Goal: Task Accomplishment & Management: Complete application form

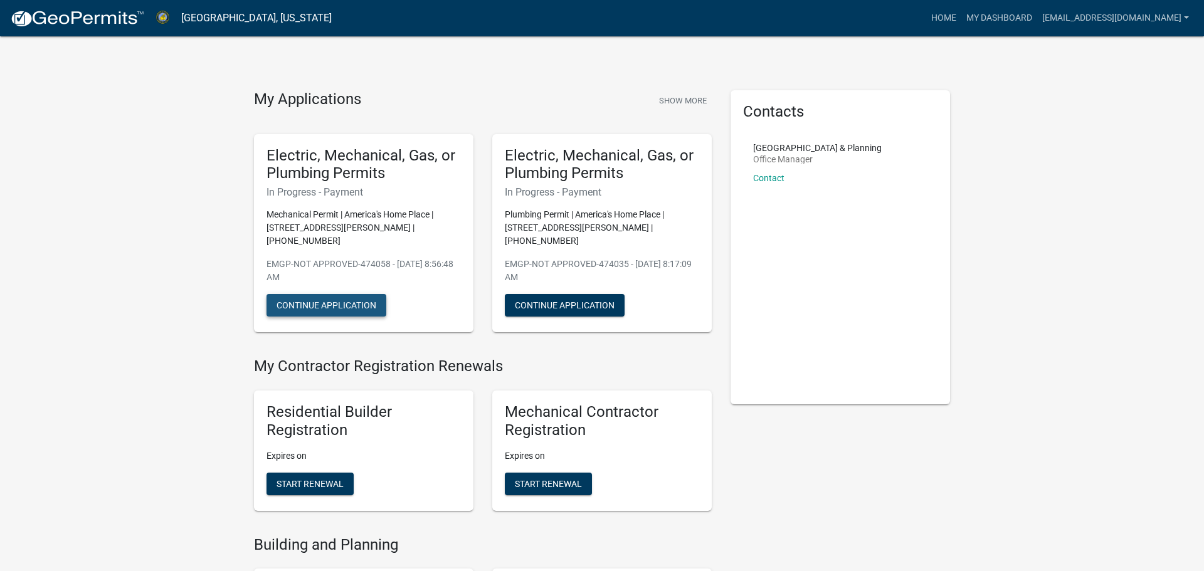
click at [320, 294] on button "Continue Application" at bounding box center [326, 305] width 120 height 23
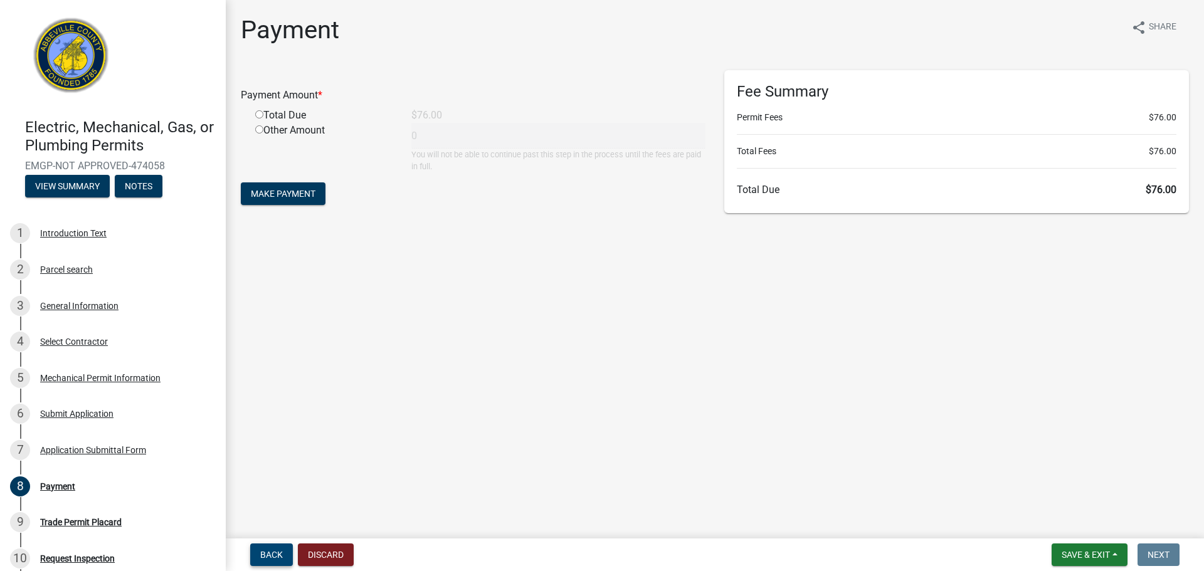
click at [270, 554] on span "Back" at bounding box center [271, 555] width 23 height 10
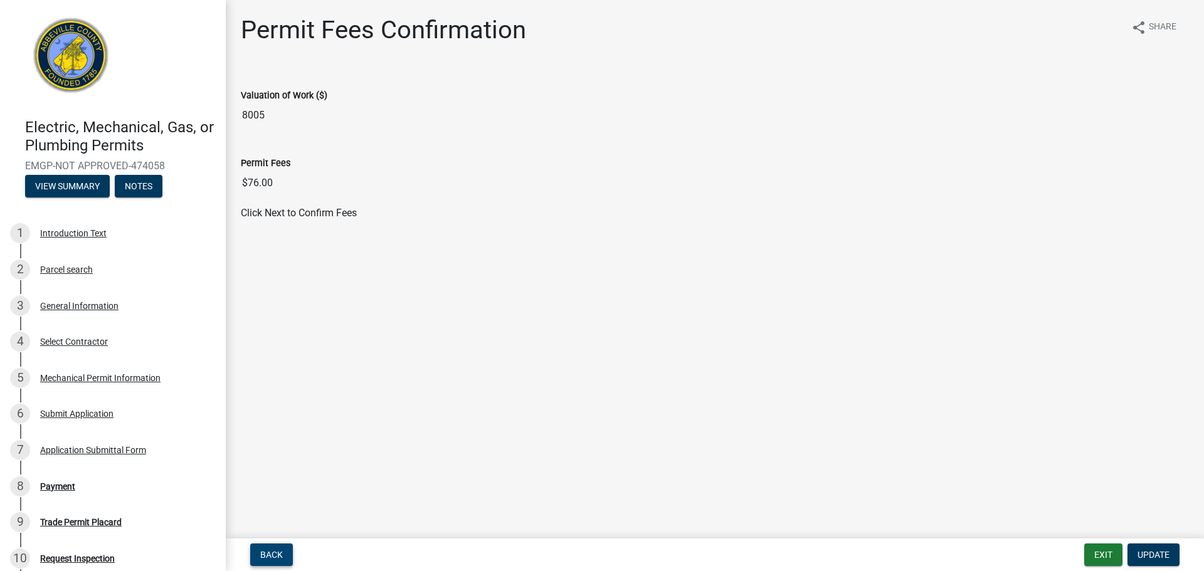
click at [268, 554] on span "Back" at bounding box center [271, 555] width 23 height 10
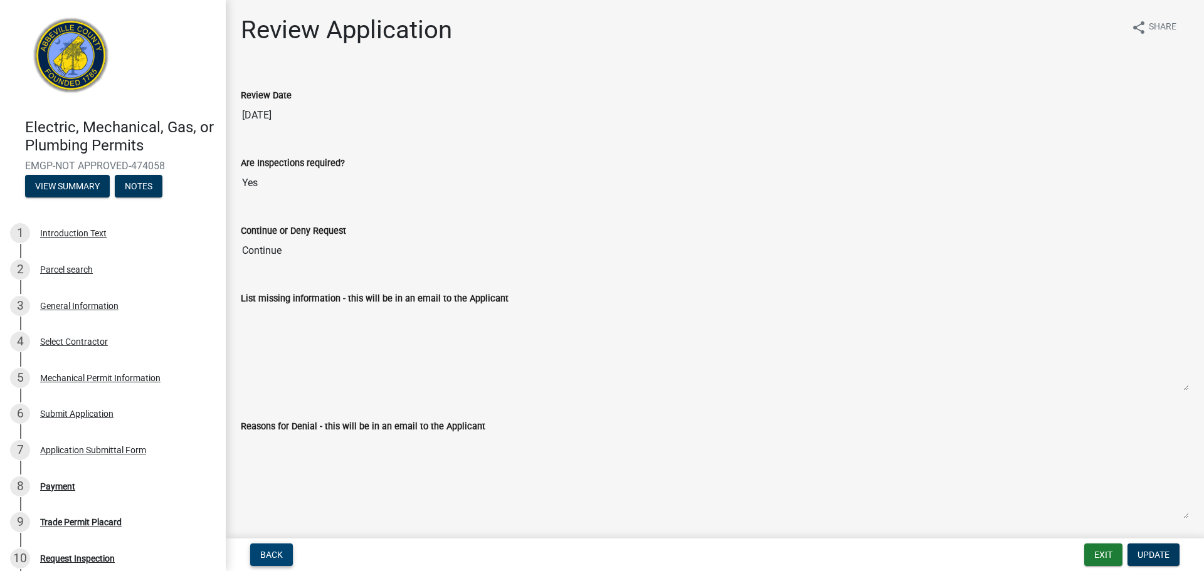
click at [268, 554] on span "Back" at bounding box center [271, 555] width 23 height 10
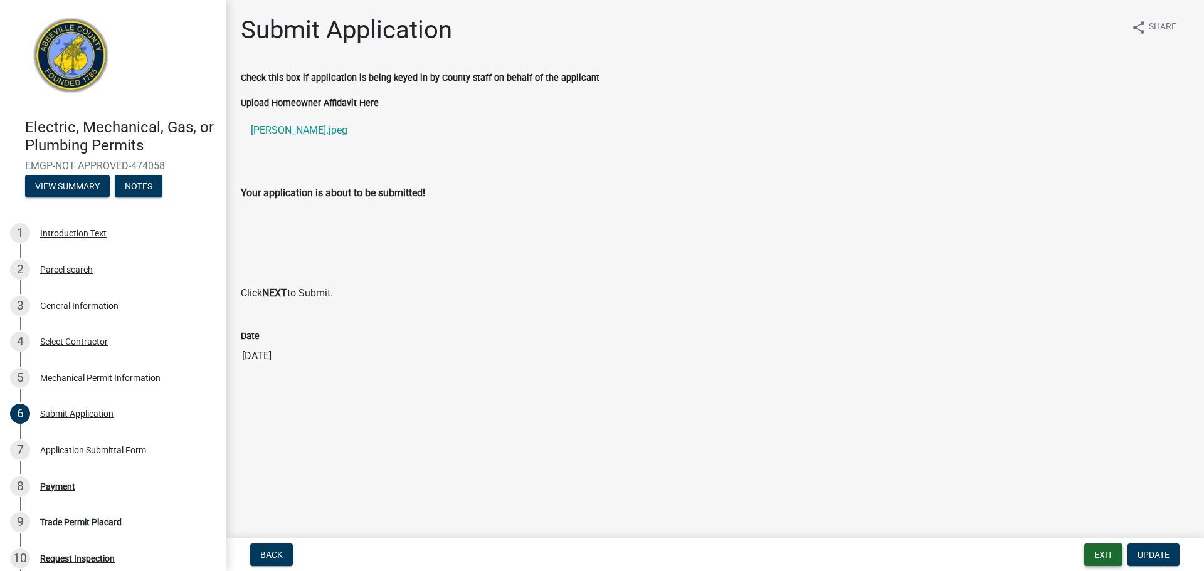
click at [1095, 563] on button "Exit" at bounding box center [1103, 555] width 38 height 23
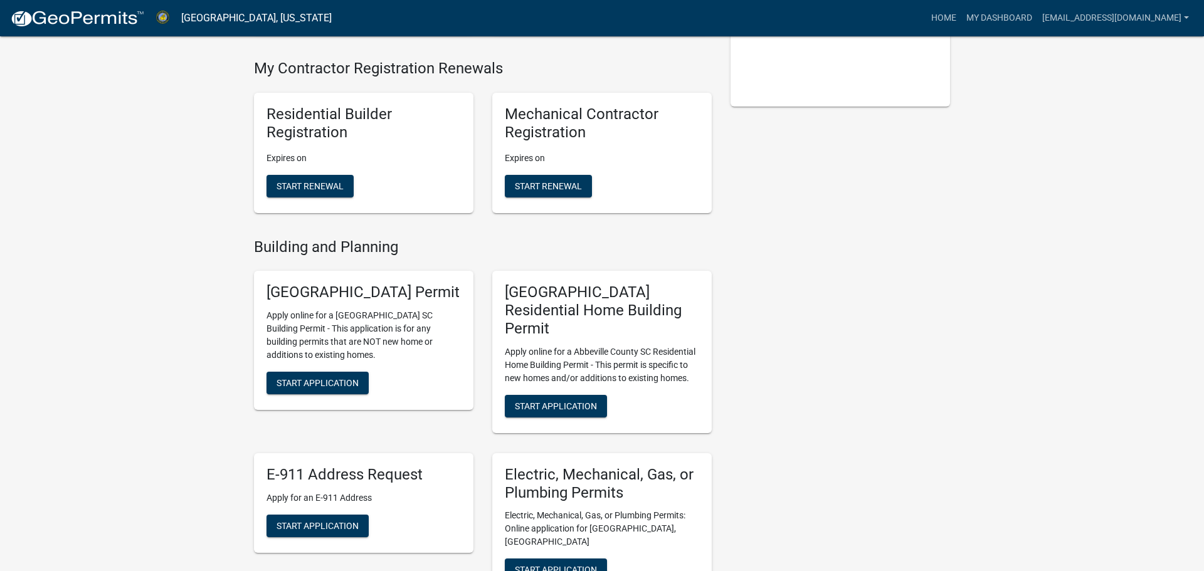
scroll to position [345, 0]
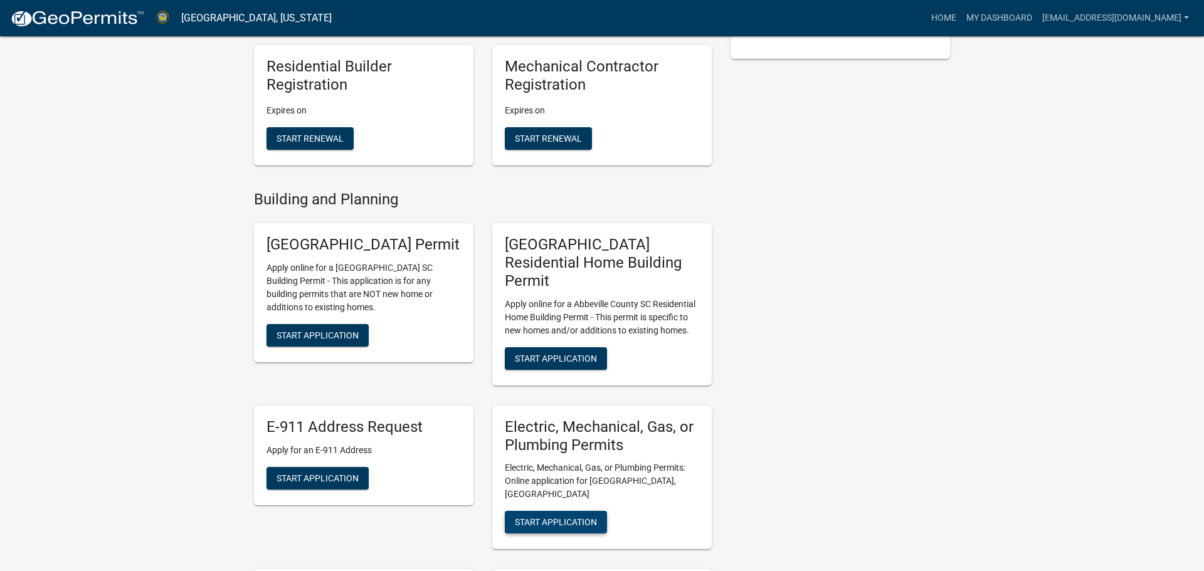
click at [545, 517] on span "Start Application" at bounding box center [556, 522] width 82 height 10
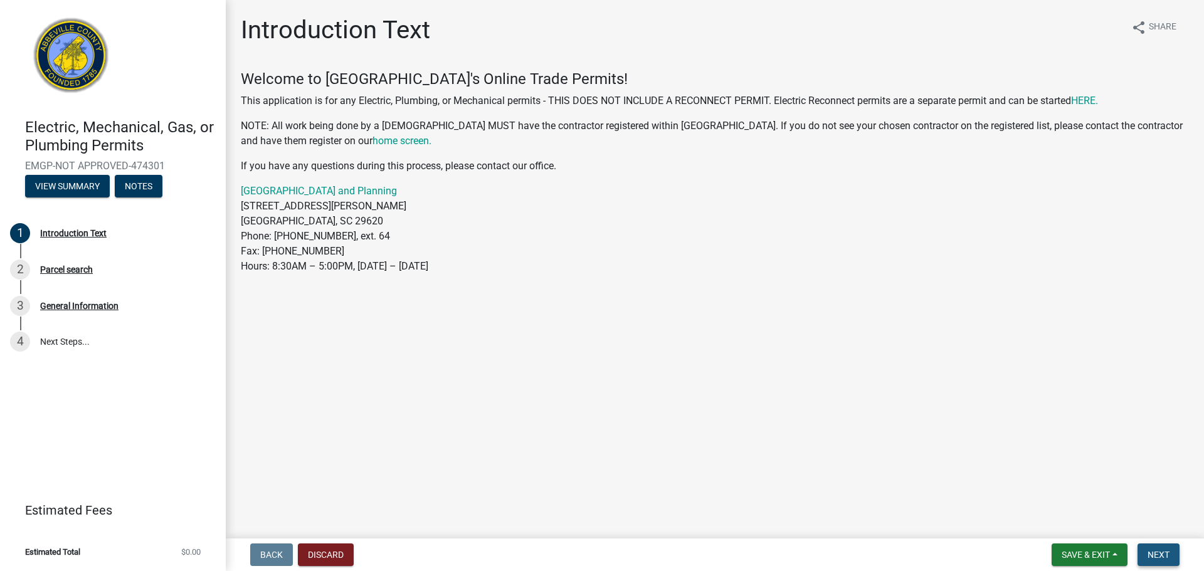
click at [1158, 564] on button "Next" at bounding box center [1158, 555] width 42 height 23
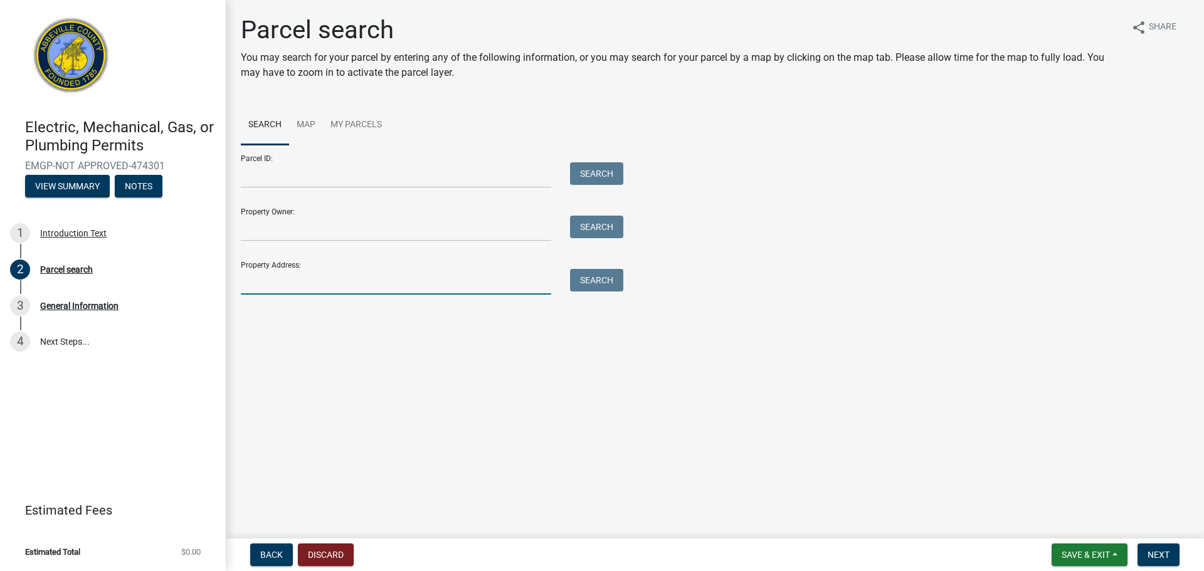
click at [290, 290] on input "Property Address:" at bounding box center [396, 282] width 310 height 26
type input "558 Stevenson rd"
click at [606, 280] on button "Search" at bounding box center [596, 280] width 53 height 23
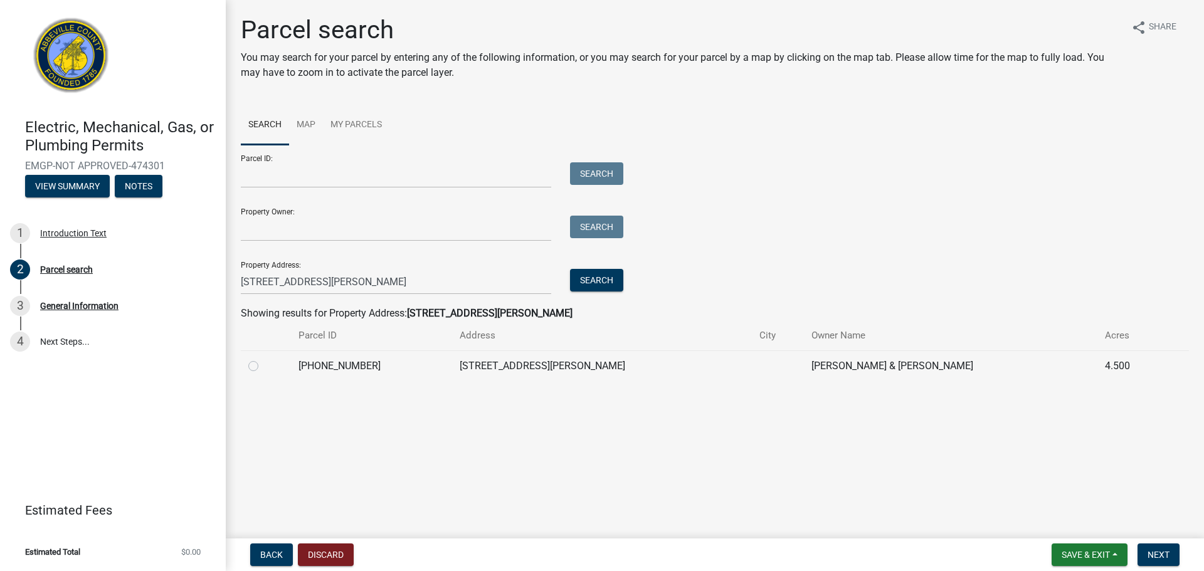
click at [263, 359] on label at bounding box center [263, 359] width 0 height 0
click at [263, 364] on input "radio" at bounding box center [267, 363] width 8 height 8
radio input "true"
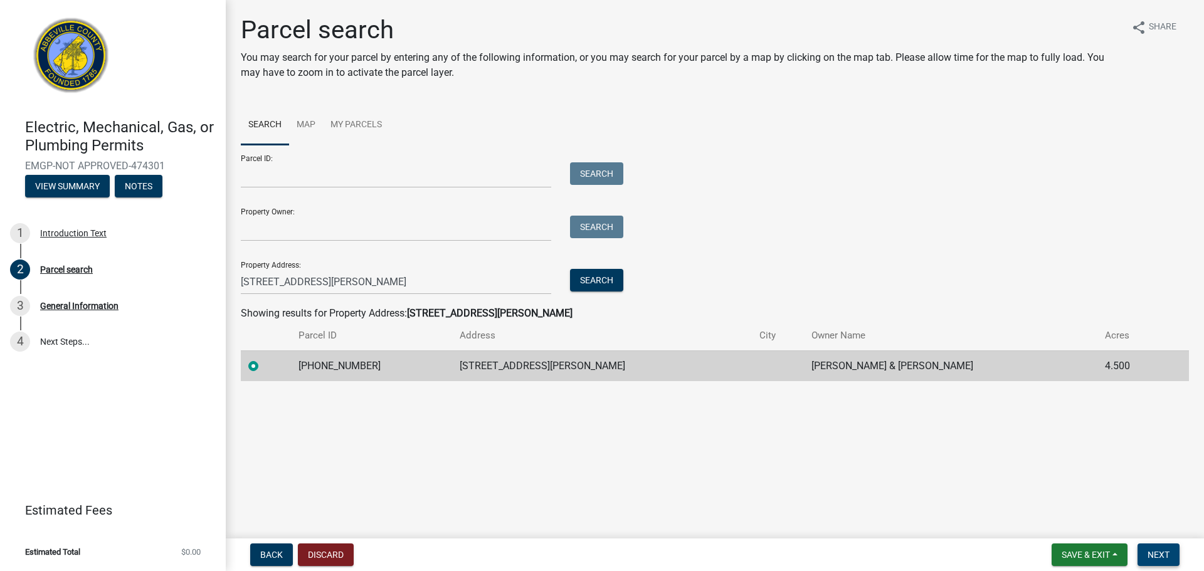
click at [1138, 555] on button "Next" at bounding box center [1158, 555] width 42 height 23
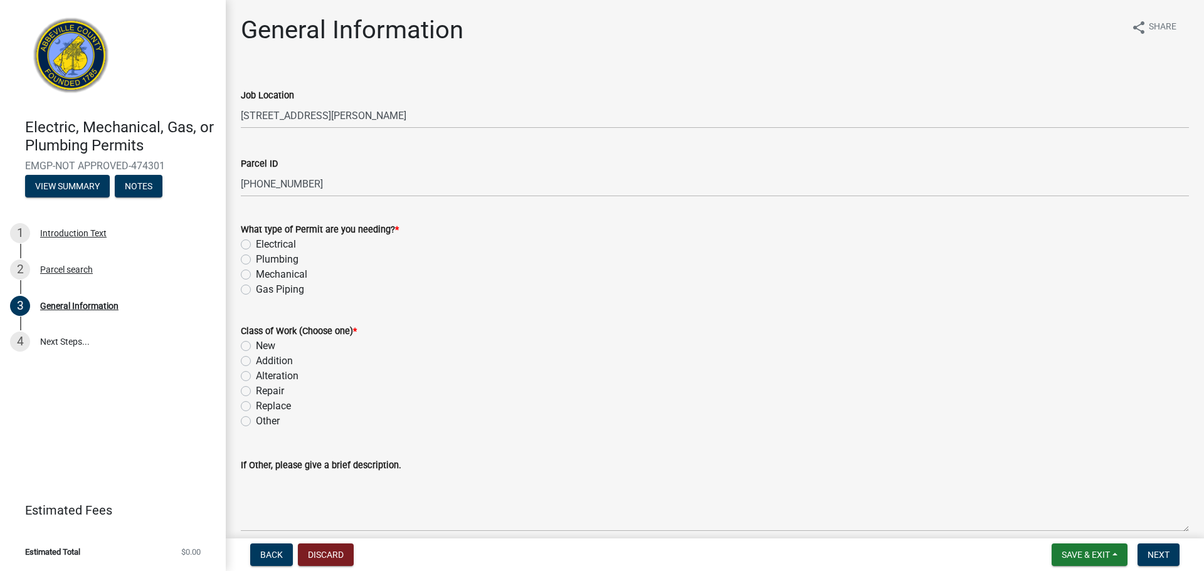
click at [256, 245] on label "Electrical" at bounding box center [276, 244] width 40 height 15
click at [256, 245] on input "Electrical" at bounding box center [260, 241] width 8 height 8
radio input "true"
click at [256, 340] on label "New" at bounding box center [265, 346] width 19 height 15
click at [256, 340] on input "New" at bounding box center [260, 343] width 8 height 8
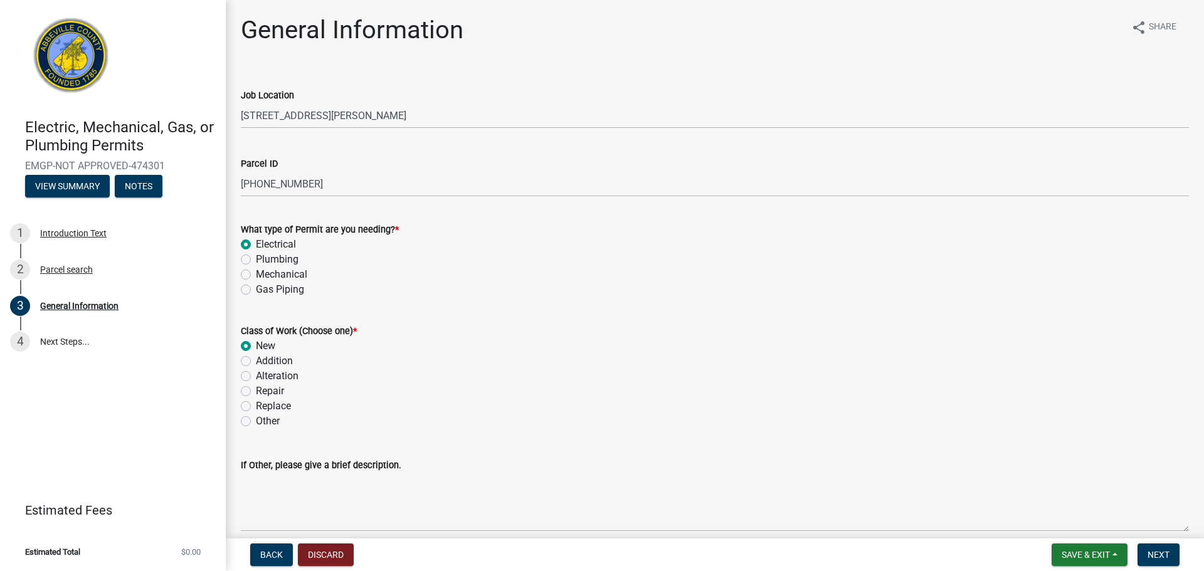
radio input "true"
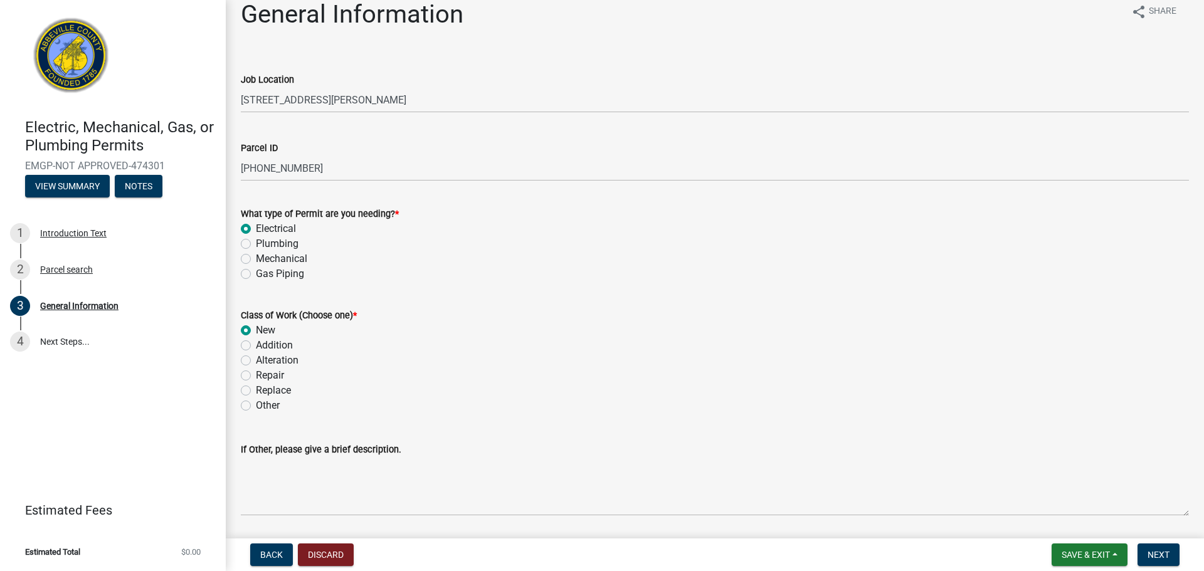
scroll to position [92, 0]
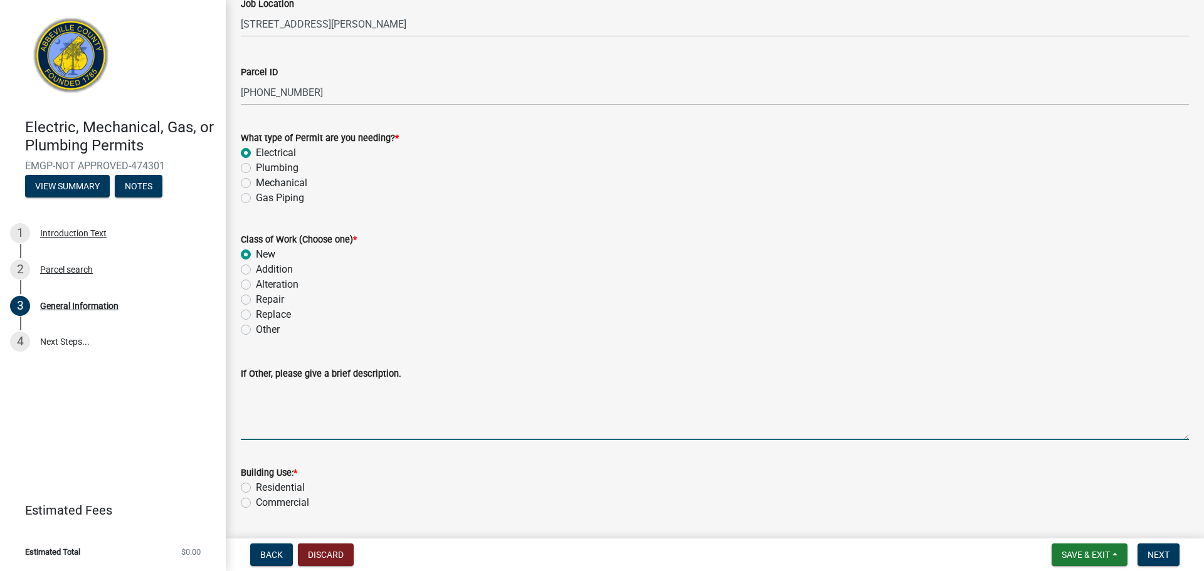
click at [324, 436] on textarea "If Other, please give a brief description." at bounding box center [715, 410] width 948 height 59
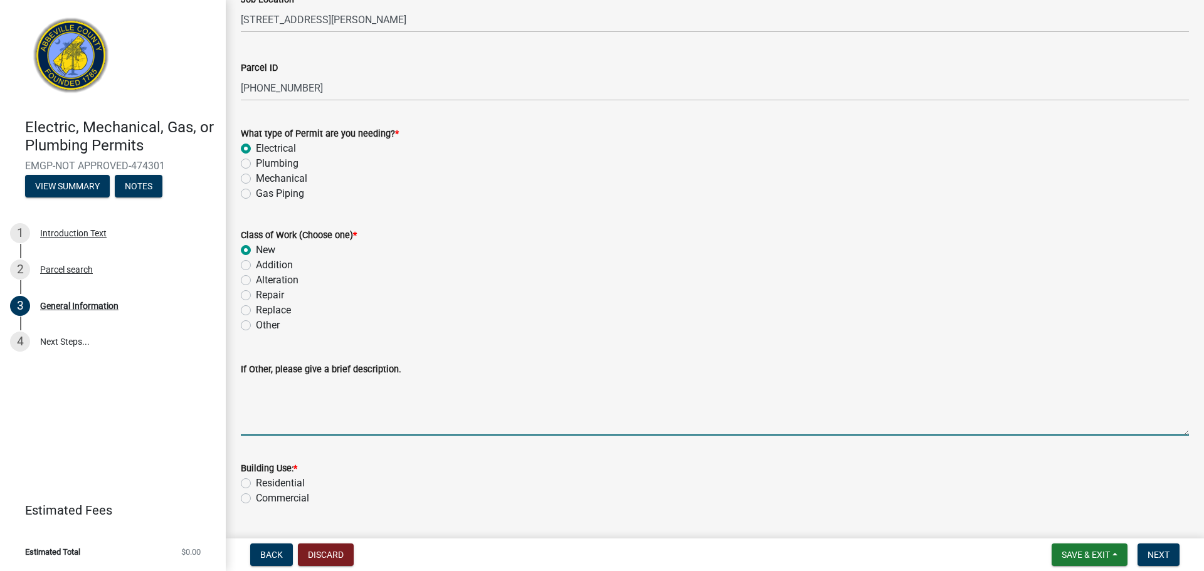
scroll to position [98, 0]
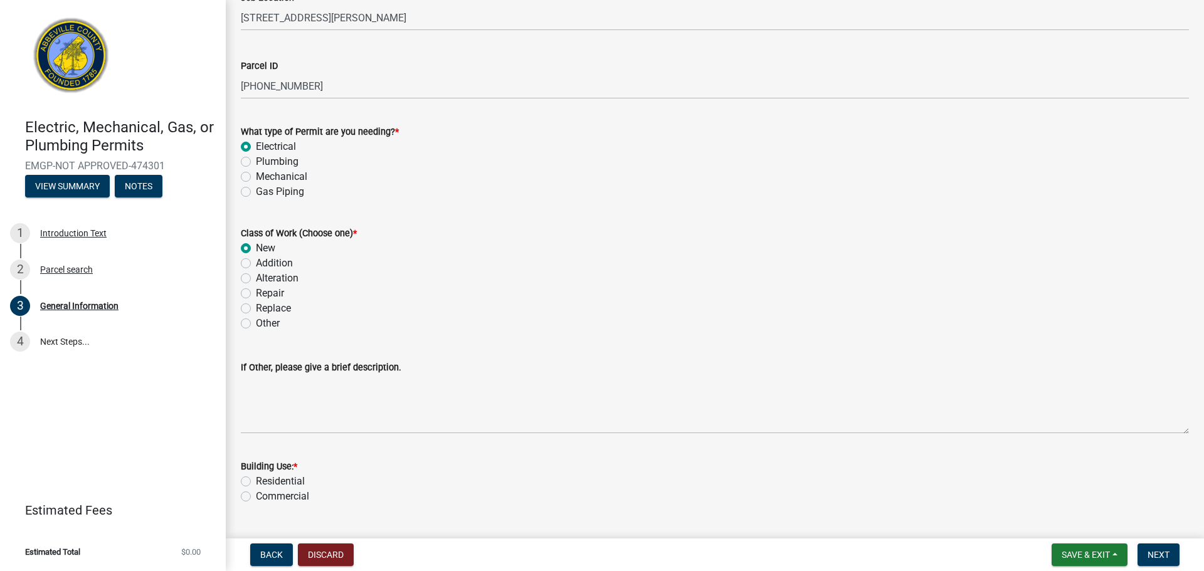
click at [256, 482] on label "Residential" at bounding box center [280, 481] width 49 height 15
click at [256, 482] on input "Residential" at bounding box center [260, 478] width 8 height 8
radio input "true"
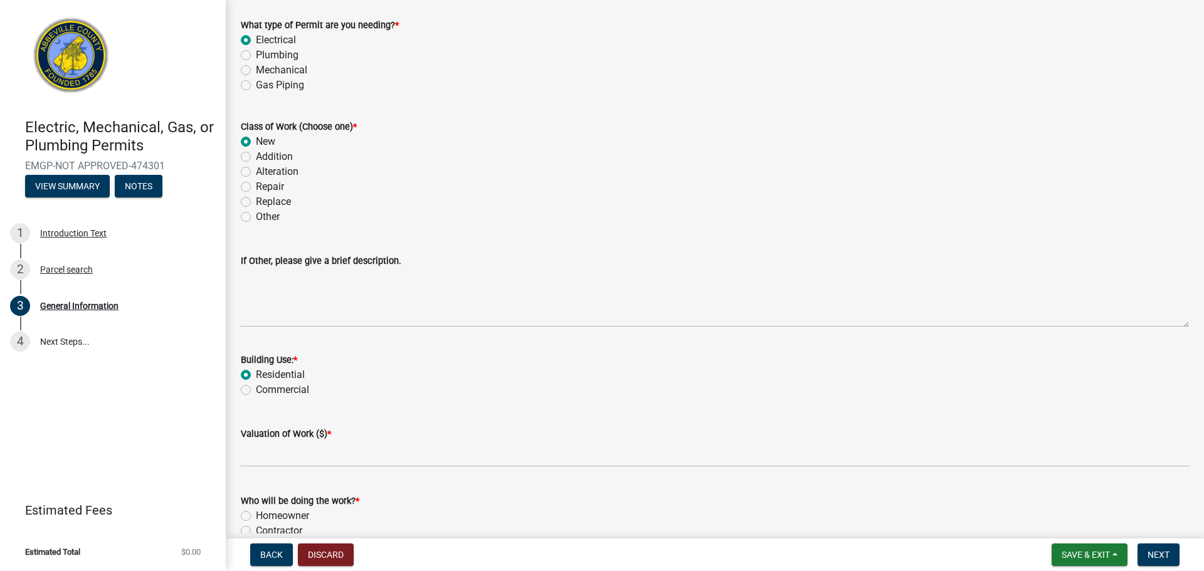
scroll to position [208, 0]
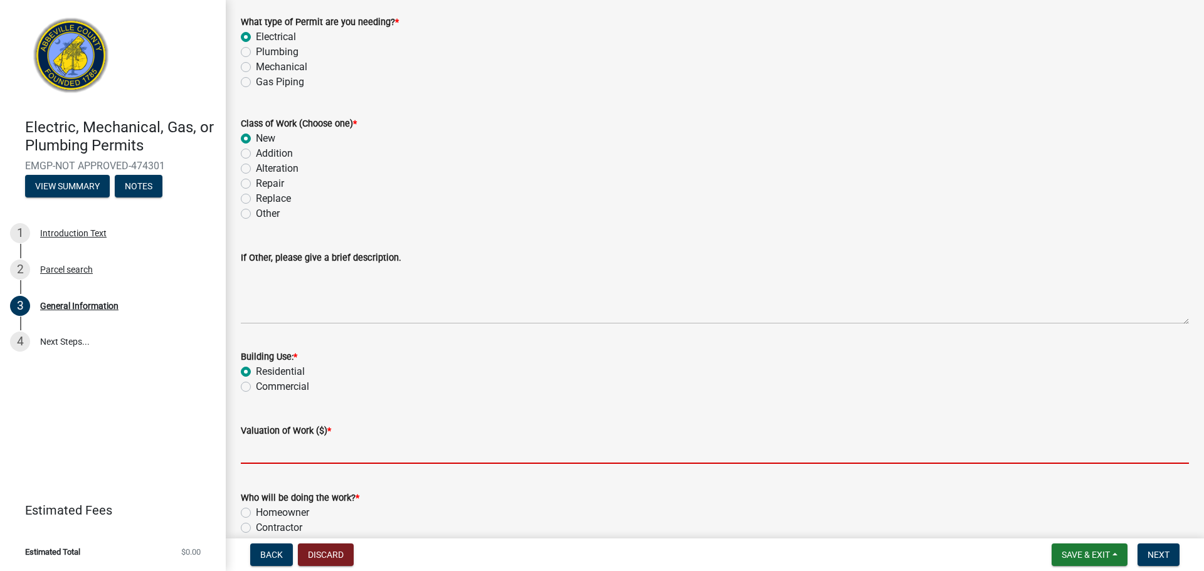
click at [270, 460] on input "text" at bounding box center [715, 451] width 948 height 26
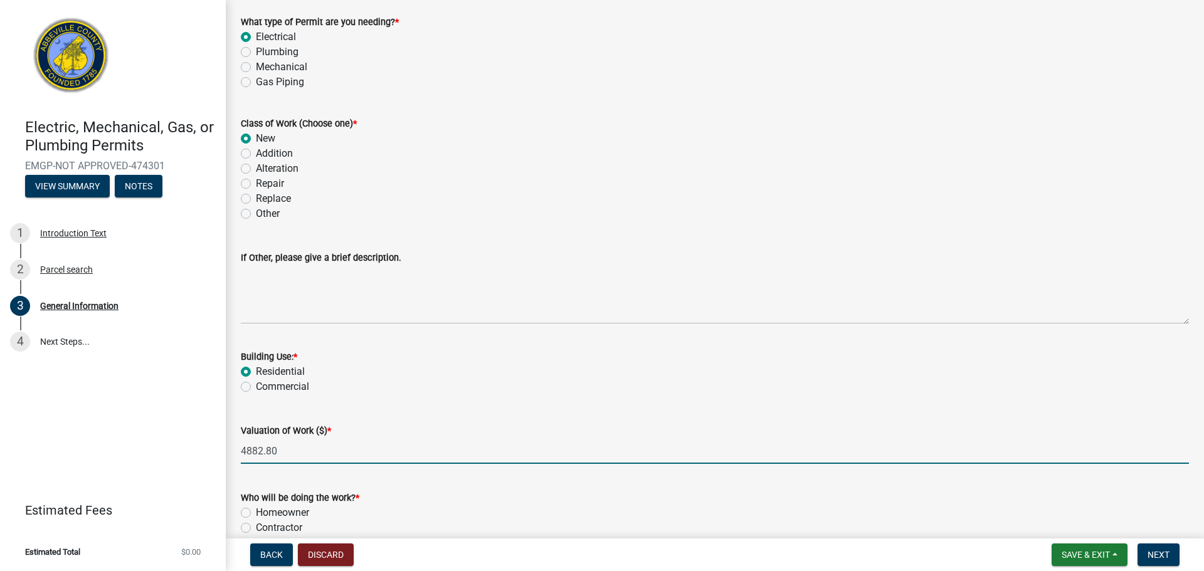
type input "4882.8"
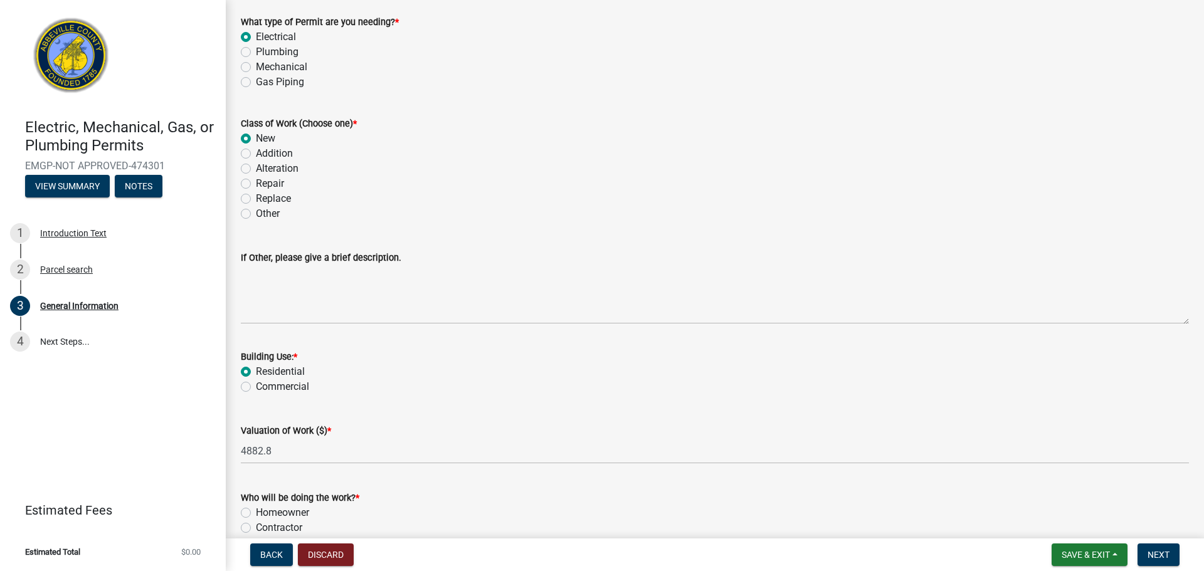
click at [256, 525] on label "Contractor" at bounding box center [279, 527] width 46 height 15
click at [256, 525] on input "Contractor" at bounding box center [260, 524] width 8 height 8
radio input "true"
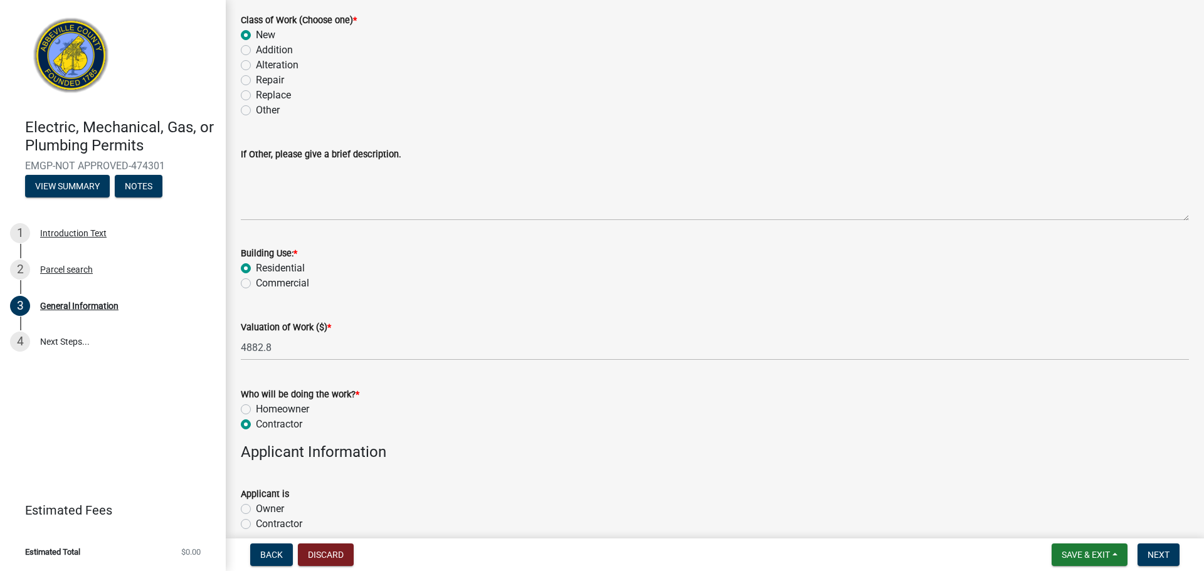
scroll to position [394, 0]
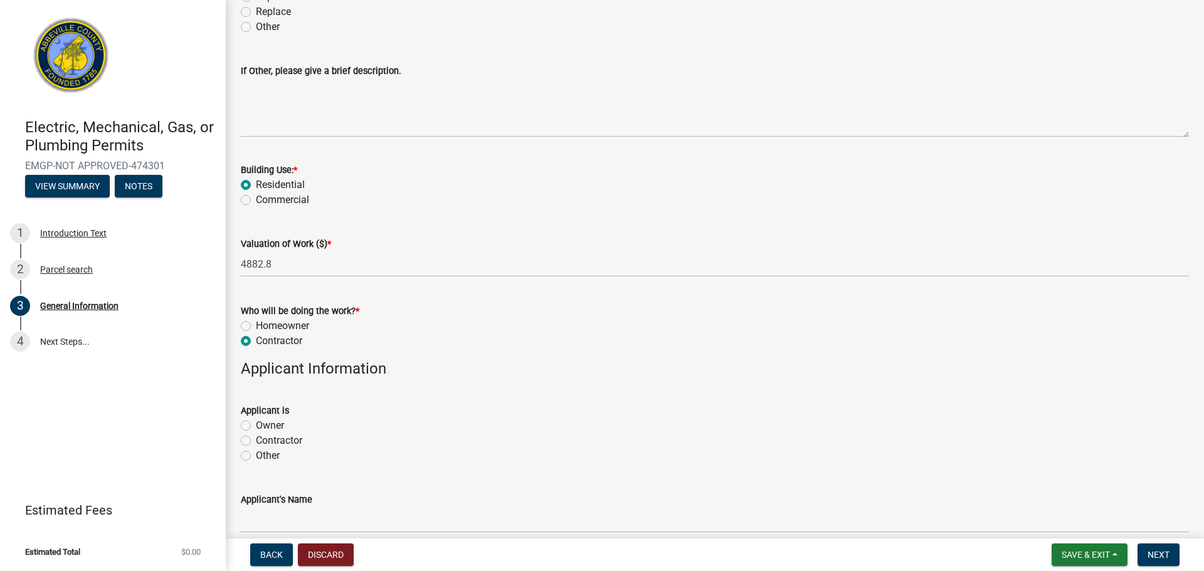
click at [253, 429] on div "Owner" at bounding box center [715, 425] width 948 height 15
click at [256, 442] on label "Contractor" at bounding box center [279, 440] width 46 height 15
click at [256, 441] on input "Contractor" at bounding box center [260, 437] width 8 height 8
radio input "true"
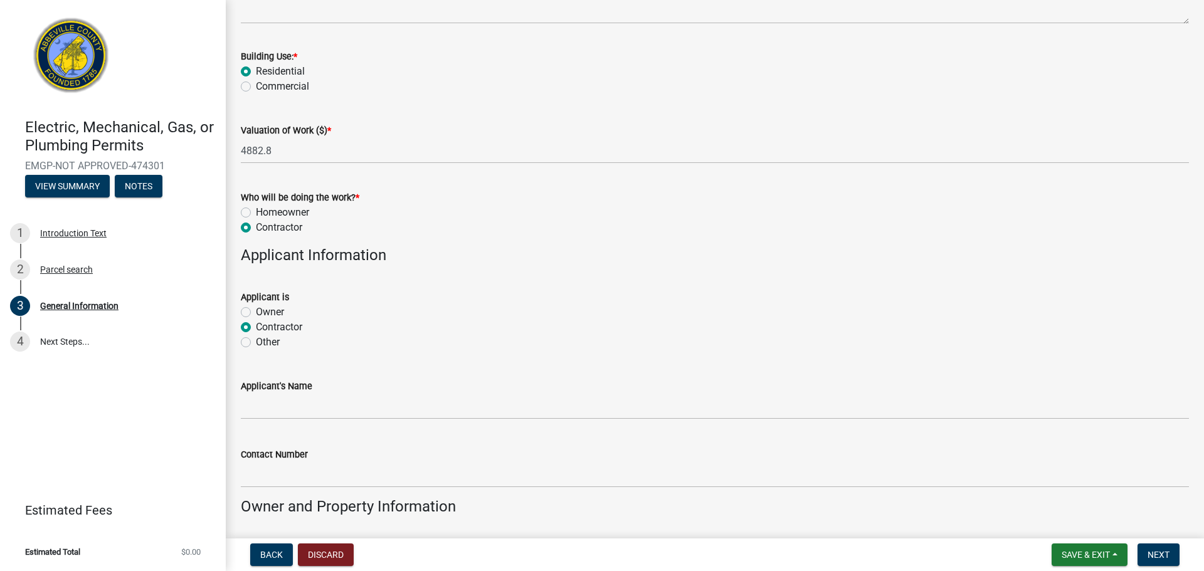
scroll to position [530, 0]
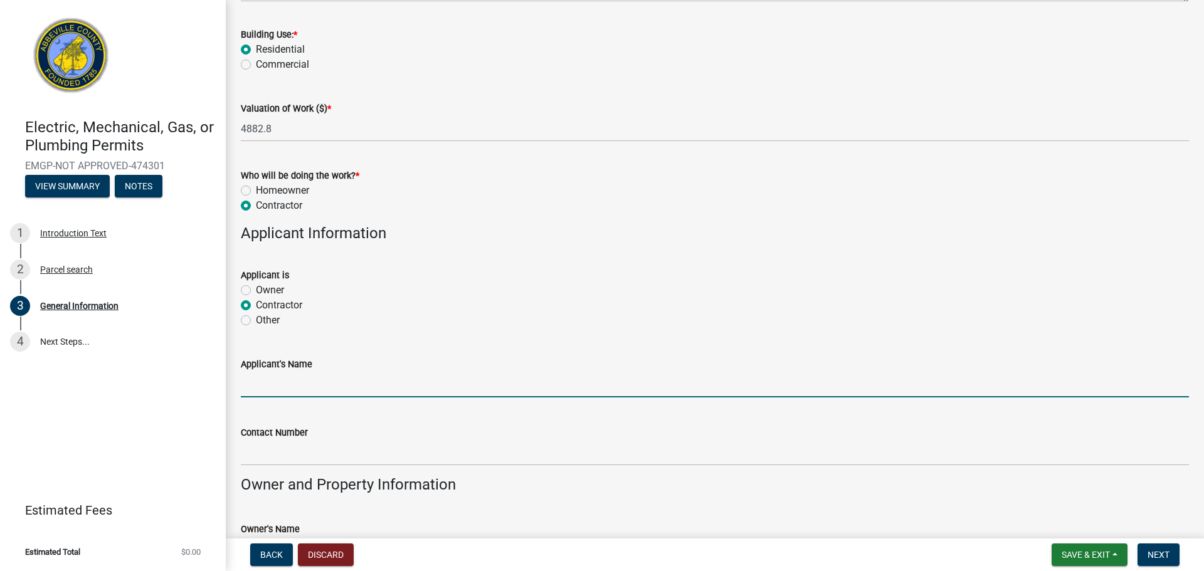
click at [264, 391] on input "Applicant's Name" at bounding box center [715, 385] width 948 height 26
type input "S"
type input "America's Home Place"
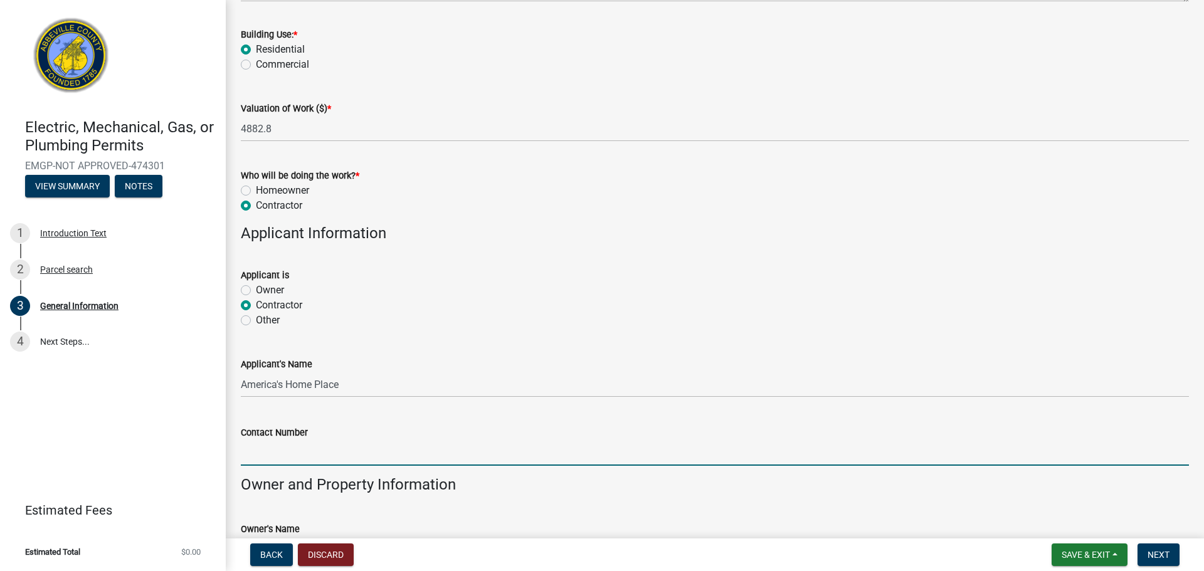
click at [289, 462] on input "Contact Number" at bounding box center [715, 453] width 948 height 26
type input "8642257011"
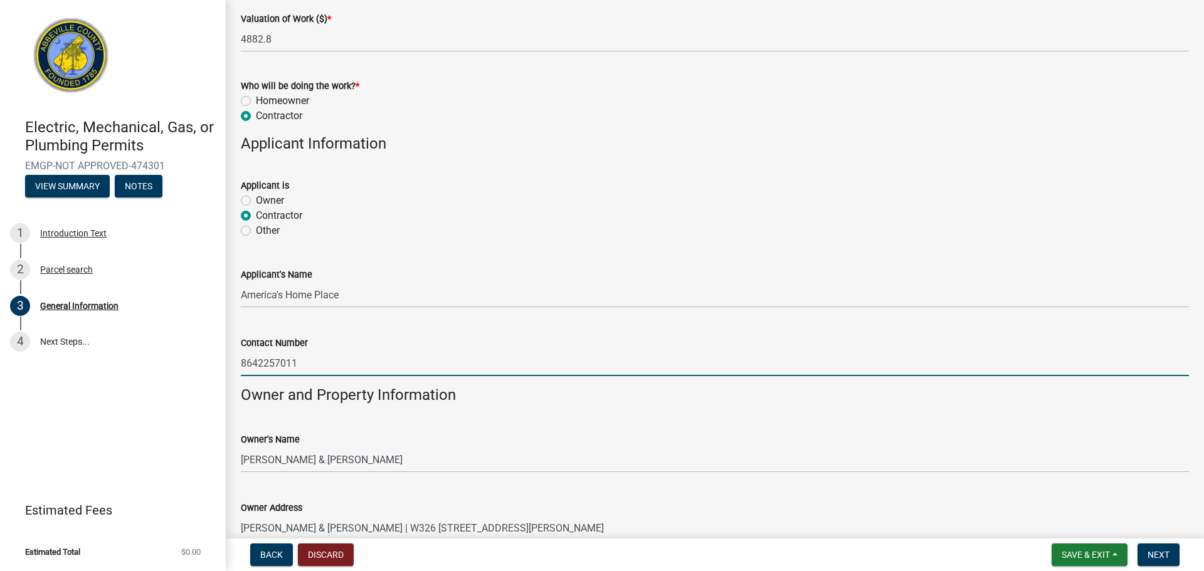
scroll to position [778, 0]
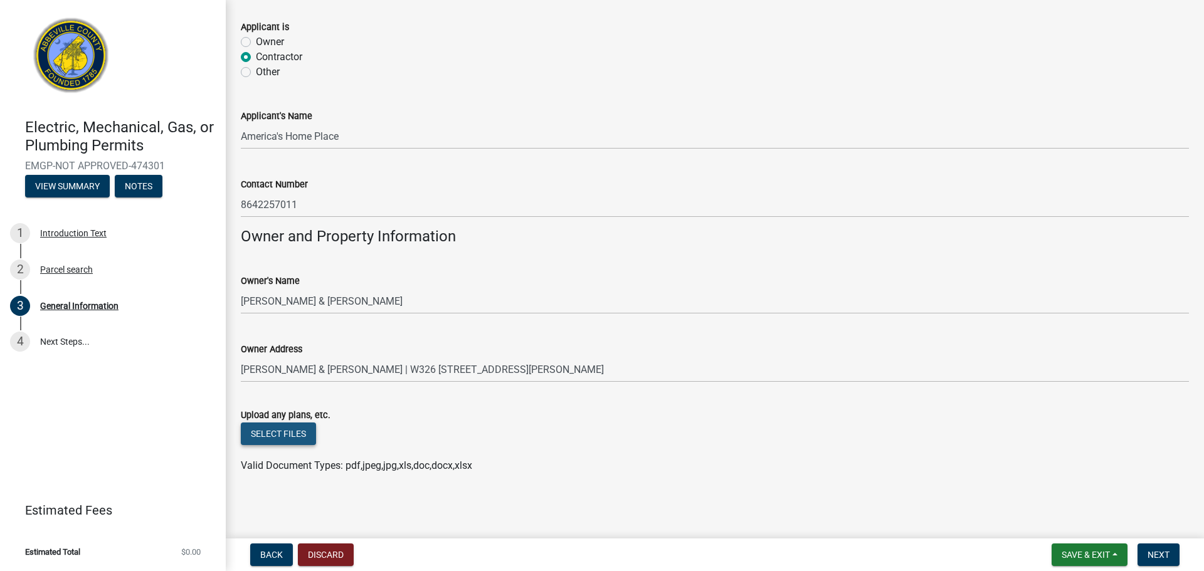
click at [281, 431] on button "Select files" at bounding box center [278, 434] width 75 height 23
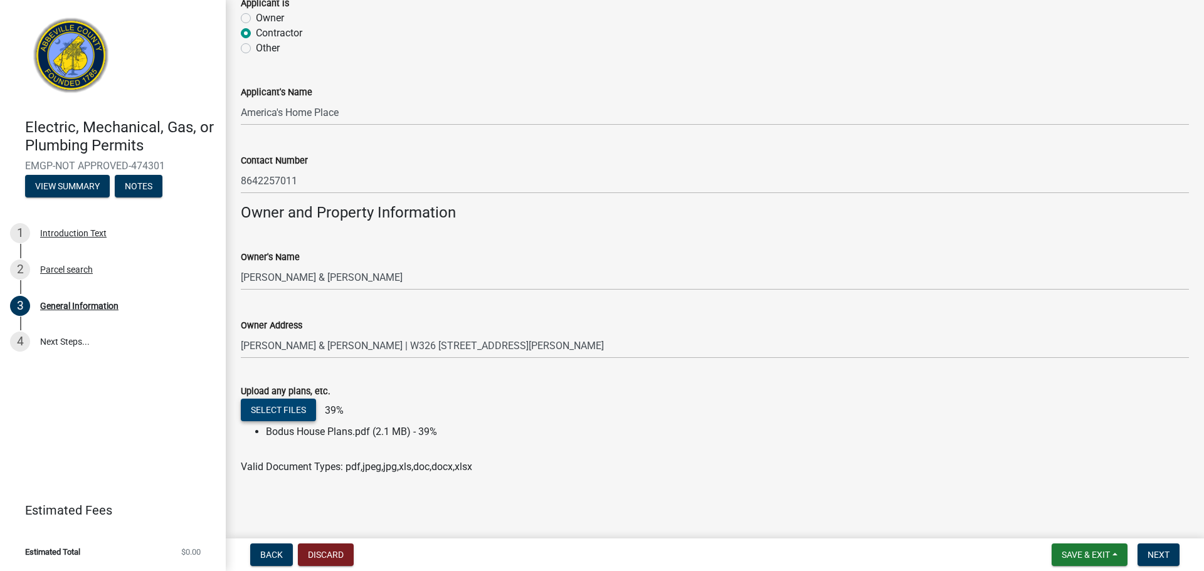
scroll to position [803, 0]
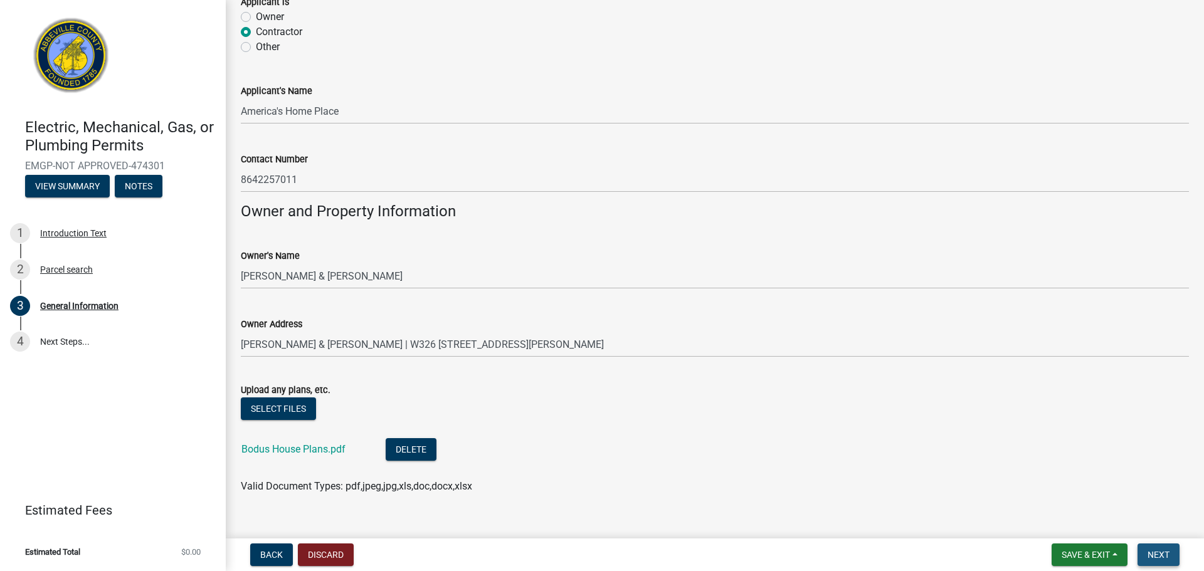
click at [1172, 551] on button "Next" at bounding box center [1158, 555] width 42 height 23
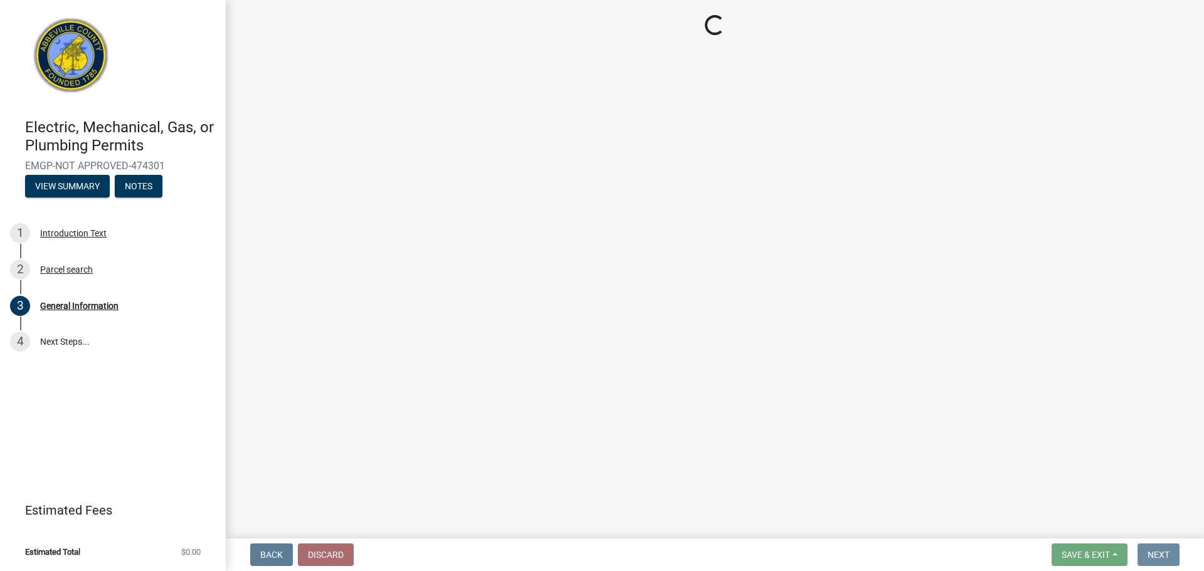
scroll to position [0, 0]
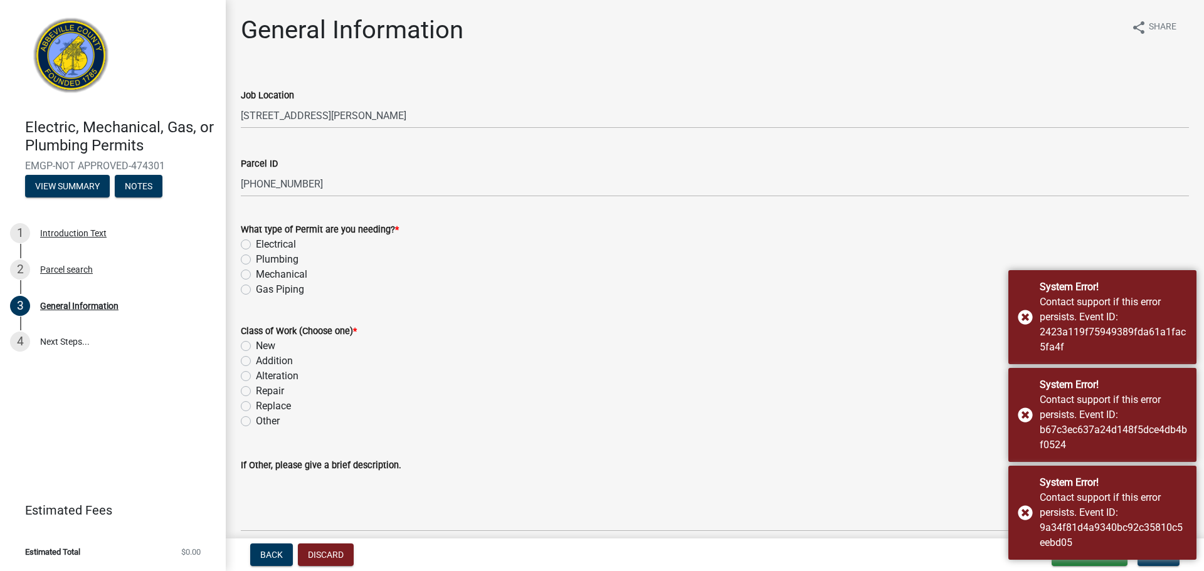
click at [256, 242] on label "Electrical" at bounding box center [276, 244] width 40 height 15
click at [256, 242] on input "Electrical" at bounding box center [260, 241] width 8 height 8
radio input "true"
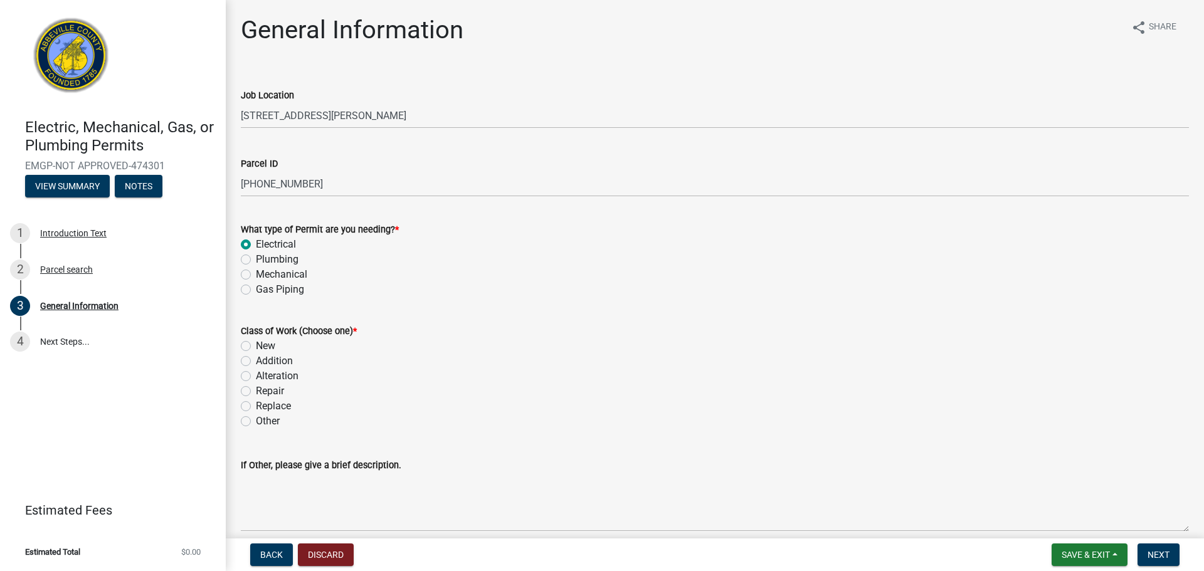
click at [244, 340] on div "New" at bounding box center [715, 346] width 948 height 15
click at [256, 349] on label "New" at bounding box center [265, 346] width 19 height 15
click at [256, 347] on input "New" at bounding box center [260, 343] width 8 height 8
radio input "true"
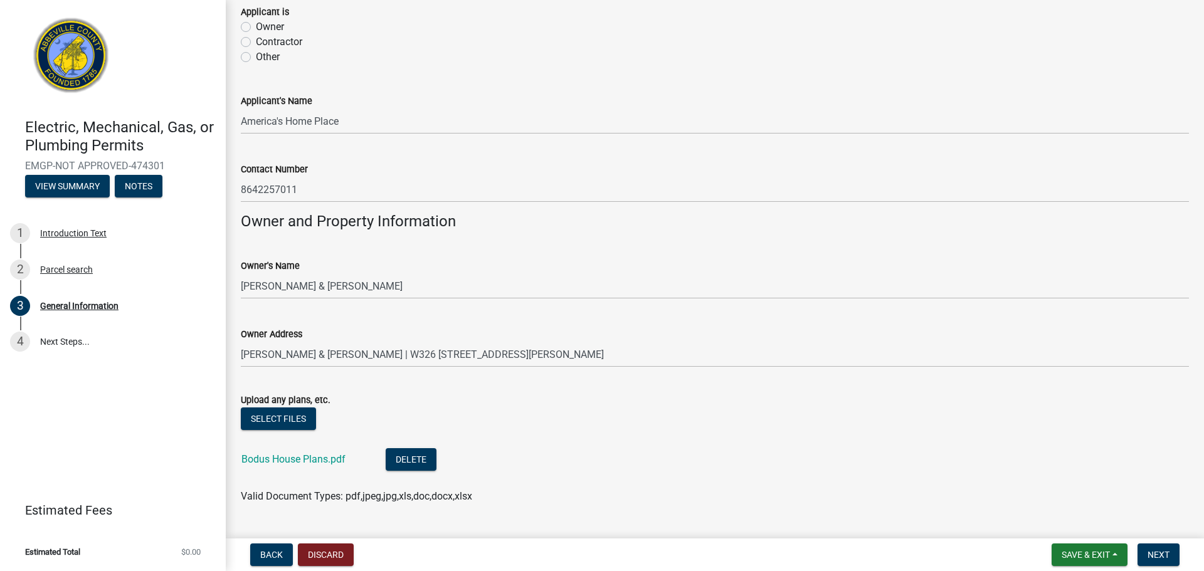
scroll to position [824, 0]
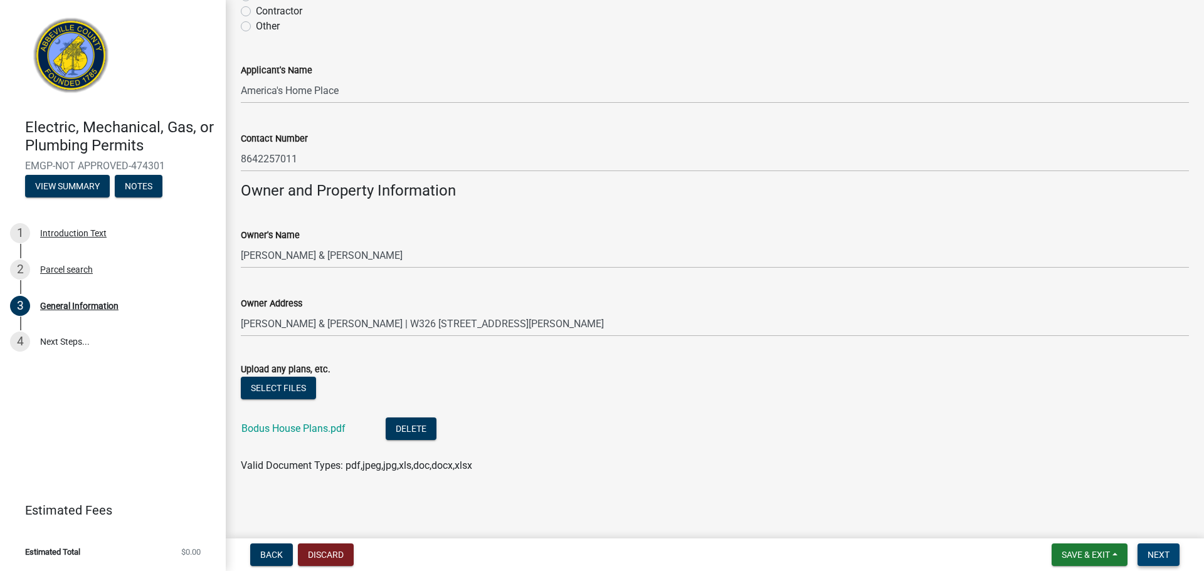
click at [1151, 563] on button "Next" at bounding box center [1158, 555] width 42 height 23
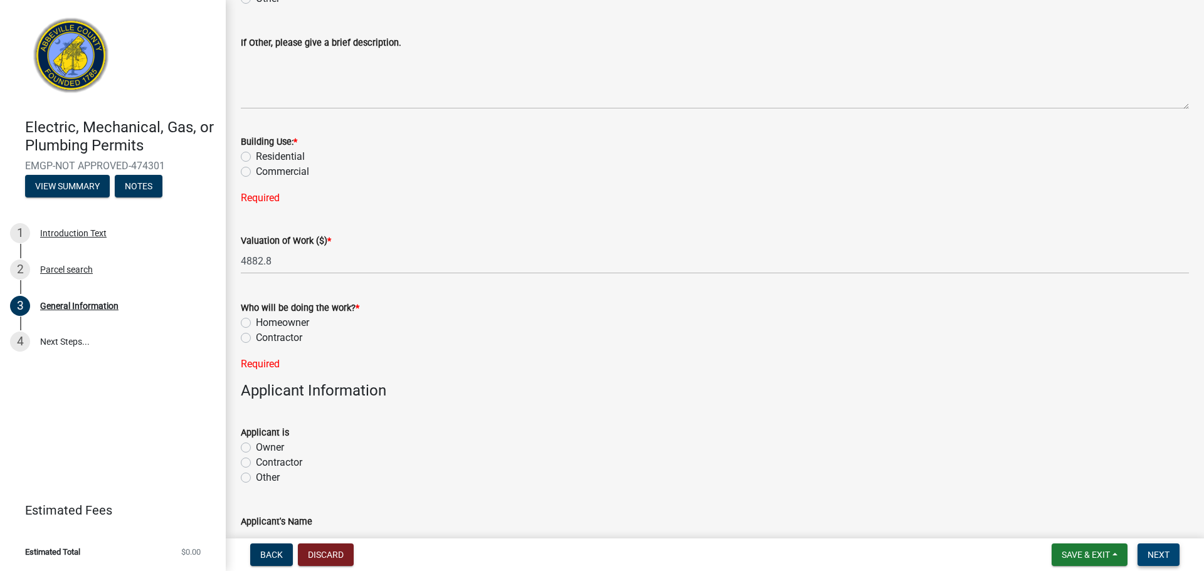
scroll to position [392, 0]
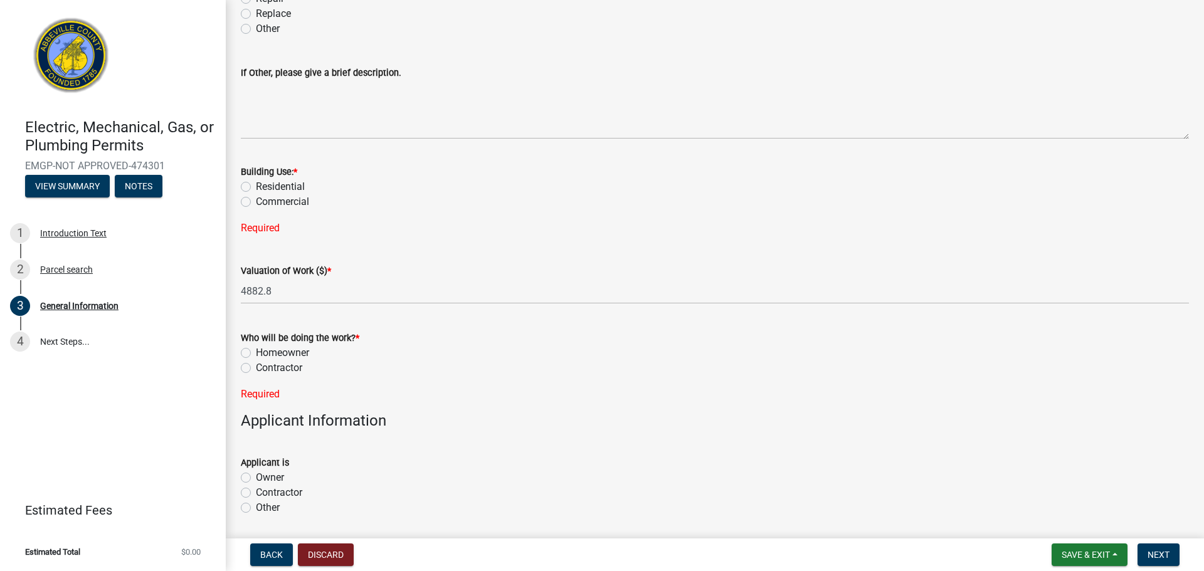
click at [256, 369] on label "Contractor" at bounding box center [279, 368] width 46 height 15
click at [256, 369] on input "Contractor" at bounding box center [260, 365] width 8 height 8
radio input "true"
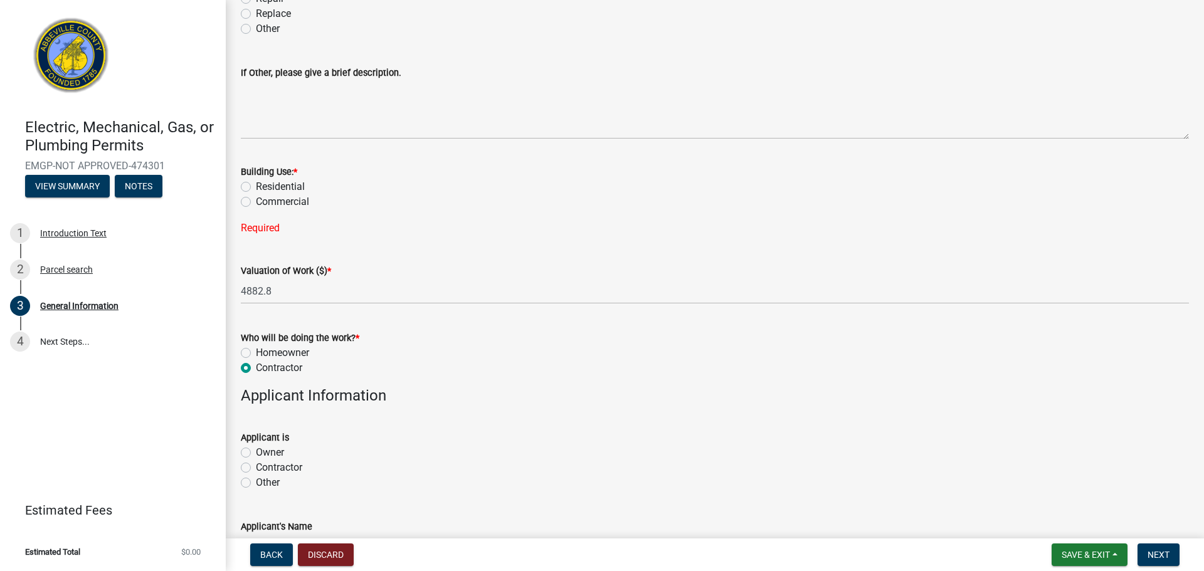
drag, startPoint x: 241, startPoint y: 477, endPoint x: 255, endPoint y: 477, distance: 13.2
click at [256, 477] on label "Other" at bounding box center [268, 482] width 24 height 15
click at [256, 477] on input "Other" at bounding box center [260, 479] width 8 height 8
radio input "true"
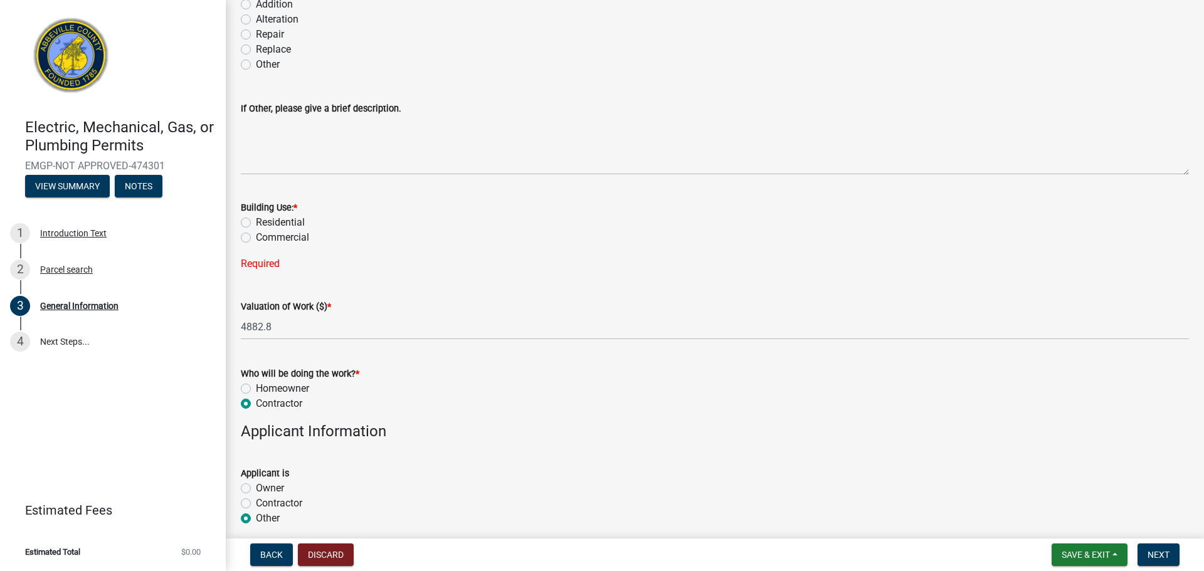
scroll to position [350, 0]
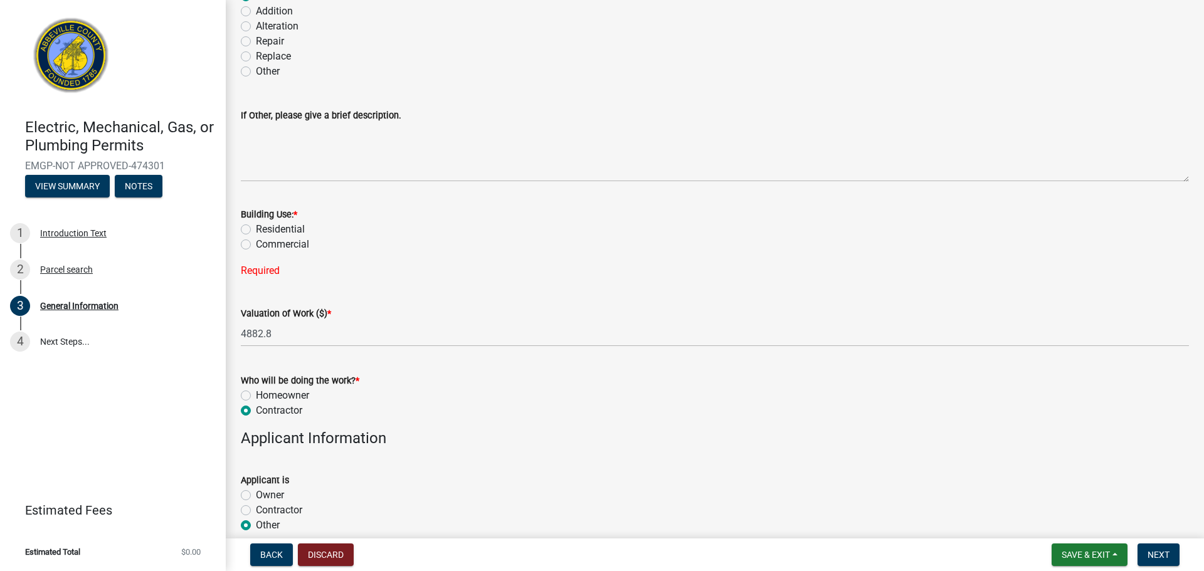
click at [256, 229] on label "Residential" at bounding box center [280, 229] width 49 height 15
click at [256, 229] on input "Residential" at bounding box center [260, 226] width 8 height 8
radio input "true"
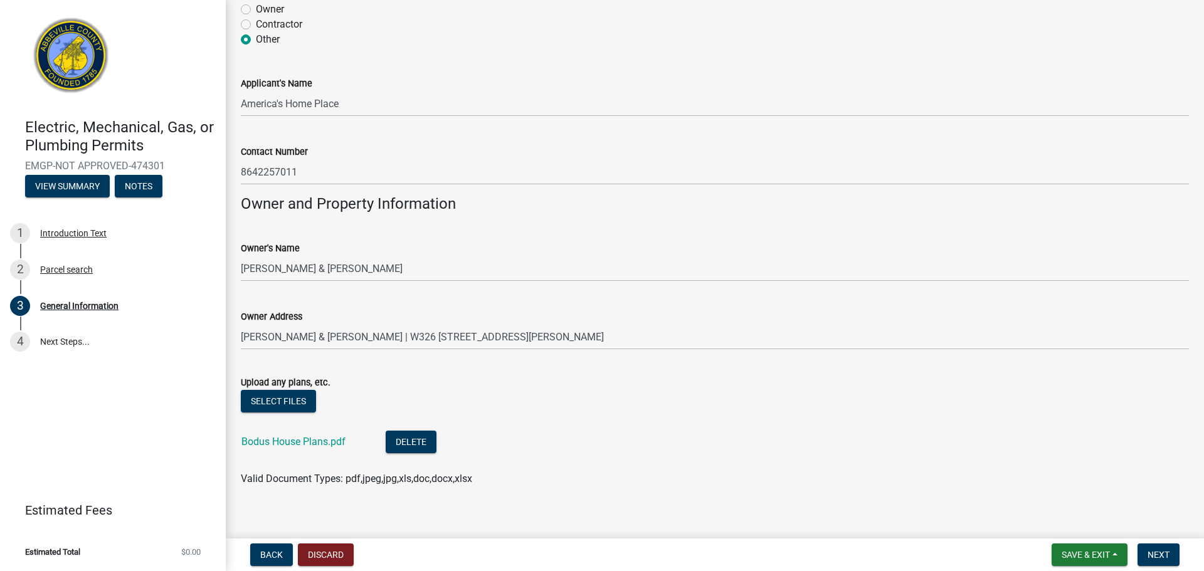
scroll to position [824, 0]
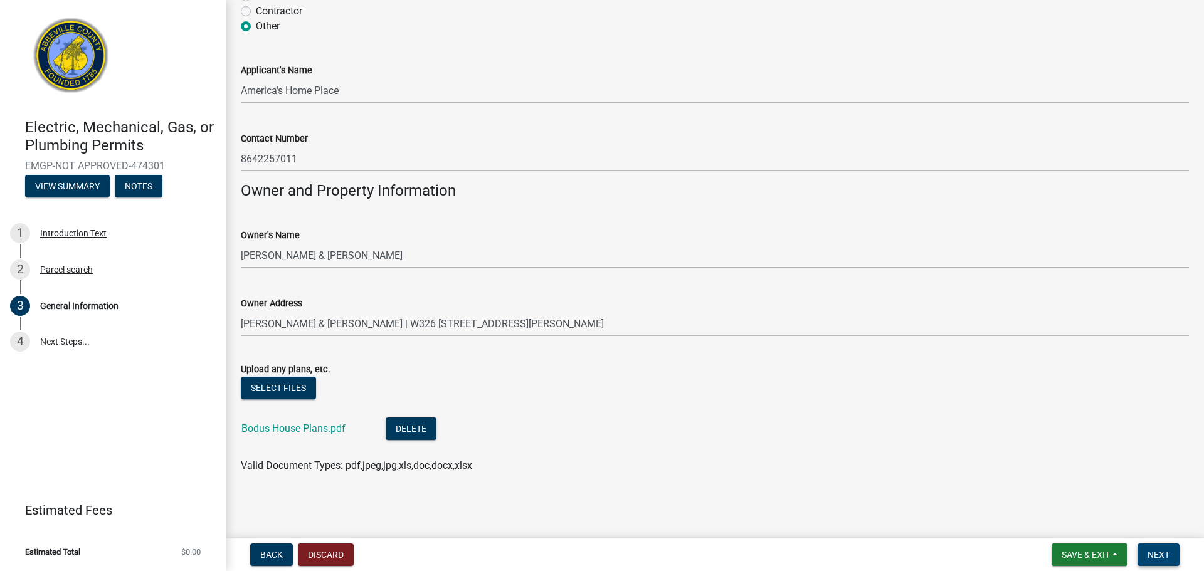
click at [1172, 554] on button "Next" at bounding box center [1158, 555] width 42 height 23
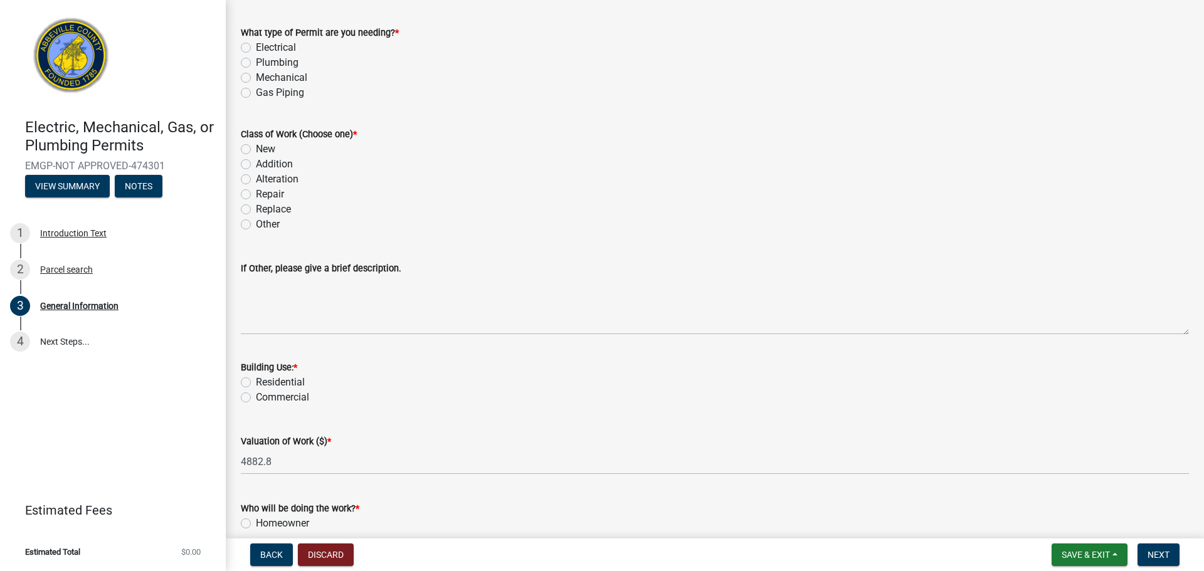
scroll to position [263, 0]
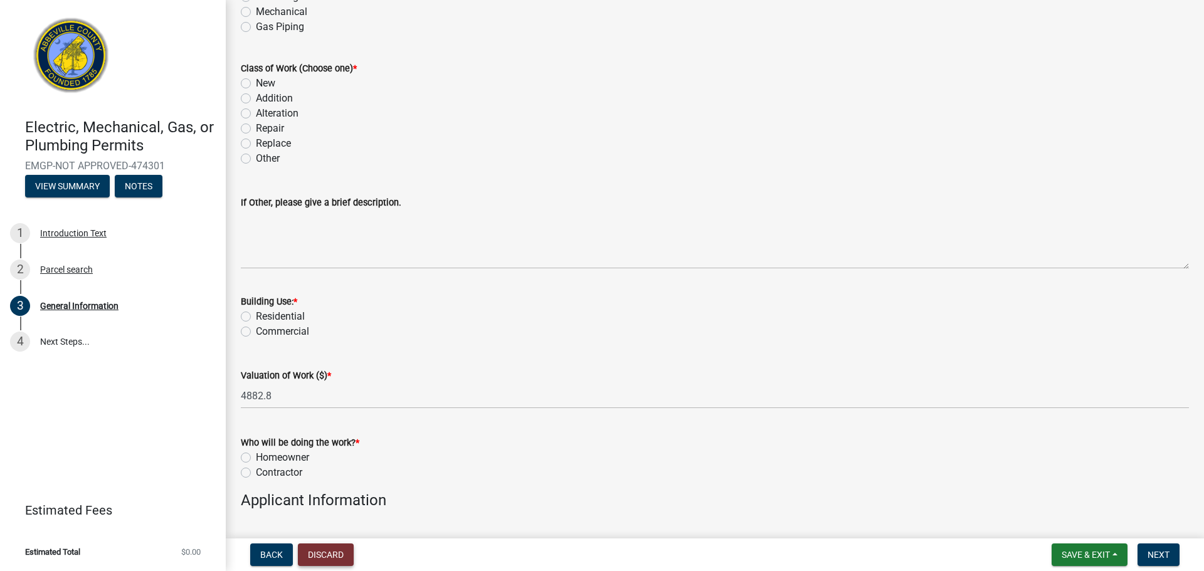
click at [329, 555] on button "Discard" at bounding box center [326, 555] width 56 height 23
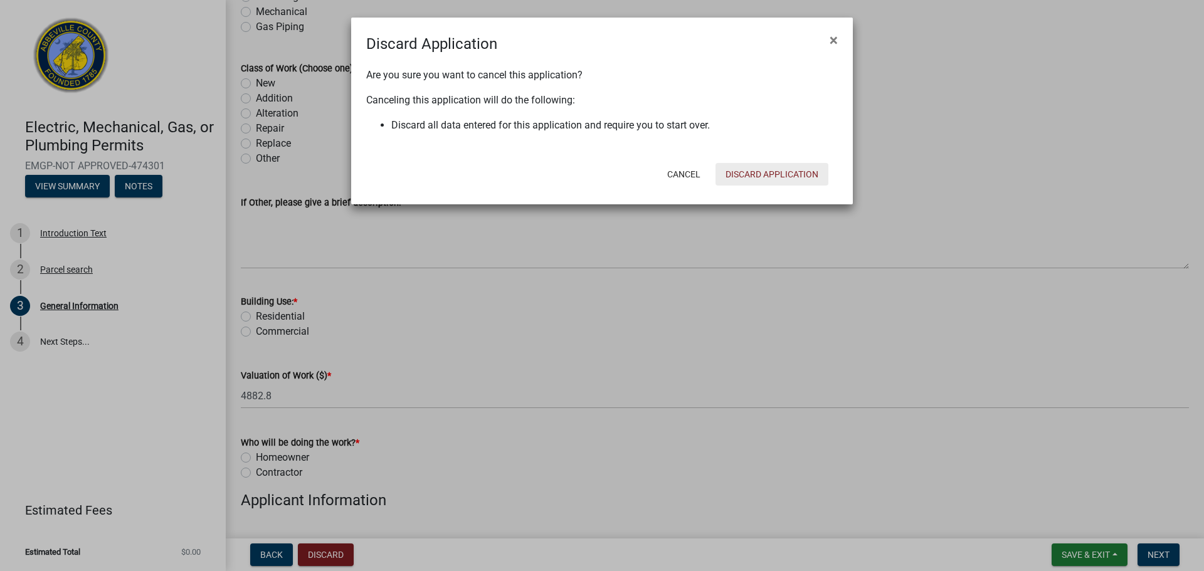
click at [747, 166] on button "Discard Application" at bounding box center [771, 174] width 113 height 23
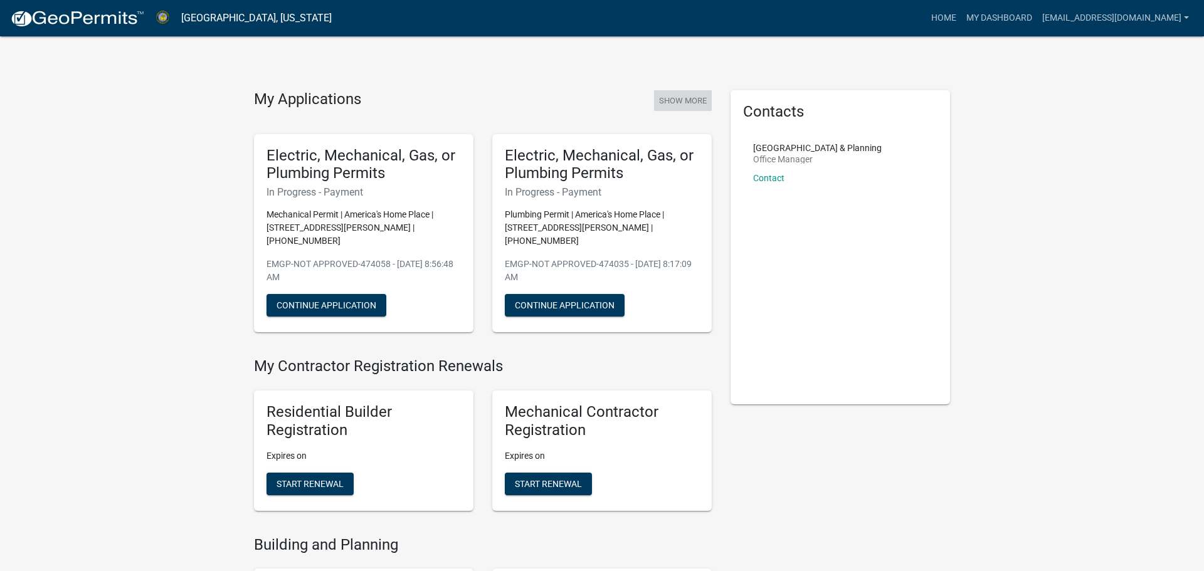
click at [683, 97] on button "Show More" at bounding box center [683, 100] width 58 height 21
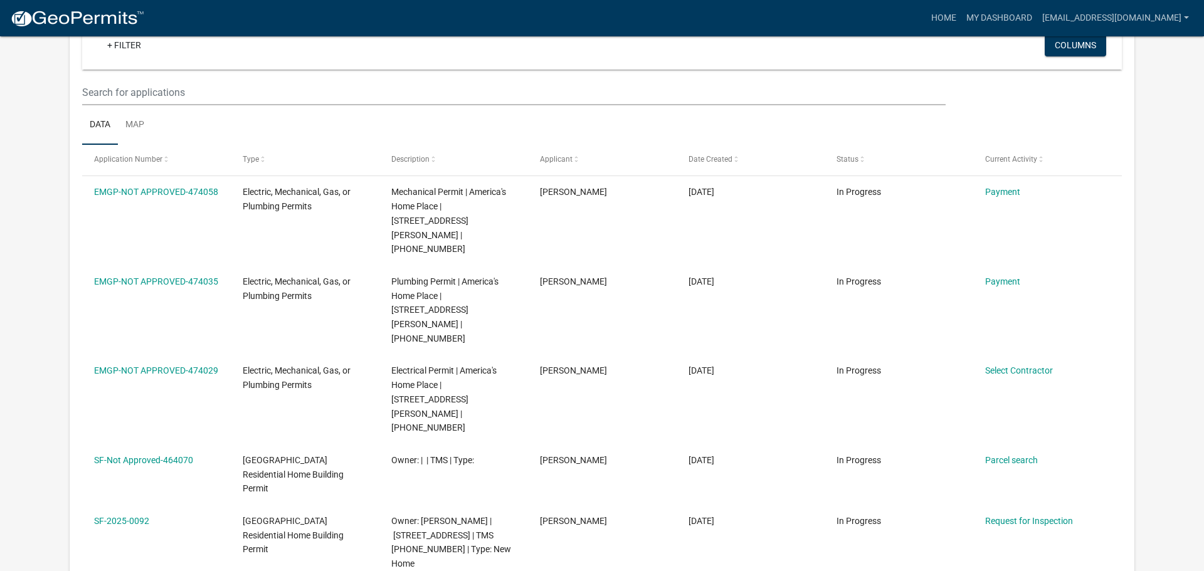
scroll to position [1276, 0]
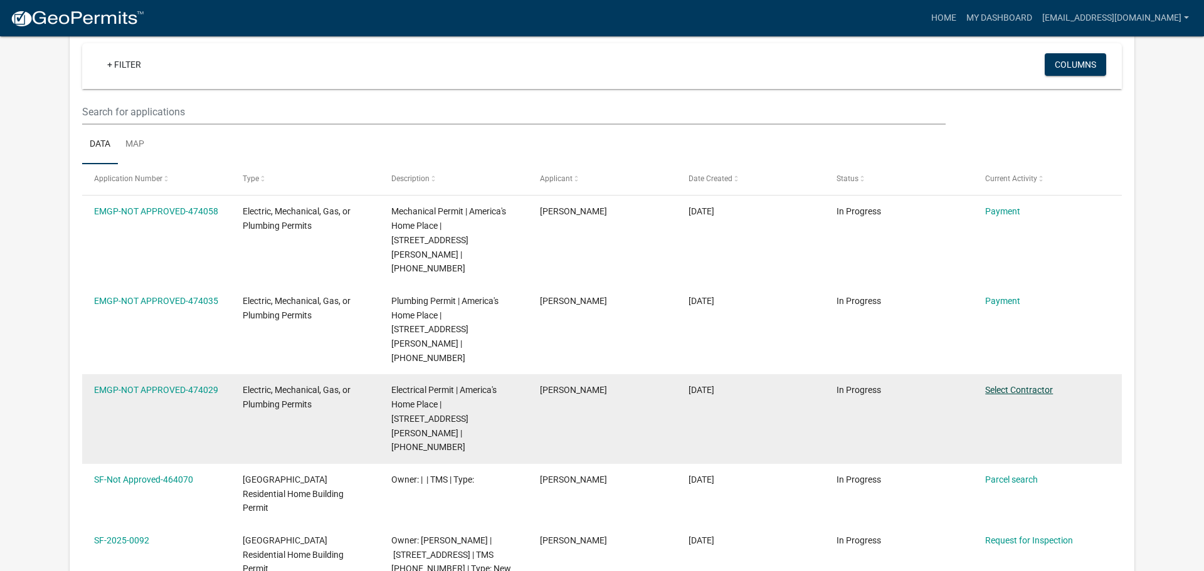
click at [998, 385] on link "Select Contractor" at bounding box center [1019, 390] width 68 height 10
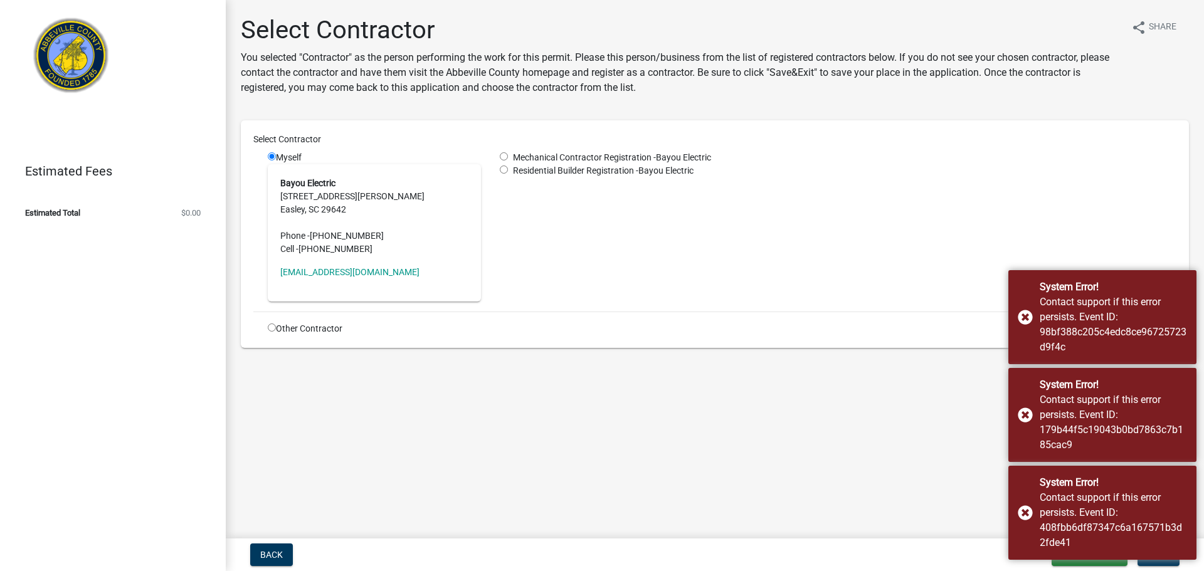
click at [636, 291] on div "Mechanical Contractor Registration - Bayou Electric Residential Builder Registr…" at bounding box center [837, 226] width 695 height 150
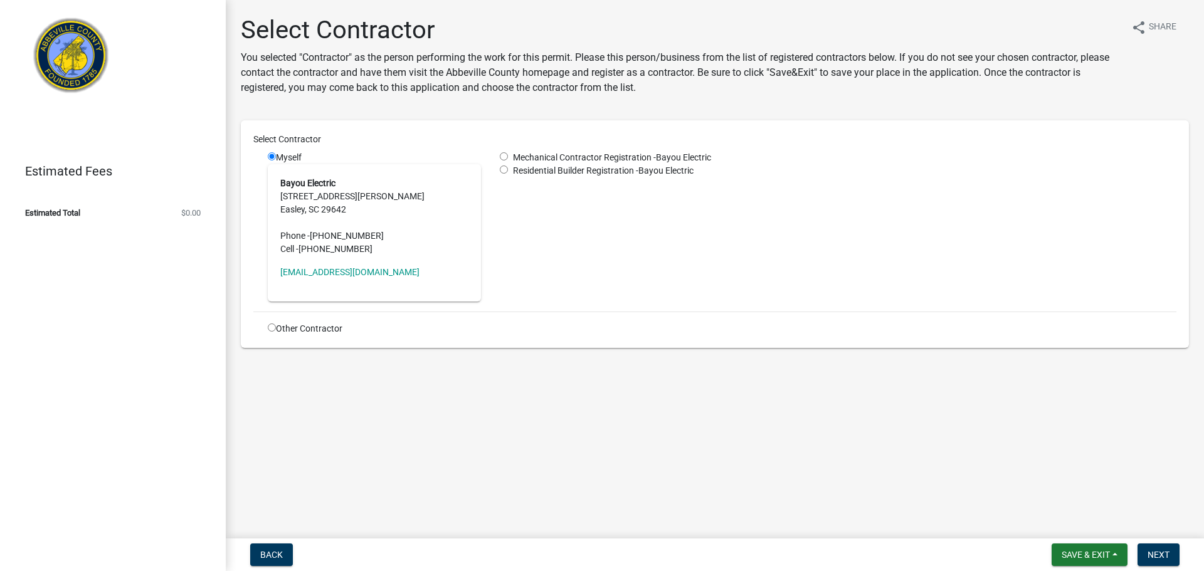
click at [505, 161] on div "Mechanical Contractor Registration - Bayou Electric" at bounding box center [837, 157] width 695 height 13
click at [503, 156] on input "radio" at bounding box center [504, 156] width 8 height 8
radio input "true"
click at [1153, 551] on span "Next" at bounding box center [1158, 555] width 22 height 10
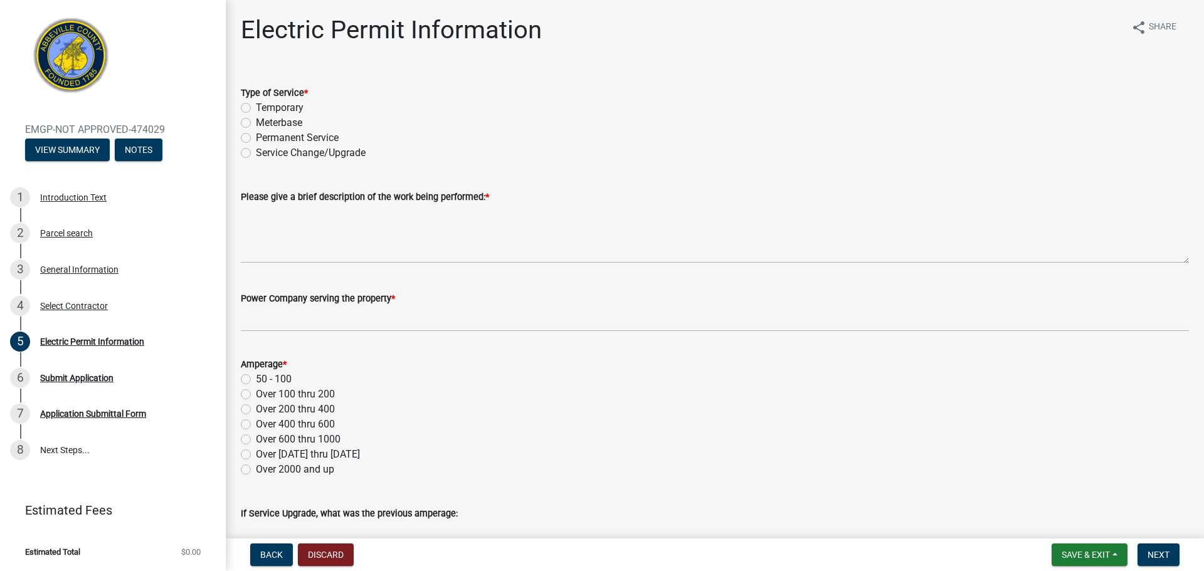
click at [256, 103] on label "Temporary" at bounding box center [280, 107] width 48 height 15
click at [256, 103] on input "Temporary" at bounding box center [260, 104] width 8 height 8
radio input "true"
click at [256, 136] on label "Permanent Service" at bounding box center [297, 137] width 83 height 15
click at [256, 136] on input "Permanent Service" at bounding box center [260, 134] width 8 height 8
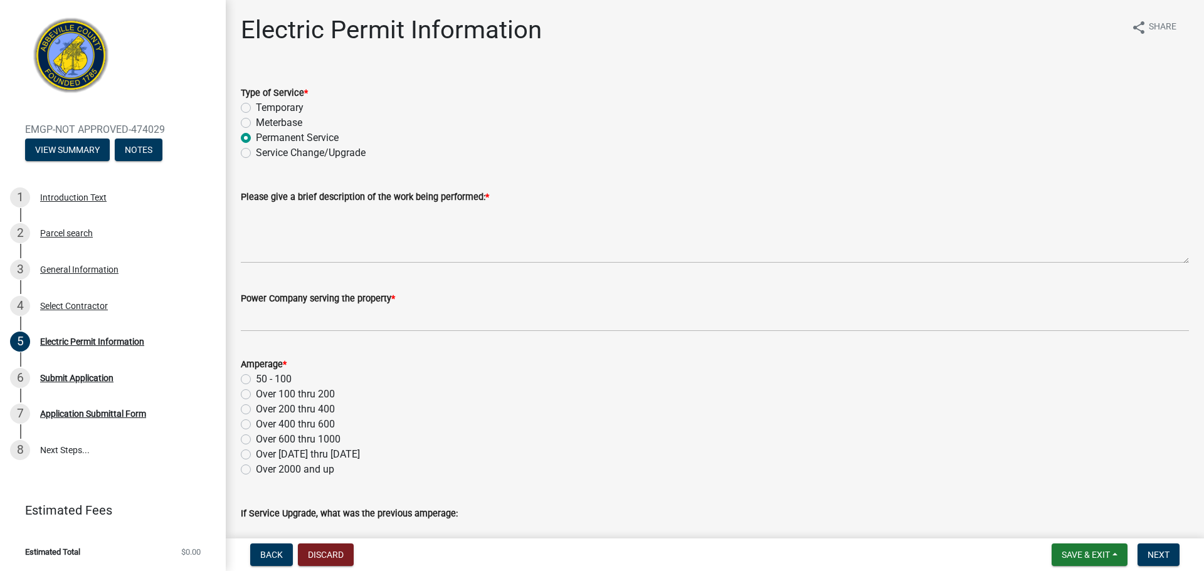
radio input "true"
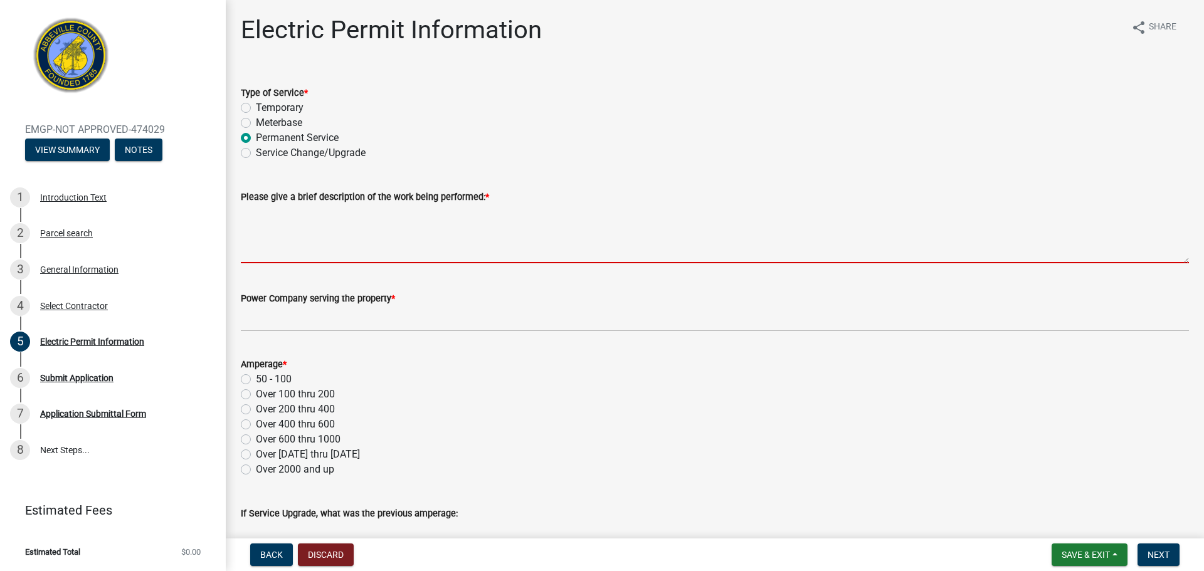
click at [332, 251] on textarea "Please give a brief description of the work being performed: *" at bounding box center [715, 233] width 948 height 59
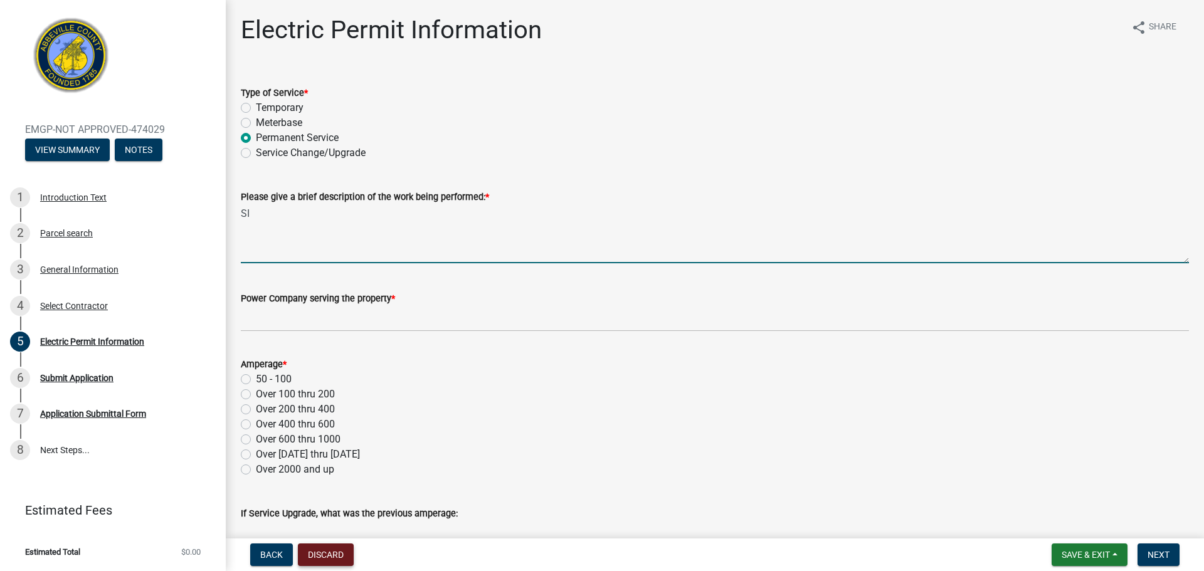
type textarea "SI"
click at [320, 557] on button "Discard" at bounding box center [326, 555] width 56 height 23
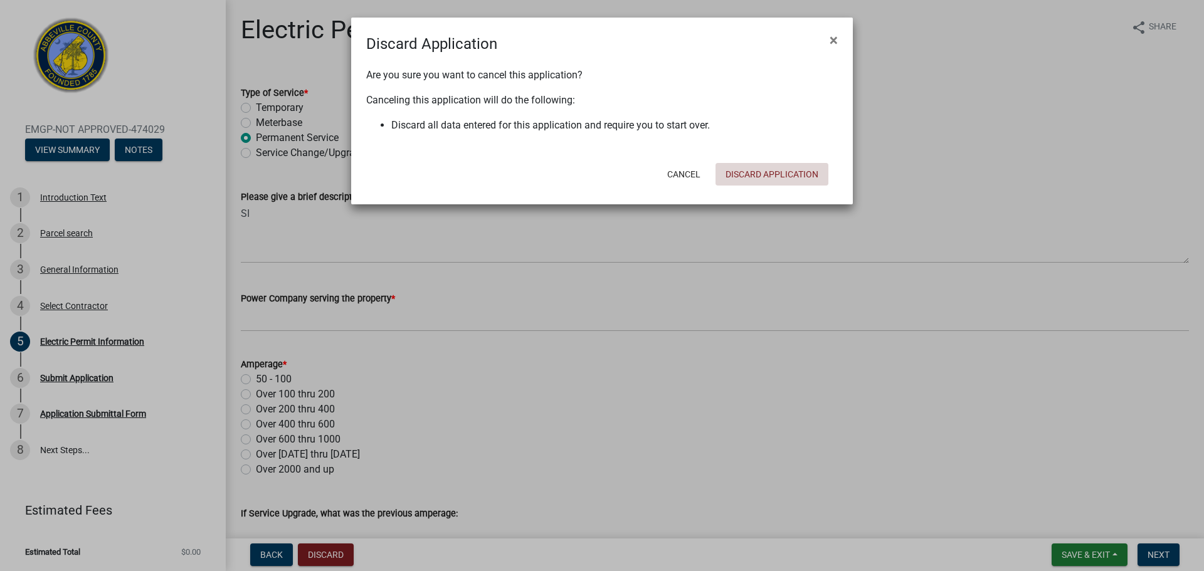
click at [759, 175] on button "Discard Application" at bounding box center [771, 174] width 113 height 23
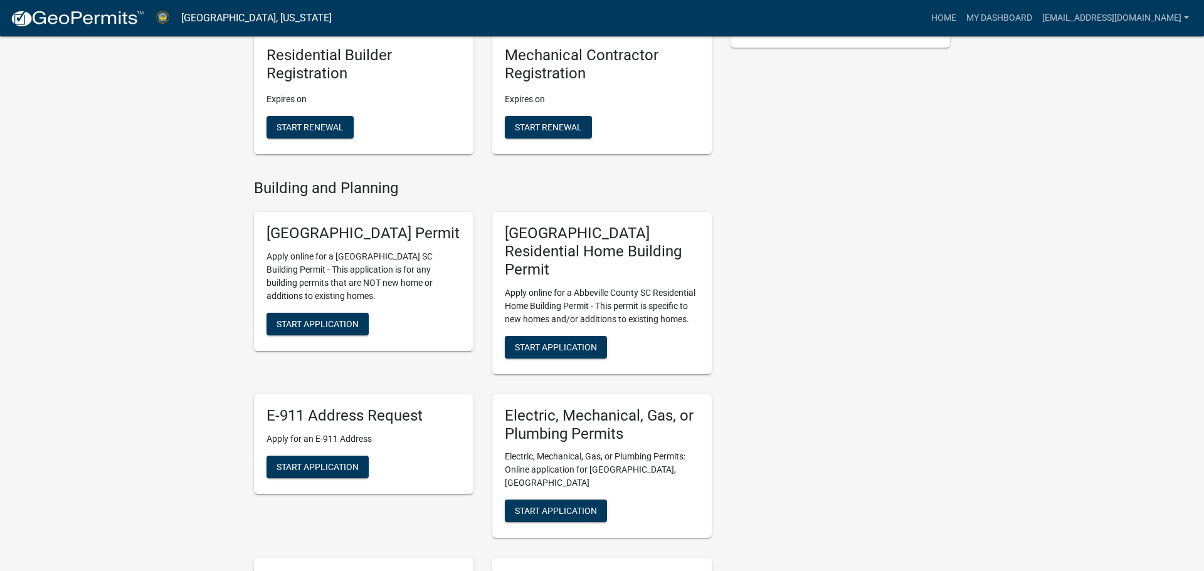
scroll to position [354, 0]
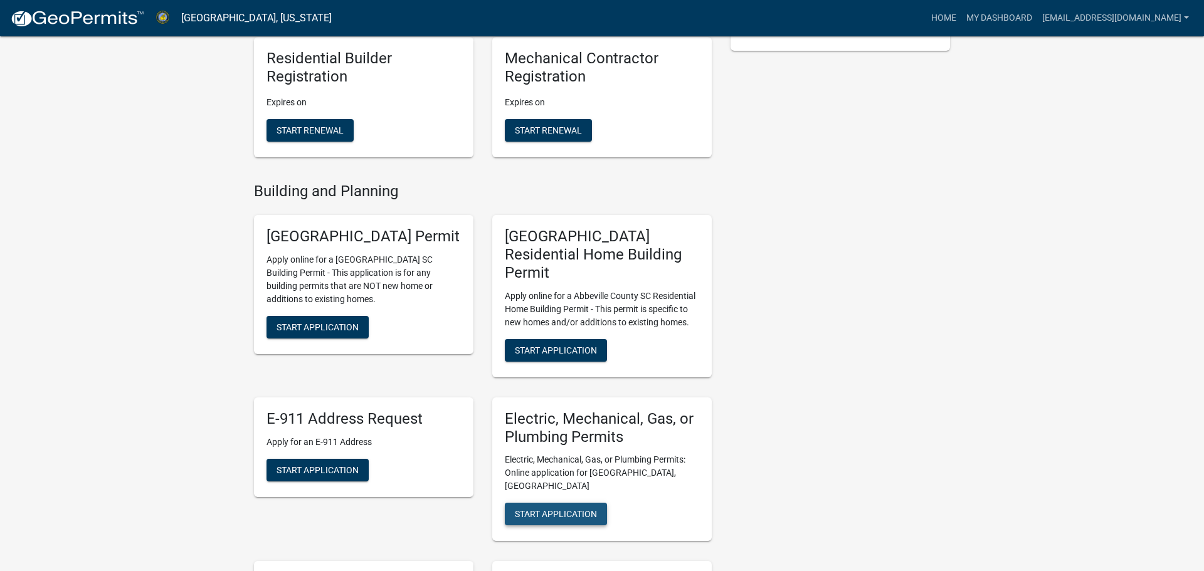
click at [539, 509] on span "Start Application" at bounding box center [556, 514] width 82 height 10
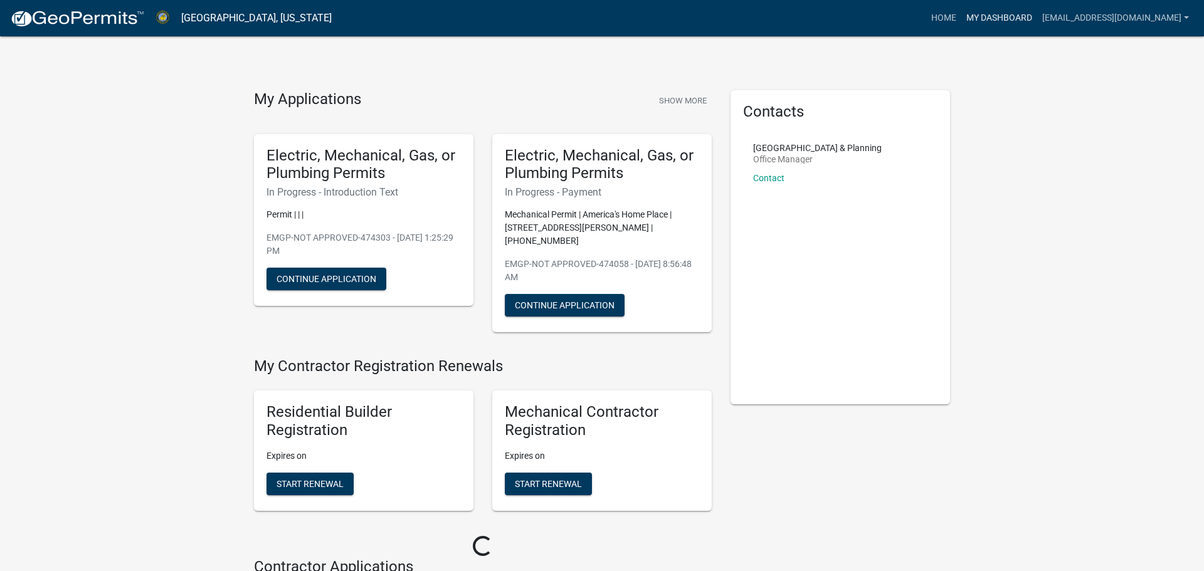
click at [978, 13] on link "My Dashboard" at bounding box center [999, 18] width 76 height 24
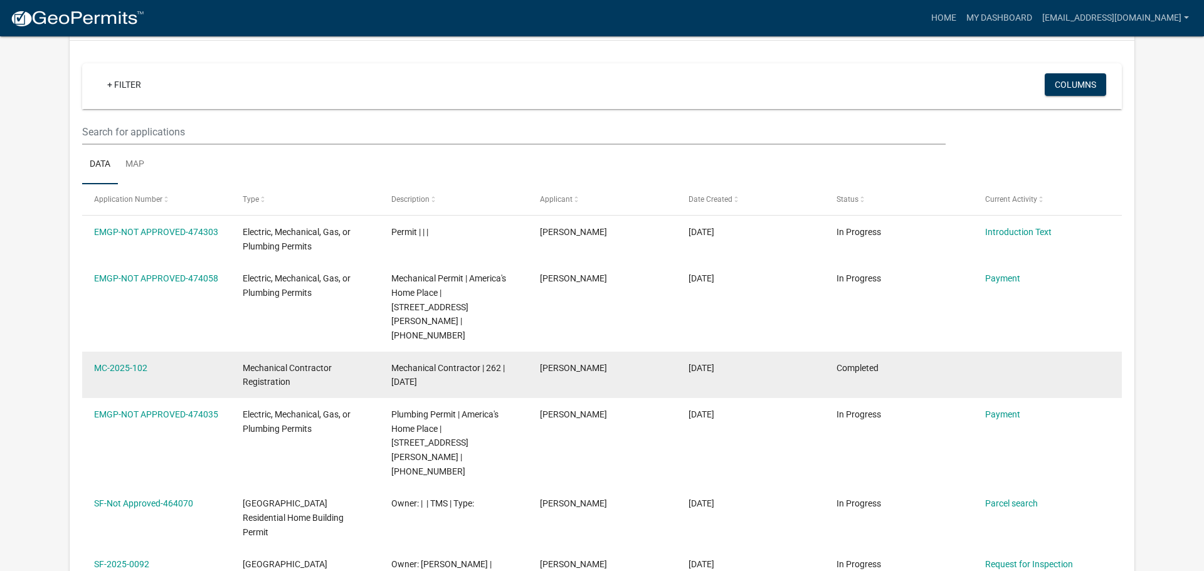
scroll to position [95, 0]
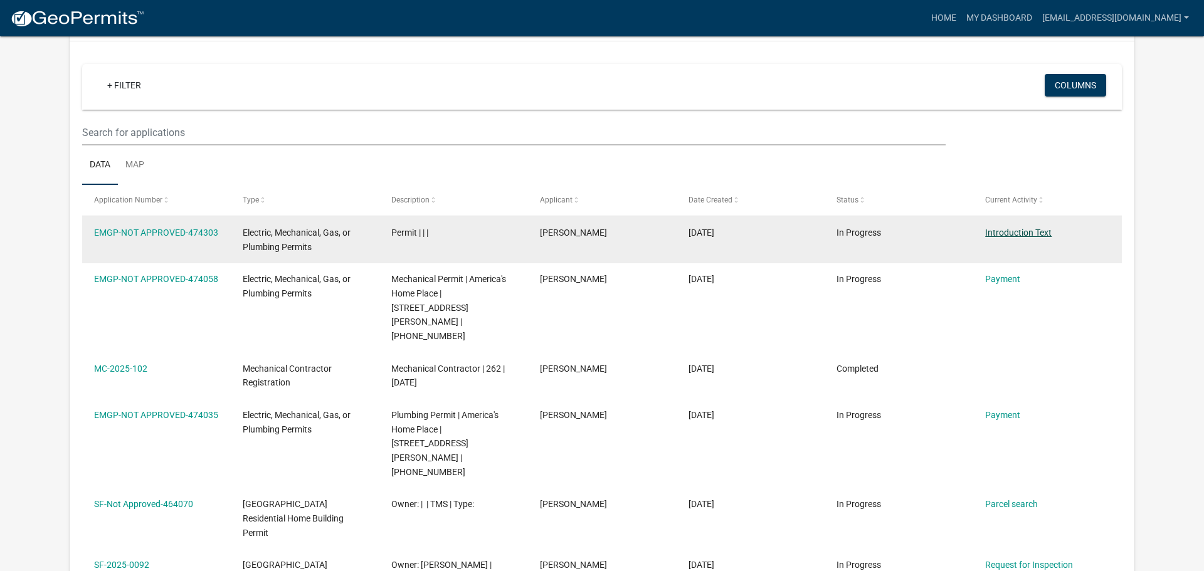
click at [996, 235] on link "Introduction Text" at bounding box center [1018, 233] width 66 height 10
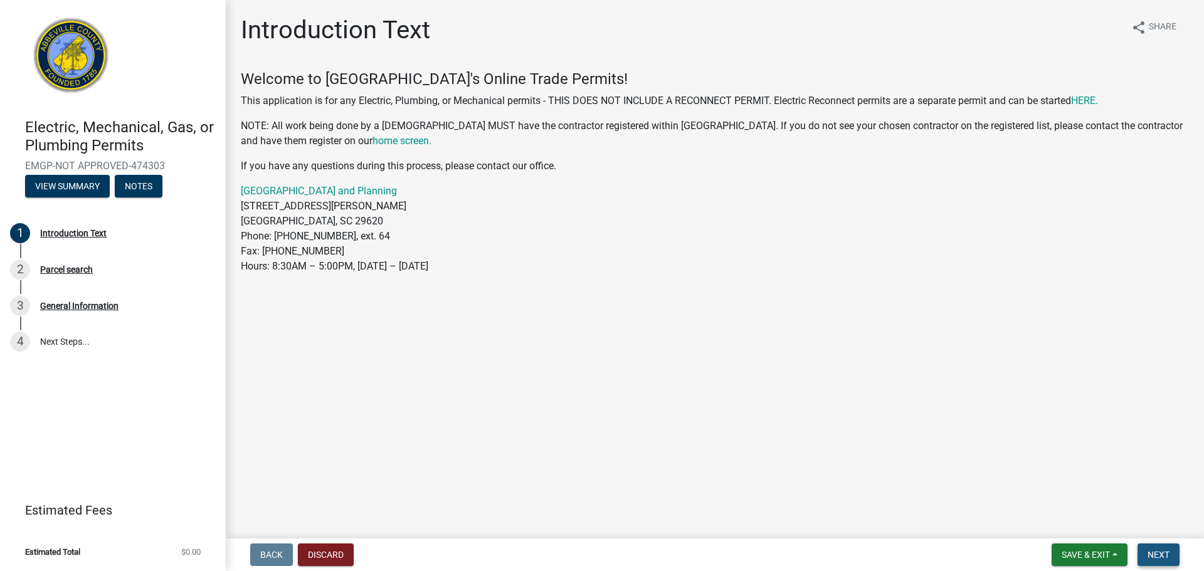
click at [1171, 552] on button "Next" at bounding box center [1158, 555] width 42 height 23
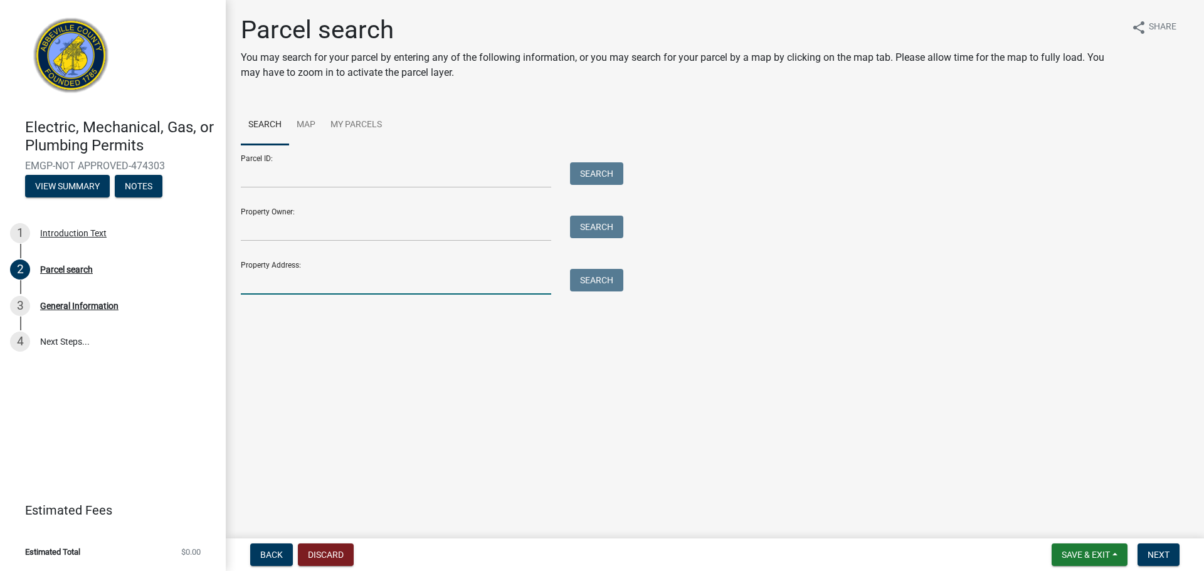
click at [319, 286] on input "Property Address:" at bounding box center [396, 282] width 310 height 26
type input "558 Stevenson rd"
click at [587, 285] on button "Search" at bounding box center [596, 280] width 53 height 23
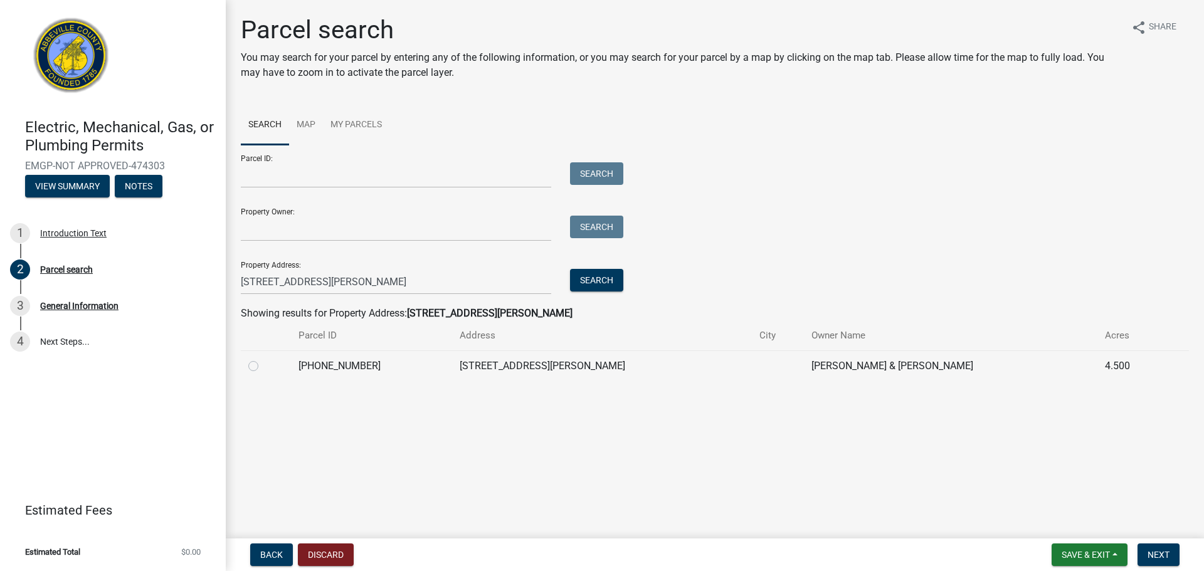
click at [263, 359] on label at bounding box center [263, 359] width 0 height 0
click at [263, 366] on input "radio" at bounding box center [267, 363] width 8 height 8
radio input "true"
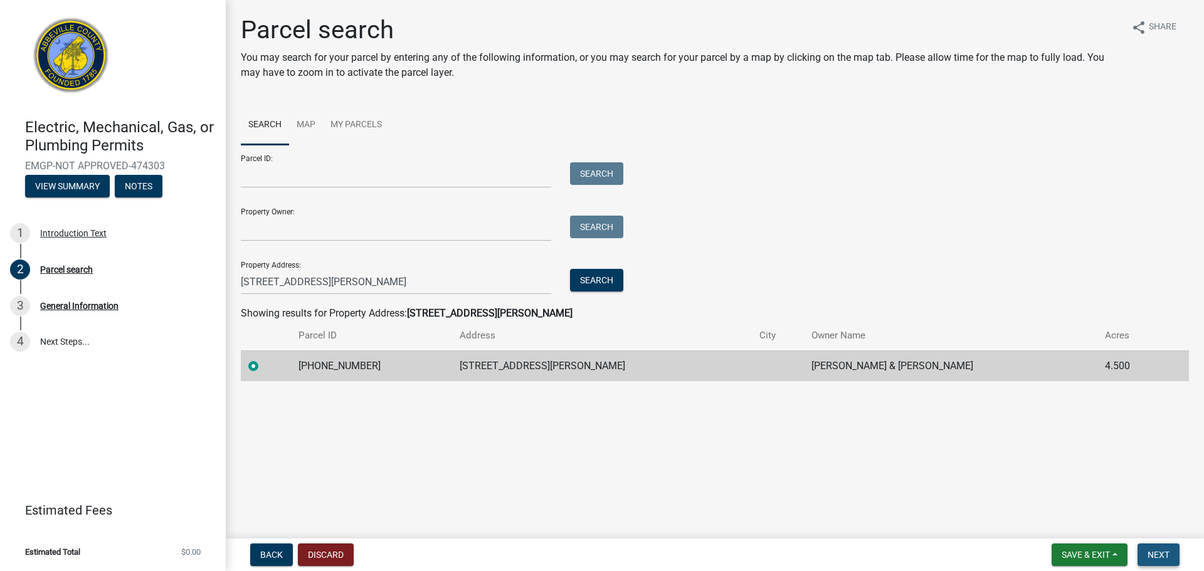
click at [1154, 550] on span "Next" at bounding box center [1158, 555] width 22 height 10
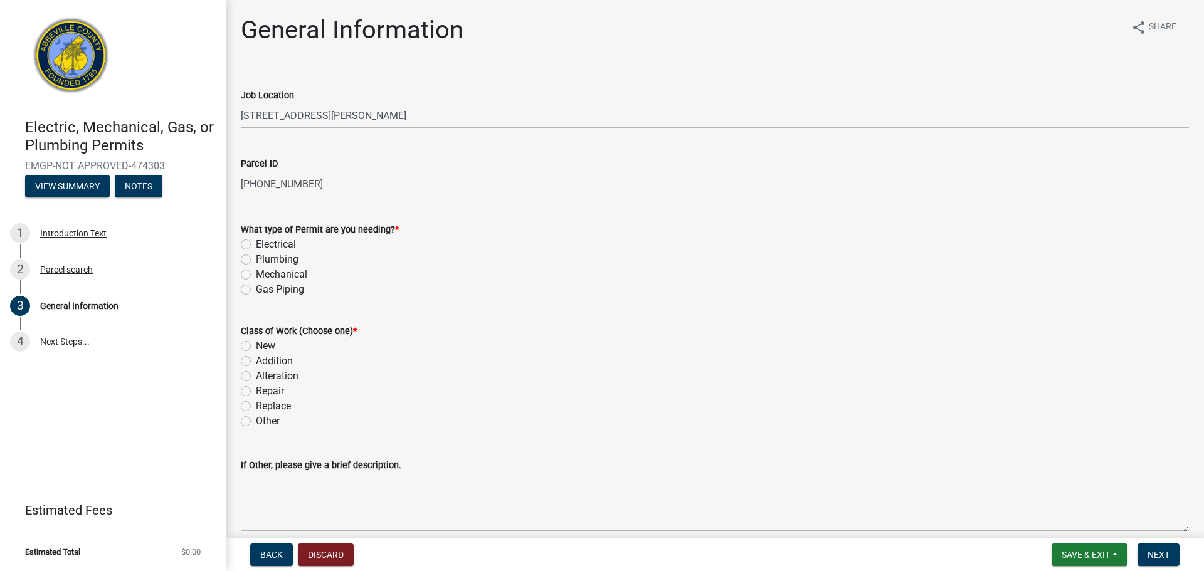
click at [256, 245] on label "Electrical" at bounding box center [276, 244] width 40 height 15
click at [256, 245] on input "Electrical" at bounding box center [260, 241] width 8 height 8
radio input "true"
click at [256, 348] on label "New" at bounding box center [265, 346] width 19 height 15
click at [256, 347] on input "New" at bounding box center [260, 343] width 8 height 8
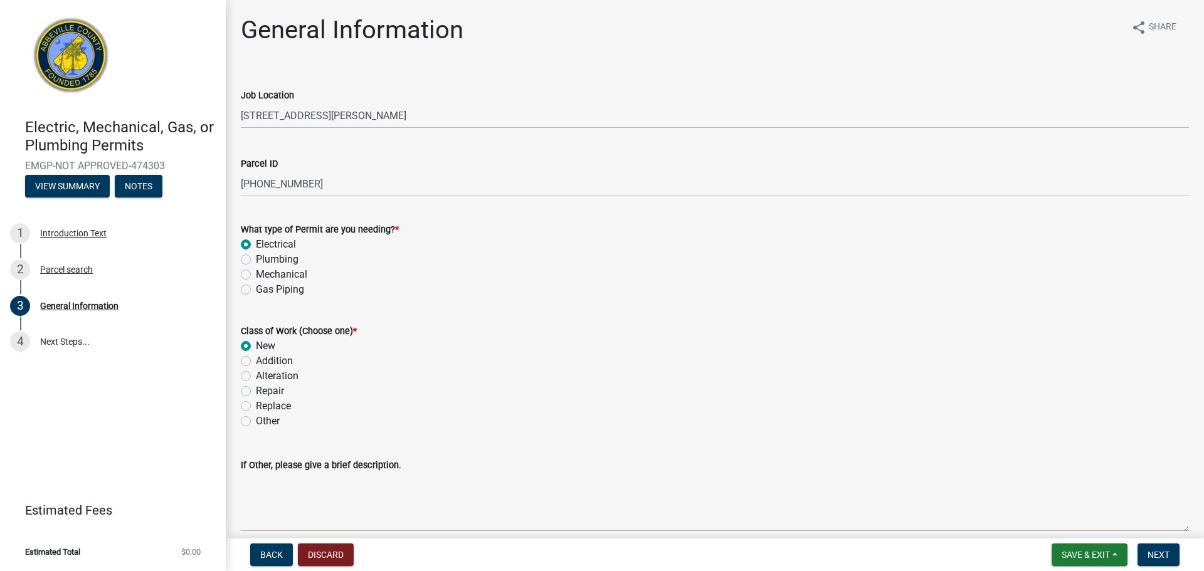
radio input "true"
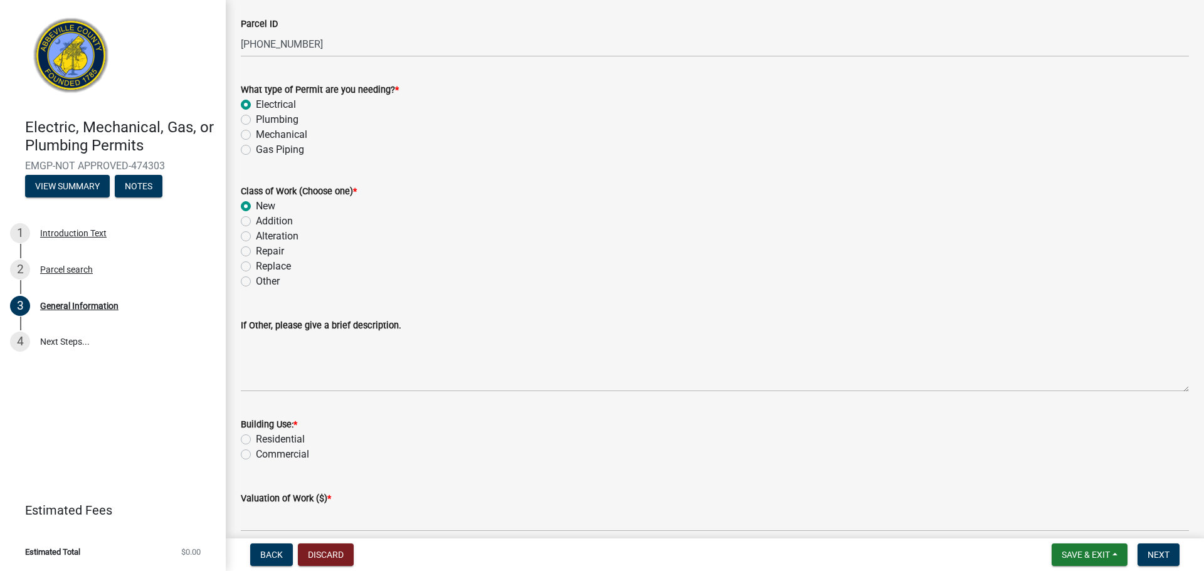
scroll to position [155, 0]
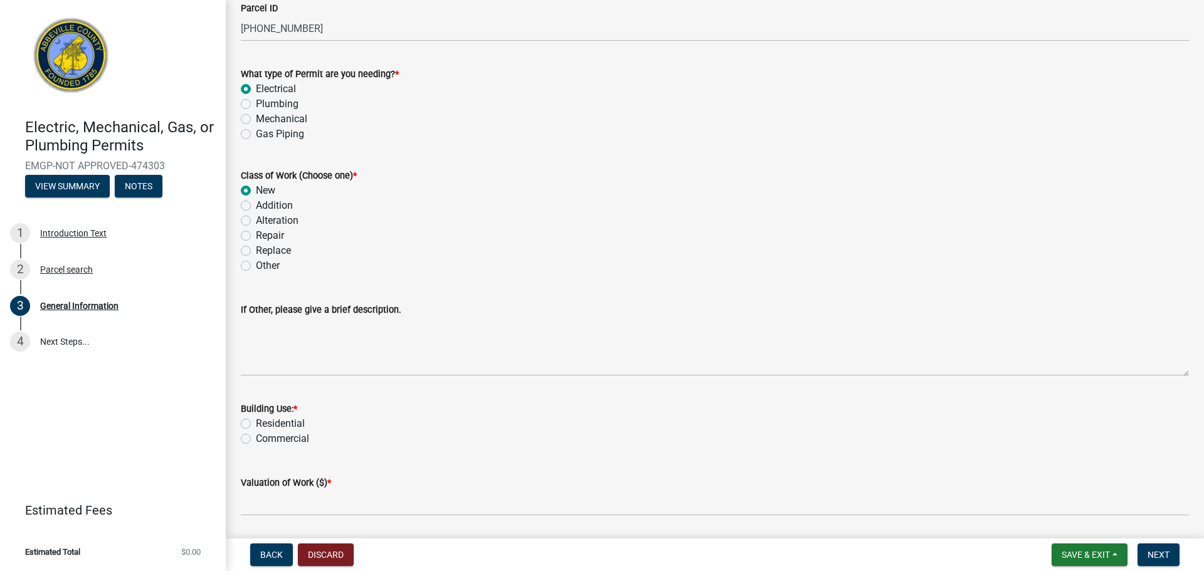
click at [251, 423] on div "Residential" at bounding box center [715, 423] width 948 height 15
click at [256, 426] on label "Residential" at bounding box center [280, 423] width 49 height 15
click at [256, 424] on input "Residential" at bounding box center [260, 420] width 8 height 8
radio input "true"
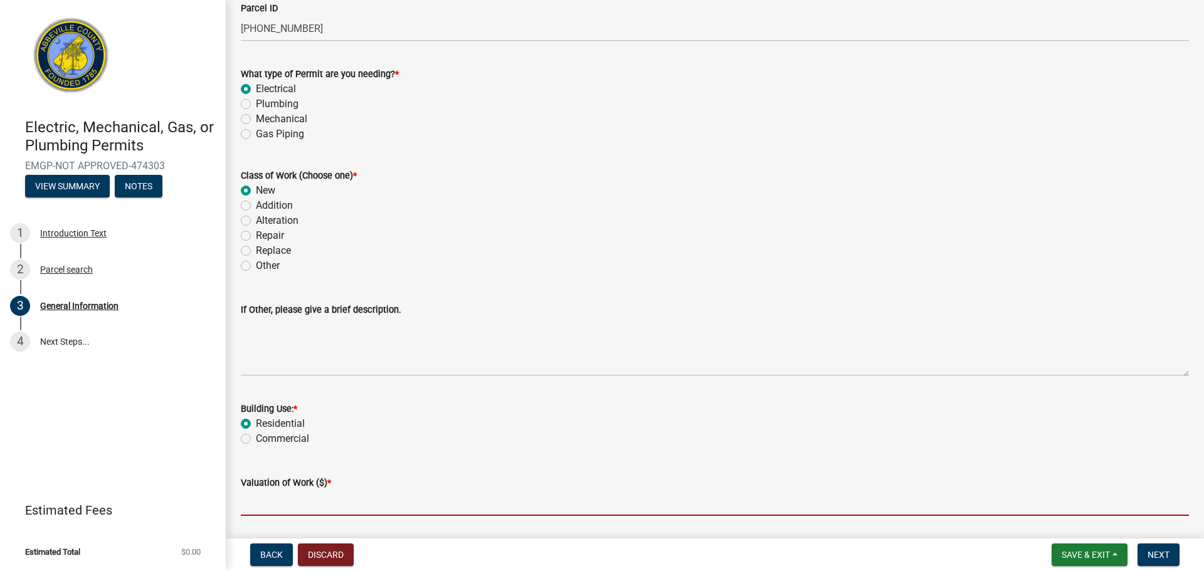
click at [268, 505] on input "text" at bounding box center [715, 503] width 948 height 26
type input "4882.8"
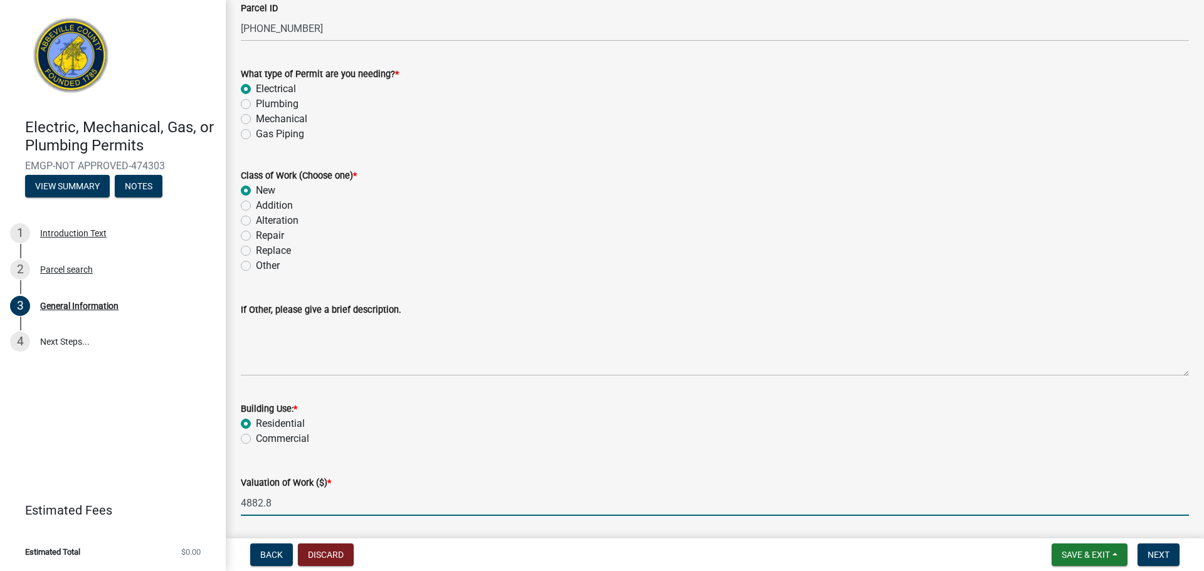
click at [483, 485] on div "Valuation of Work ($) *" at bounding box center [715, 482] width 948 height 15
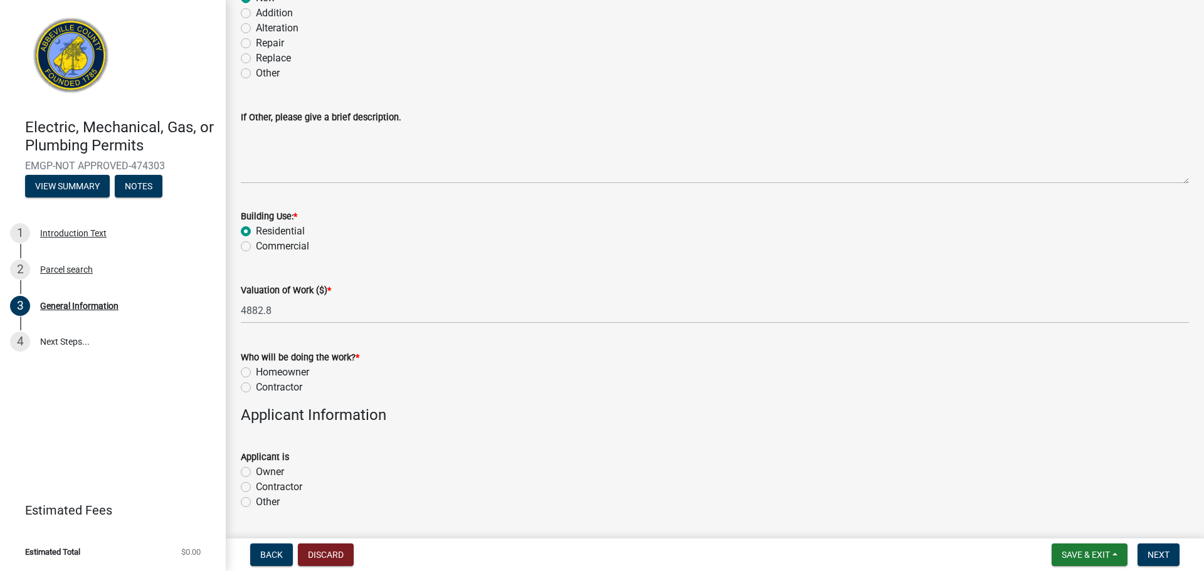
scroll to position [359, 0]
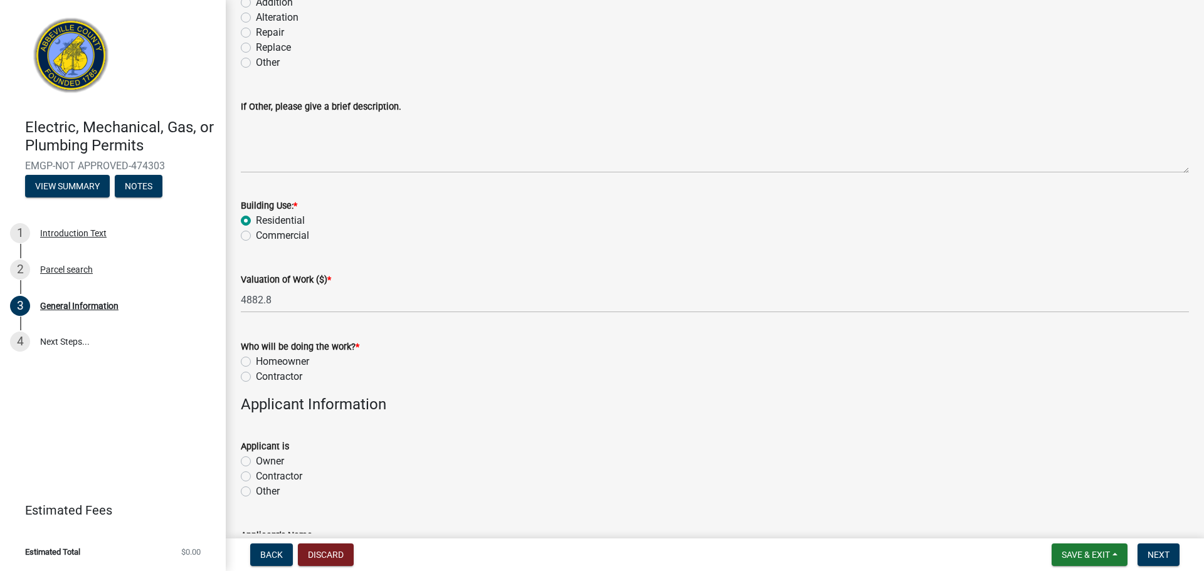
click at [256, 377] on label "Contractor" at bounding box center [279, 376] width 46 height 15
click at [256, 377] on input "Contractor" at bounding box center [260, 373] width 8 height 8
radio input "true"
click at [256, 491] on label "Other" at bounding box center [268, 491] width 24 height 15
click at [256, 491] on input "Other" at bounding box center [260, 488] width 8 height 8
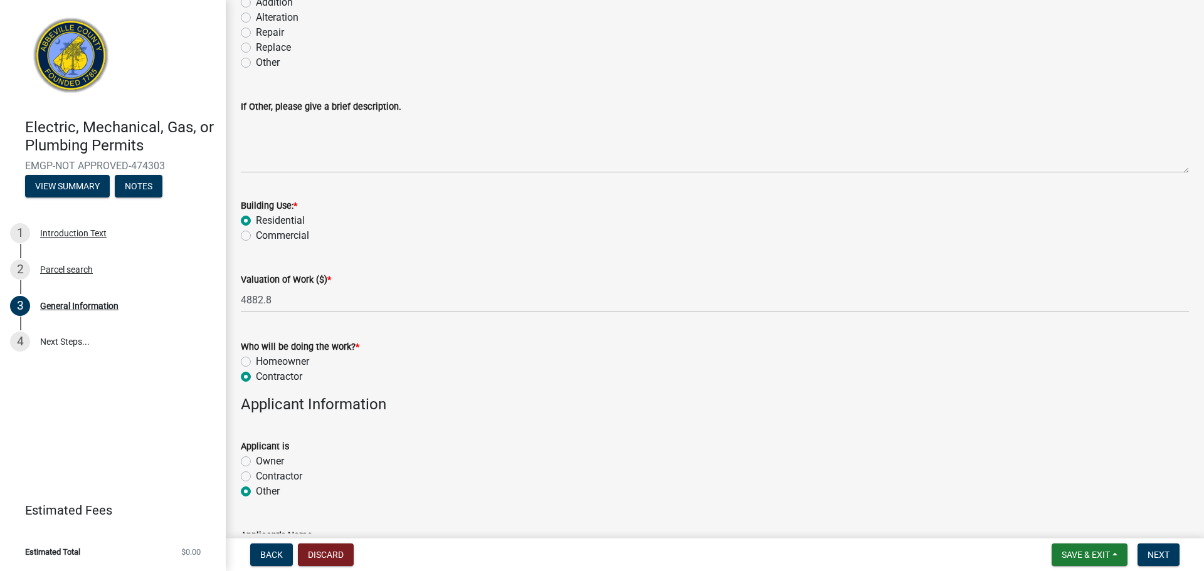
radio input "true"
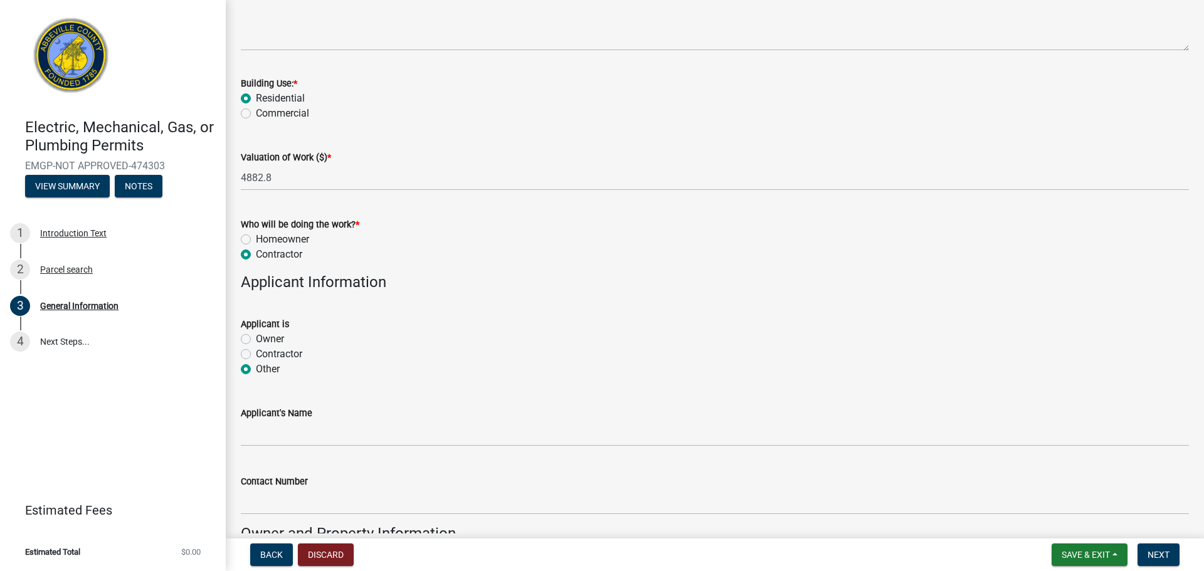
scroll to position [492, 0]
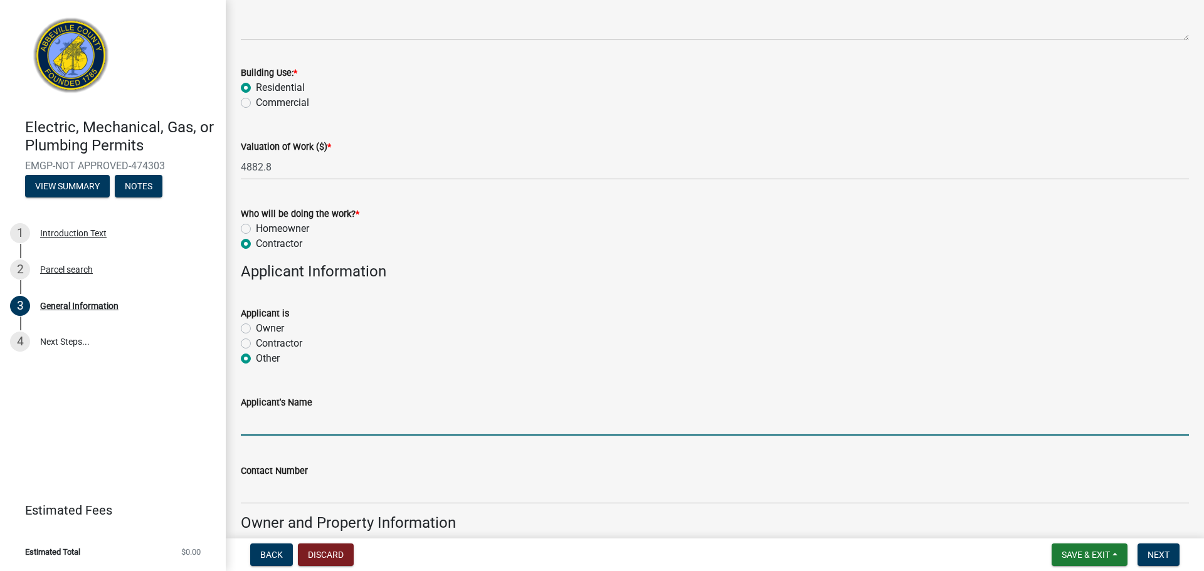
click at [298, 434] on input "Applicant's Name" at bounding box center [715, 423] width 948 height 26
type input "Charlene Silva"
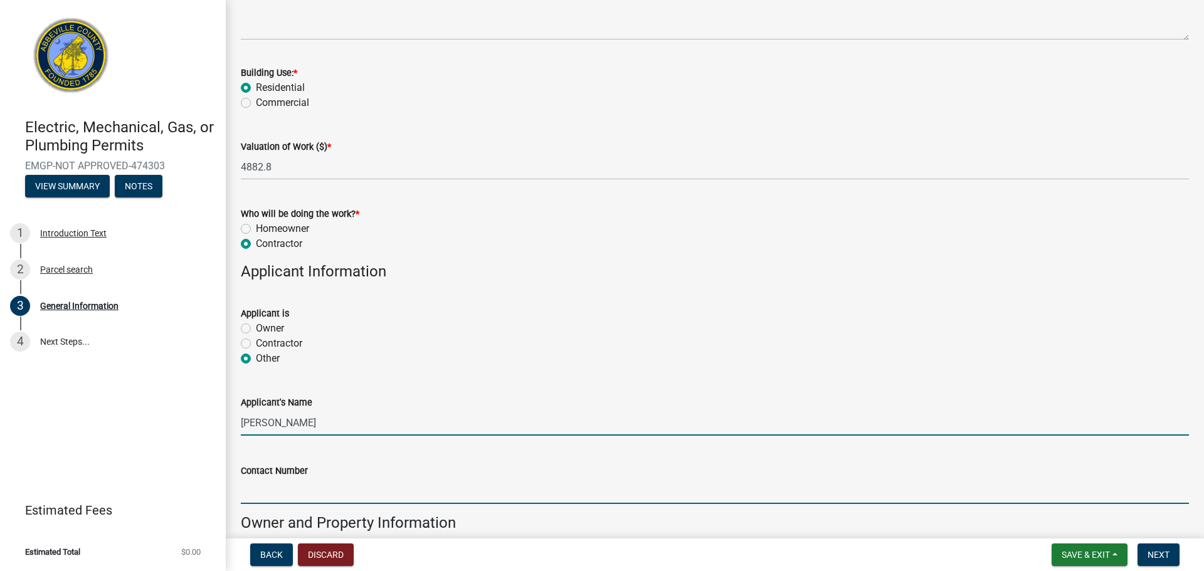
type input "8642257011"
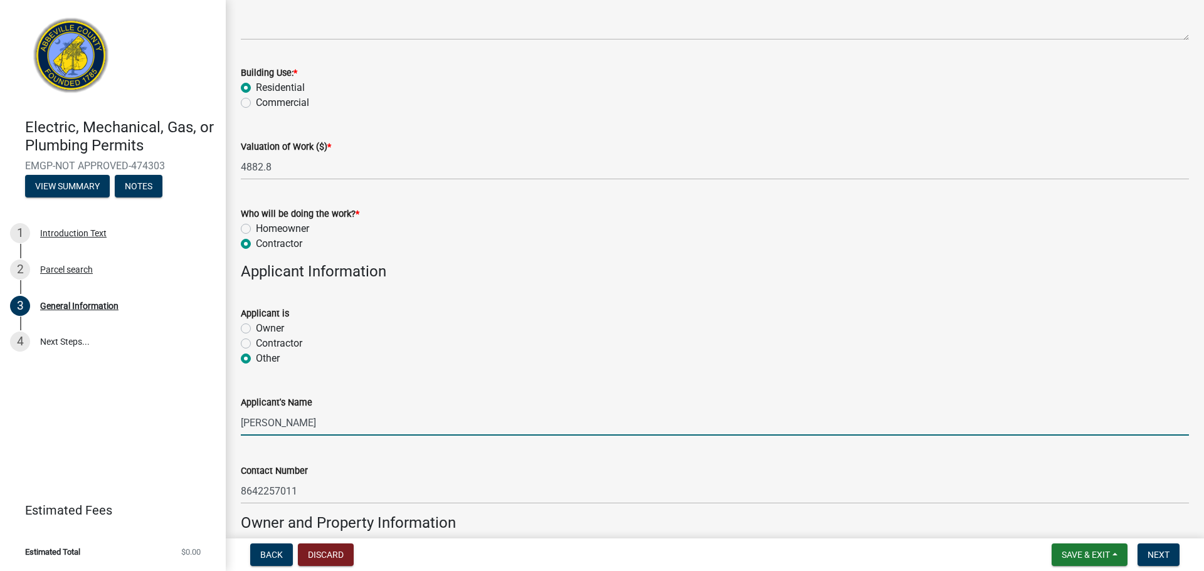
drag, startPoint x: 305, startPoint y: 420, endPoint x: 18, endPoint y: 418, distance: 287.8
click at [18, 418] on div "Electric, Mechanical, Gas, or Plumbing Permits EMGP-NOT APPROVED-474303 View Su…" at bounding box center [602, 285] width 1204 height 571
click at [349, 421] on input "America's Home Place" at bounding box center [715, 423] width 948 height 26
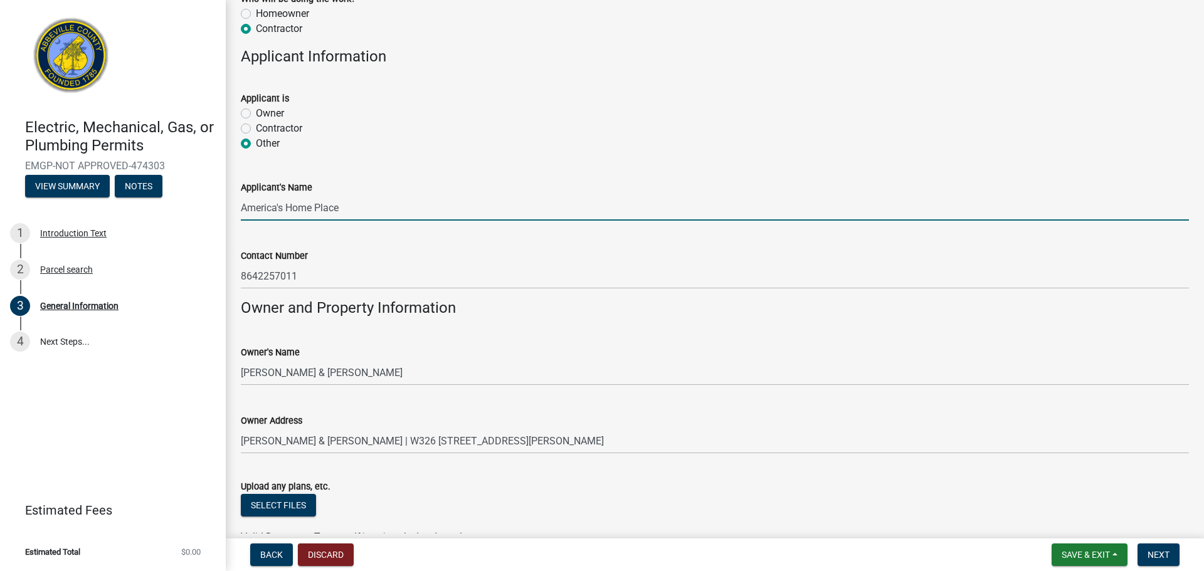
scroll to position [778, 0]
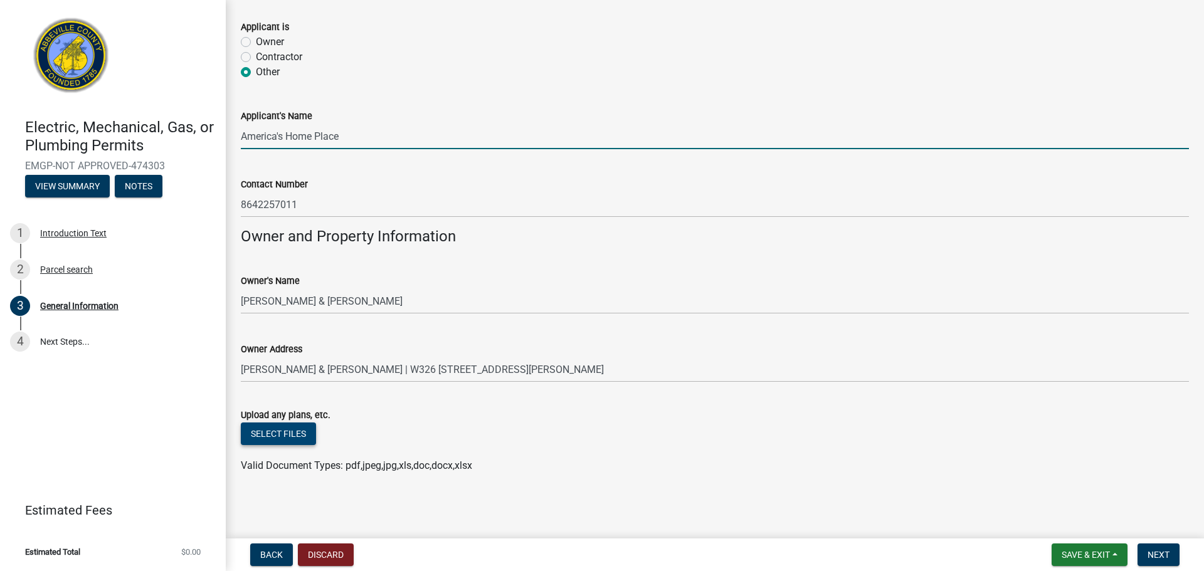
type input "America's Home Place"
click at [305, 431] on button "Select files" at bounding box center [278, 434] width 75 height 23
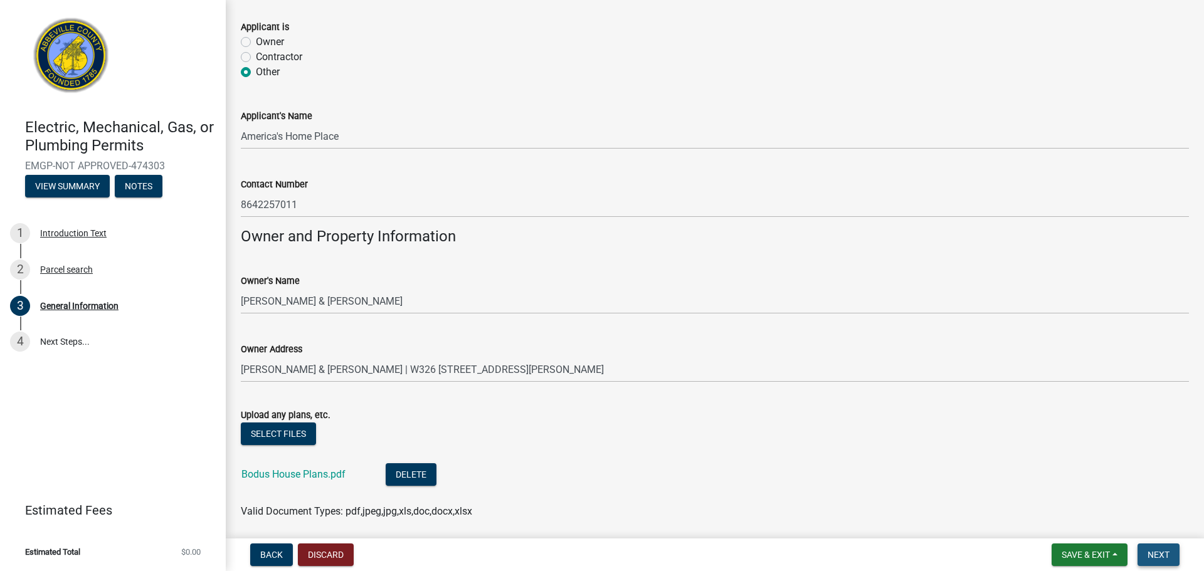
click at [1174, 559] on button "Next" at bounding box center [1158, 555] width 42 height 23
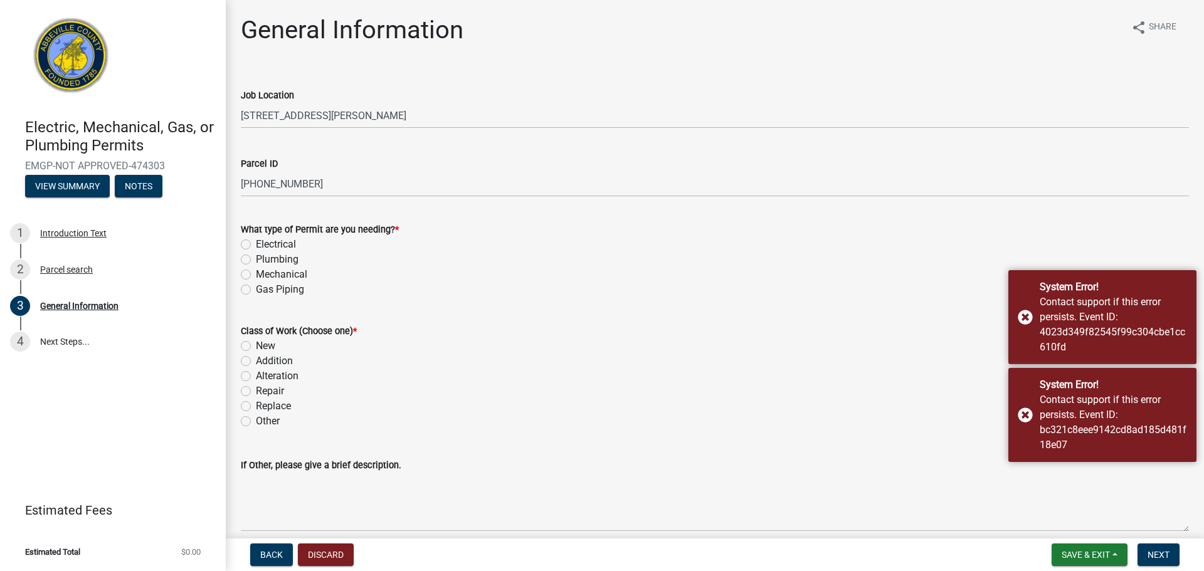
click at [256, 244] on label "Electrical" at bounding box center [276, 244] width 40 height 15
click at [256, 244] on input "Electrical" at bounding box center [260, 241] width 8 height 8
radio input "true"
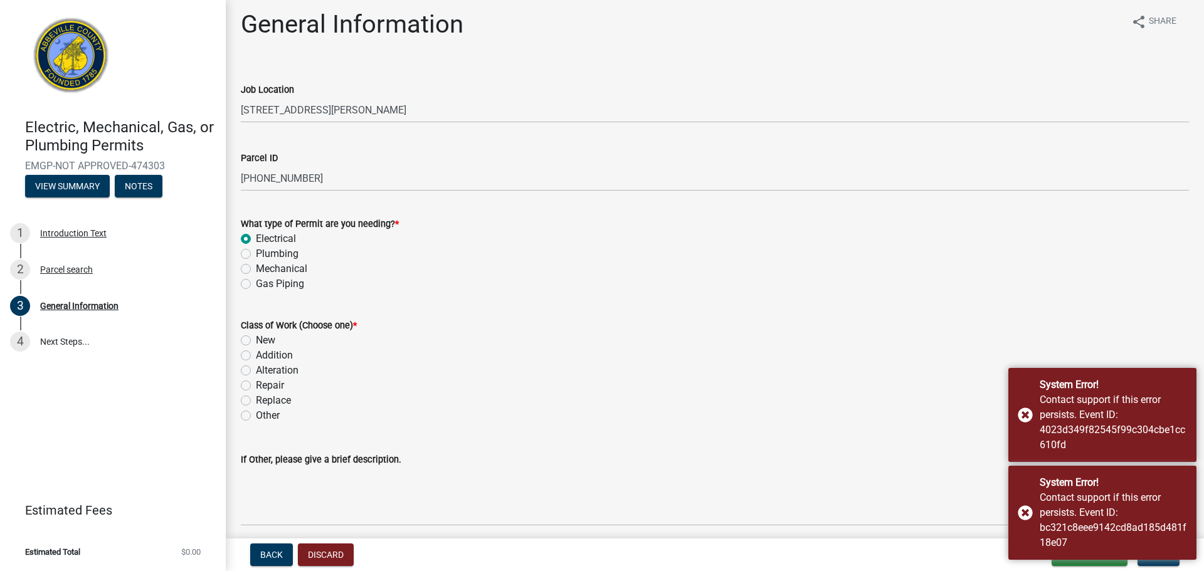
scroll to position [55, 0]
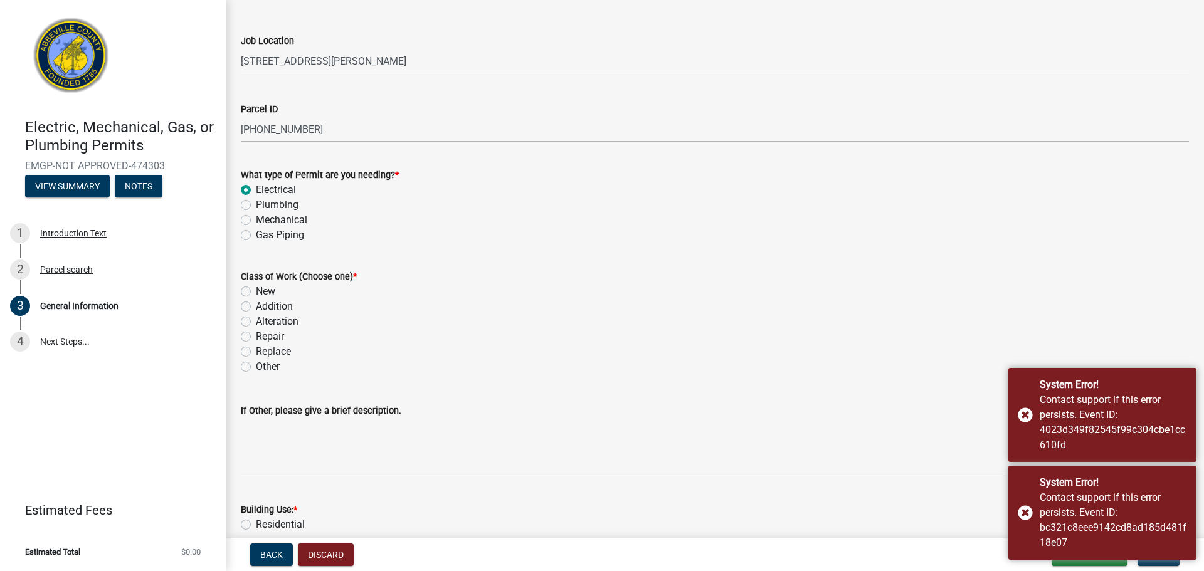
click at [256, 292] on label "New" at bounding box center [265, 291] width 19 height 15
click at [256, 292] on input "New" at bounding box center [260, 288] width 8 height 8
radio input "true"
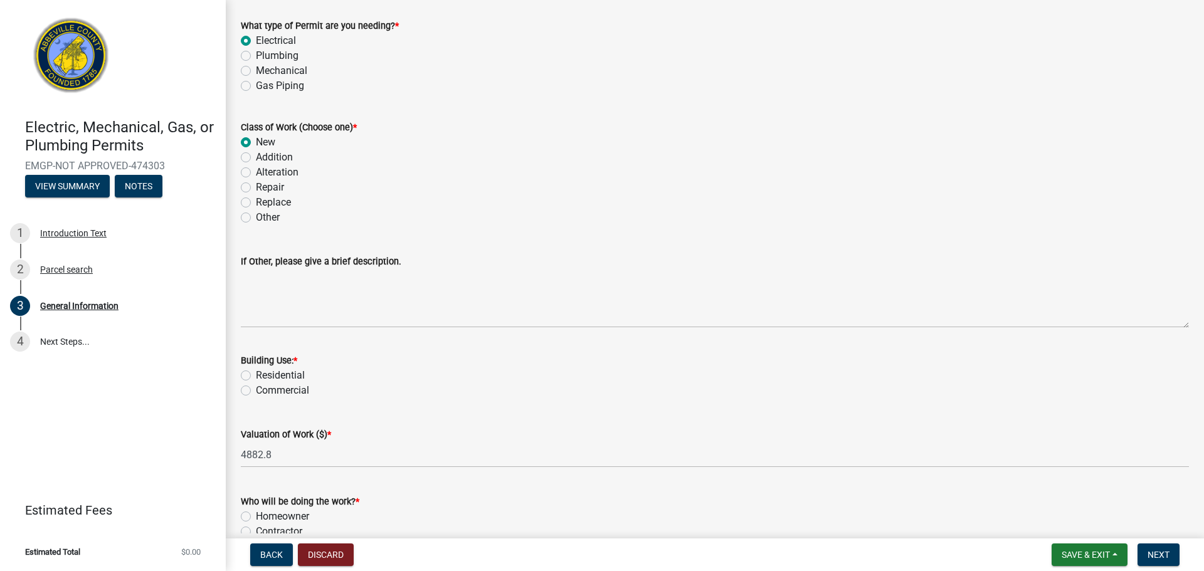
scroll to position [214, 0]
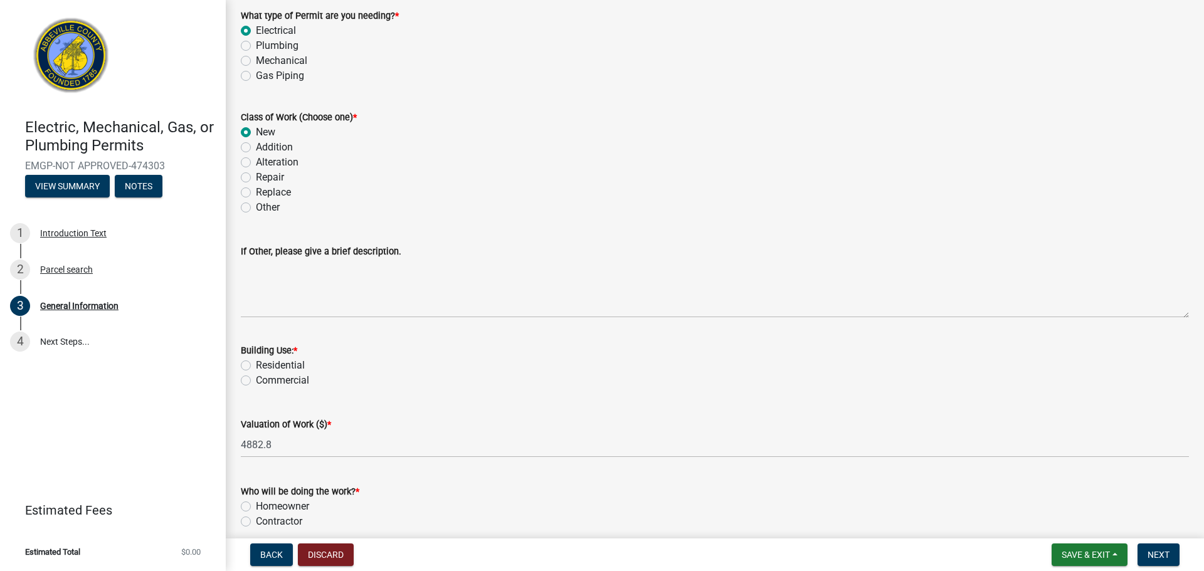
click at [256, 366] on label "Residential" at bounding box center [280, 365] width 49 height 15
click at [256, 366] on input "Residential" at bounding box center [260, 362] width 8 height 8
radio input "true"
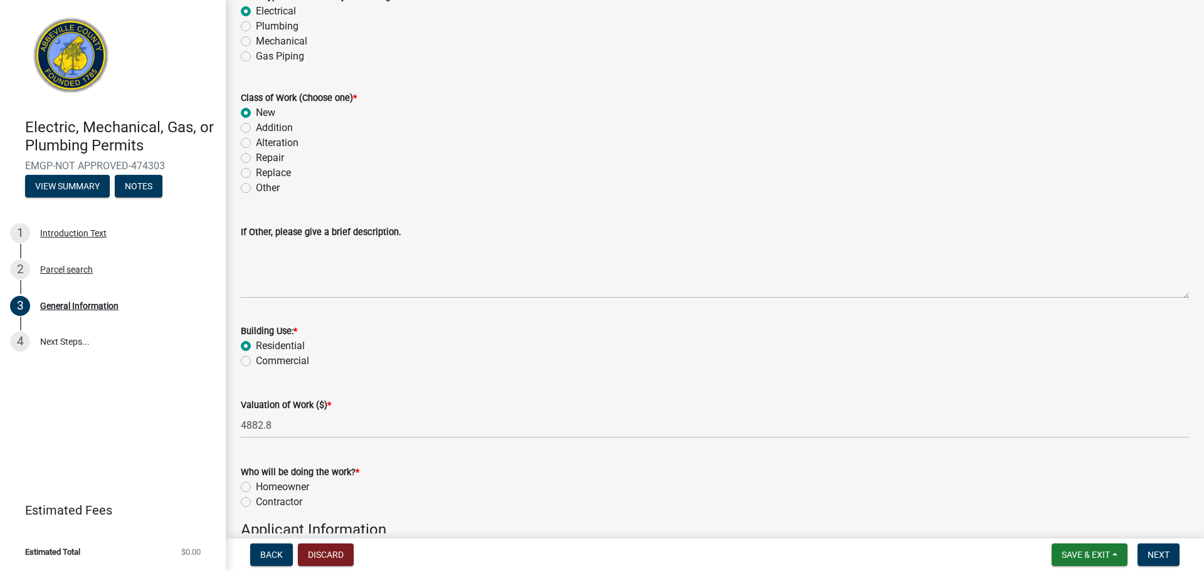
scroll to position [303, 0]
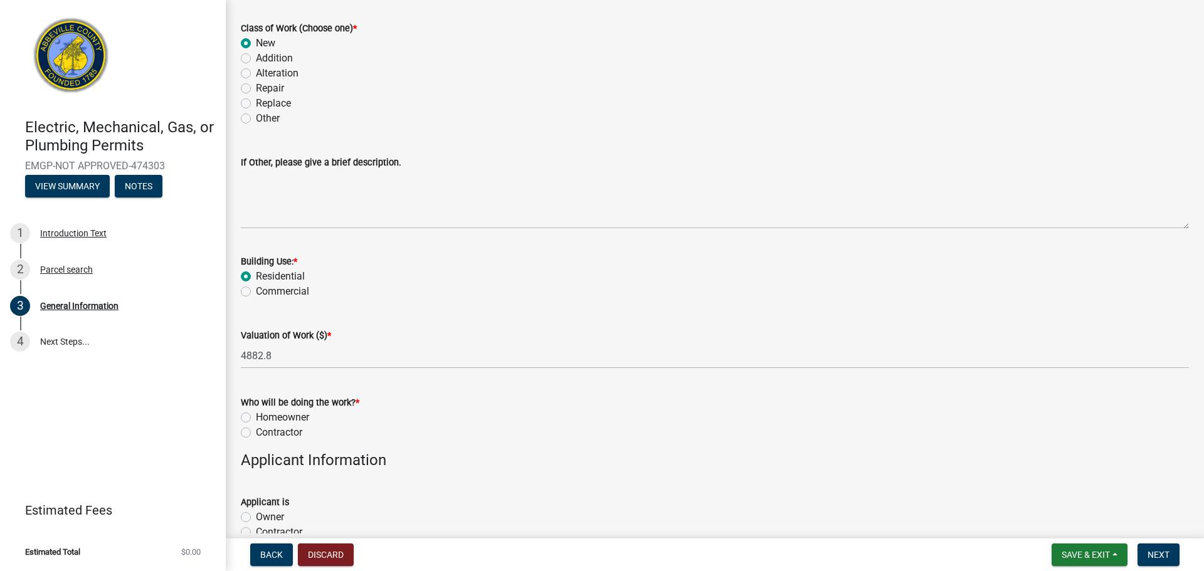
click at [256, 434] on label "Contractor" at bounding box center [279, 432] width 46 height 15
click at [256, 433] on input "Contractor" at bounding box center [260, 429] width 8 height 8
radio input "true"
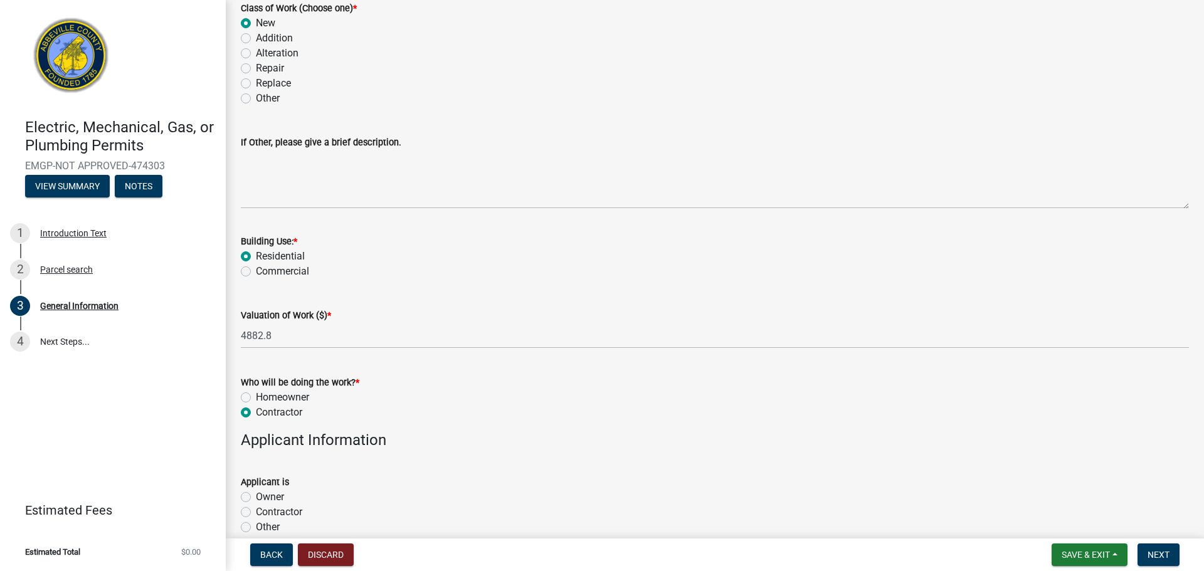
scroll to position [393, 0]
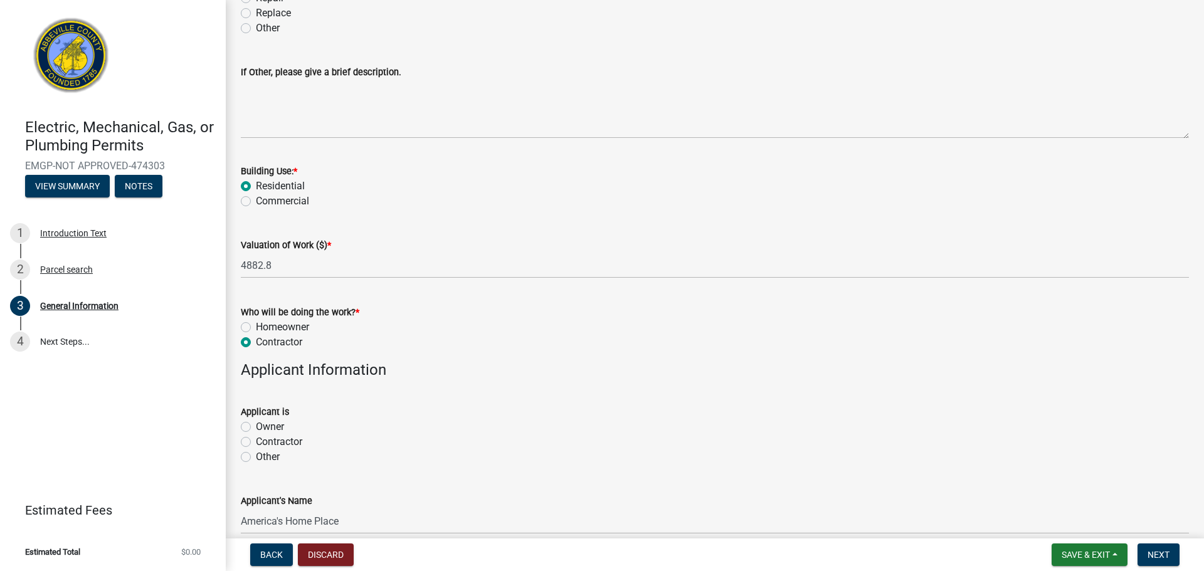
click at [256, 441] on label "Contractor" at bounding box center [279, 441] width 46 height 15
click at [256, 441] on input "Contractor" at bounding box center [260, 438] width 8 height 8
radio input "true"
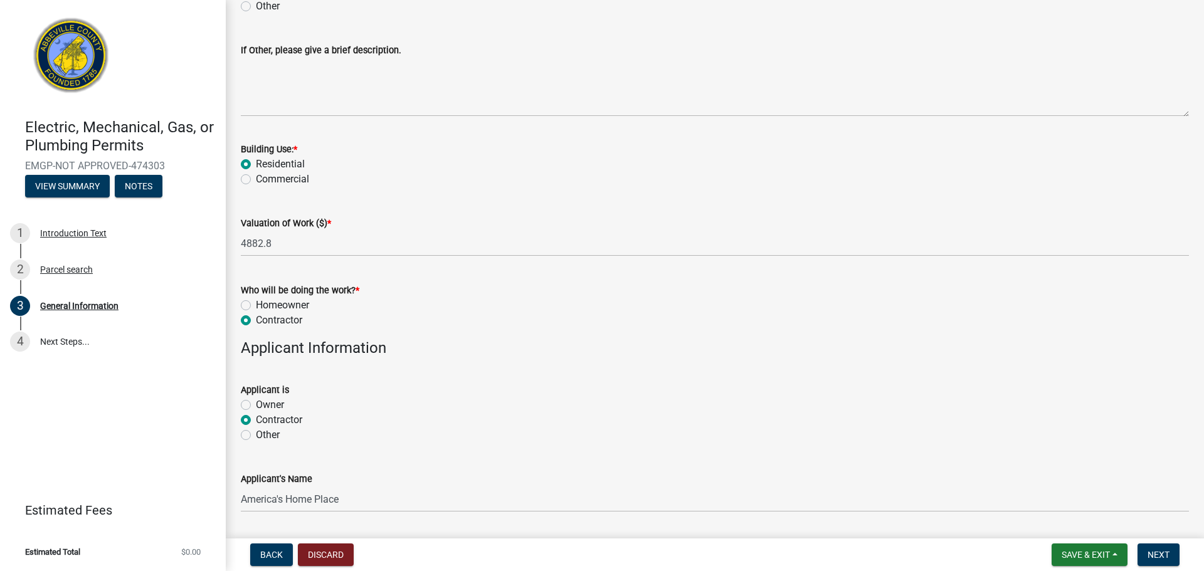
scroll to position [540, 0]
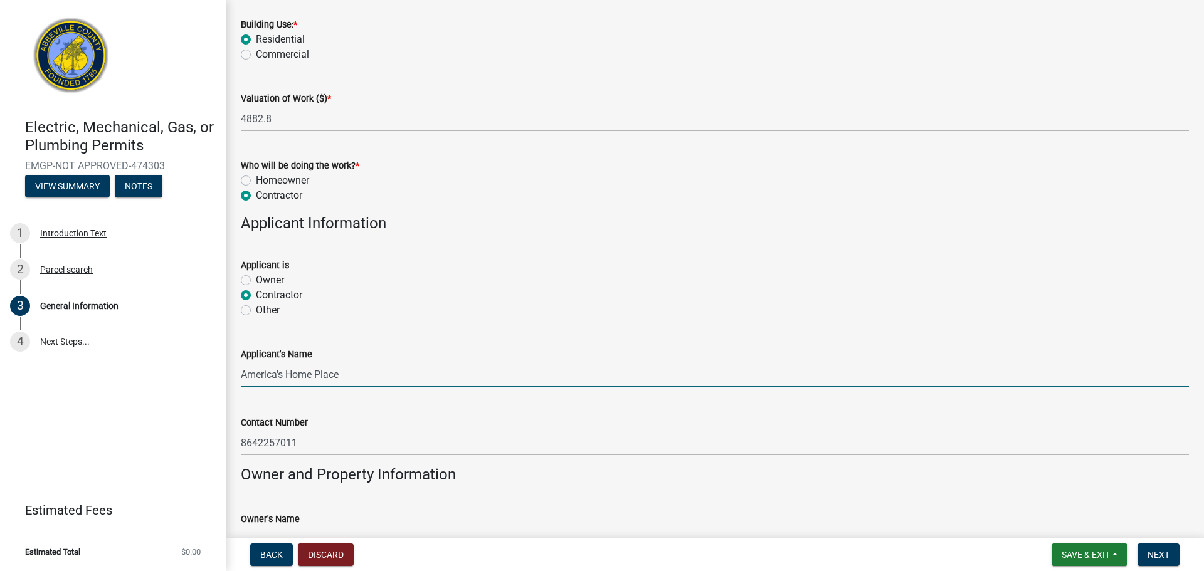
click at [285, 376] on input "America's Home Place" at bounding box center [715, 375] width 948 height 26
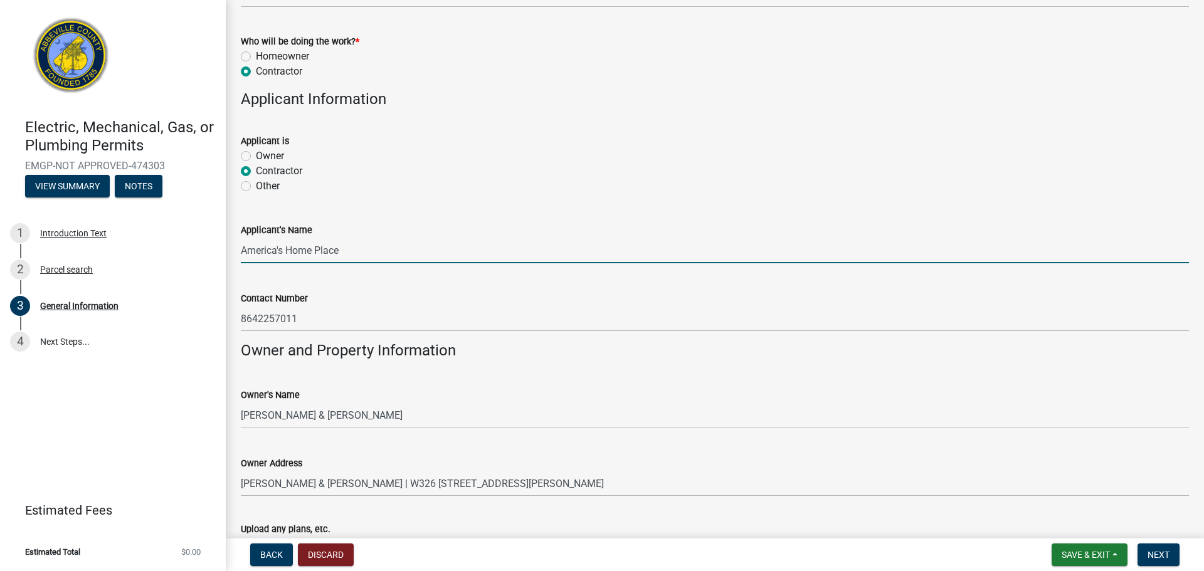
scroll to position [802, 0]
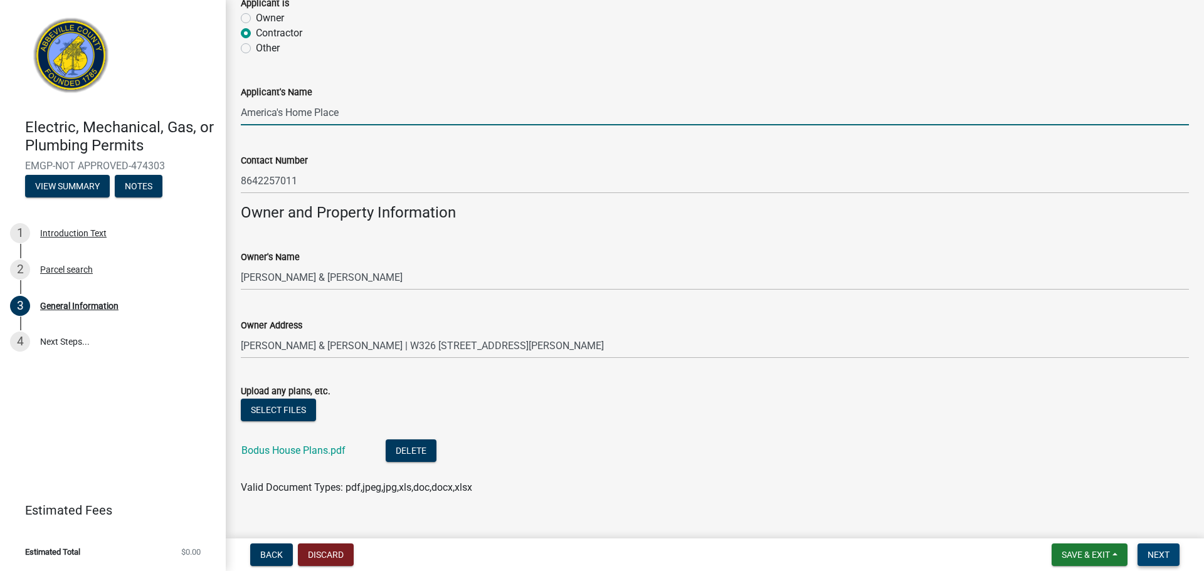
click at [1152, 552] on span "Next" at bounding box center [1158, 555] width 22 height 10
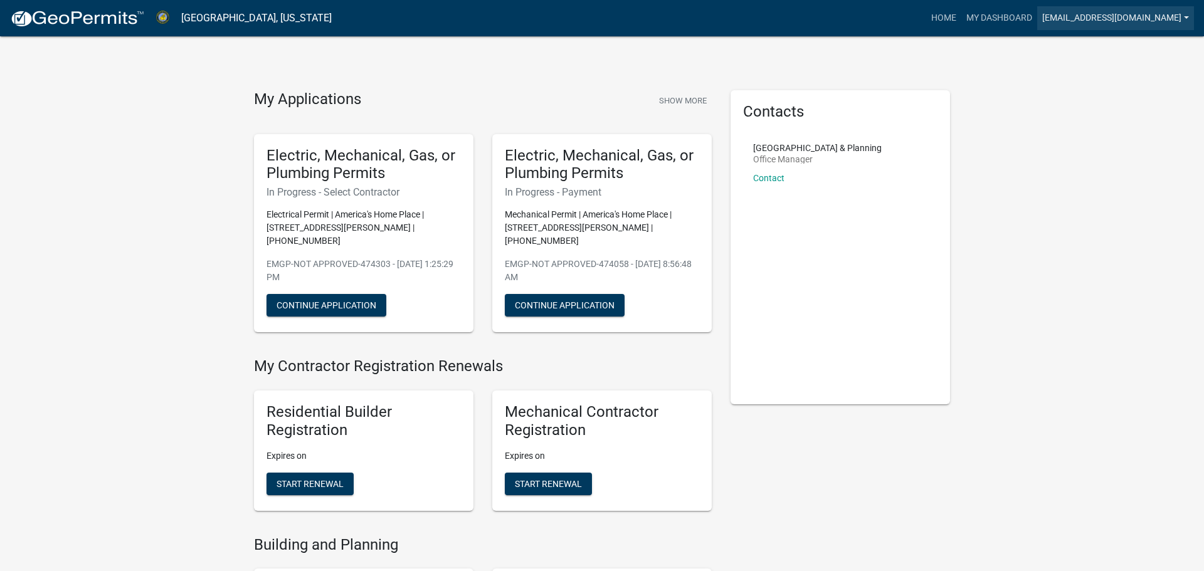
click at [1111, 16] on link "[EMAIL_ADDRESS][DOMAIN_NAME]" at bounding box center [1115, 18] width 157 height 24
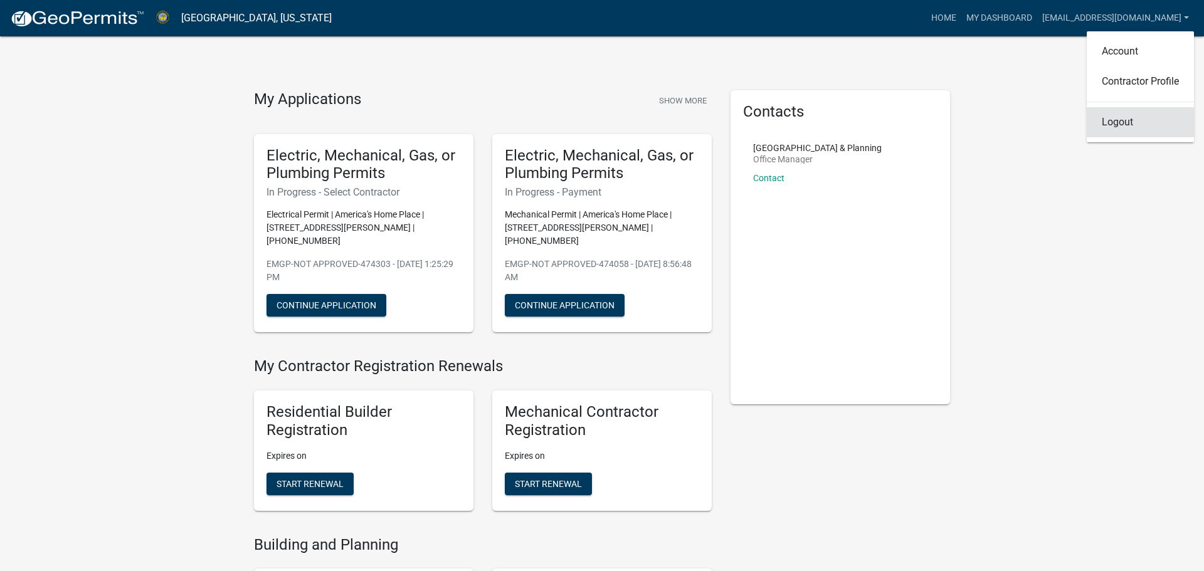
click at [1140, 129] on link "Logout" at bounding box center [1140, 122] width 107 height 30
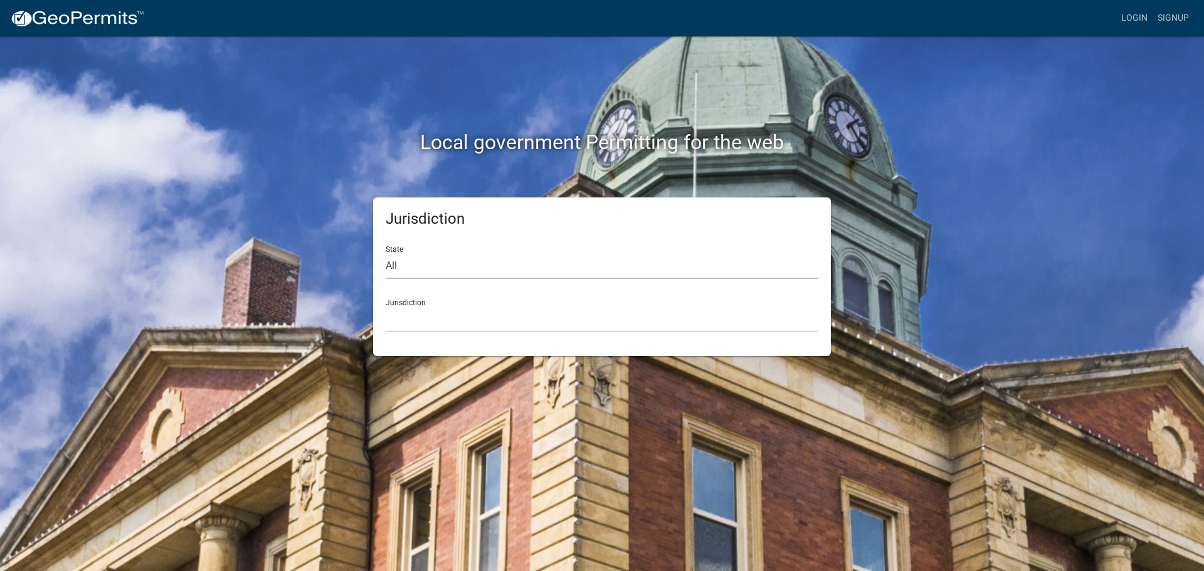
click at [416, 266] on select "All Colorado Georgia Indiana Iowa Kansas Minnesota Ohio South Carolina Wisconsin" at bounding box center [602, 266] width 433 height 26
select select "South Carolina"
click at [386, 253] on select "All Colorado Georgia Indiana Iowa Kansas Minnesota Ohio South Carolina Wisconsin" at bounding box center [602, 266] width 433 height 26
click at [435, 311] on select "Abbeville County, South Carolina Jasper County, South Carolina" at bounding box center [602, 320] width 433 height 26
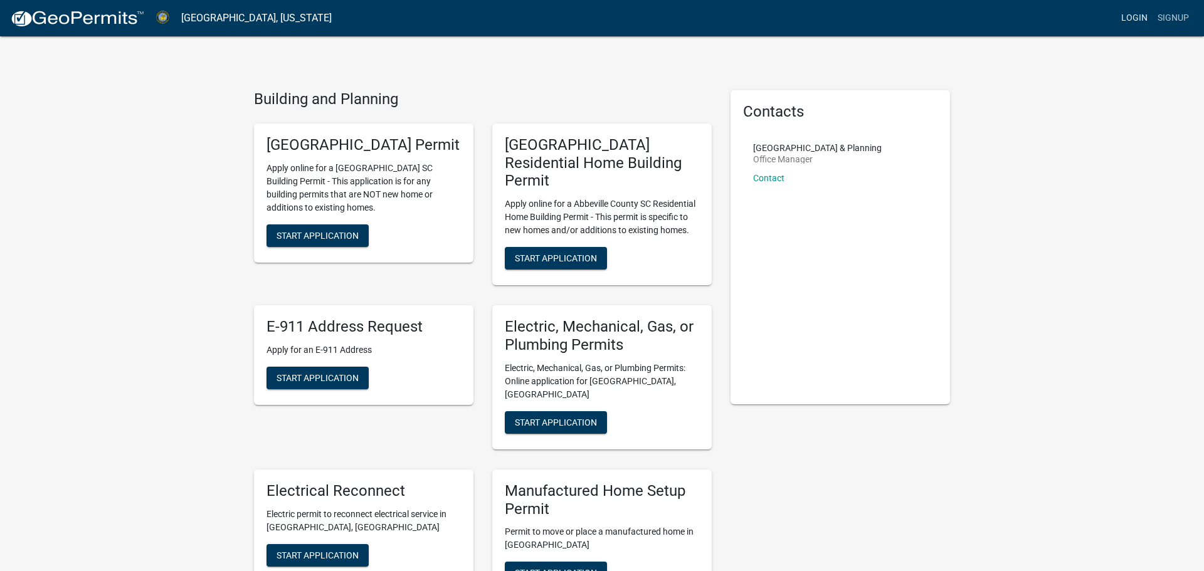
click at [1132, 11] on link "Login" at bounding box center [1134, 18] width 36 height 24
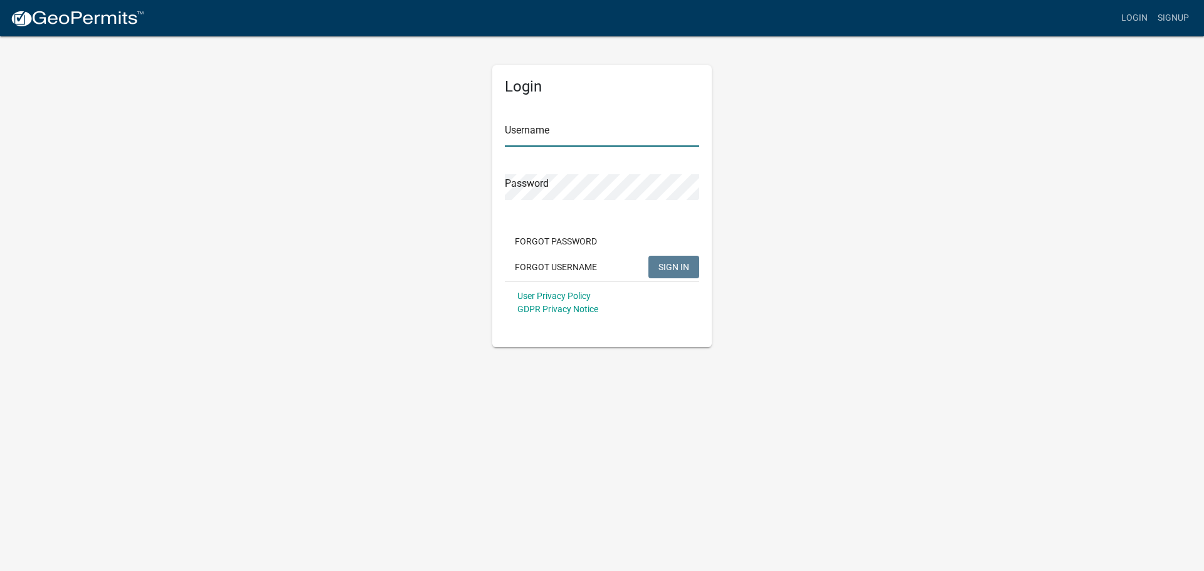
click at [652, 132] on input "Username" at bounding box center [602, 134] width 194 height 26
type input "csilva@americashomeplace.com"
click at [648, 256] on button "SIGN IN" at bounding box center [673, 267] width 51 height 23
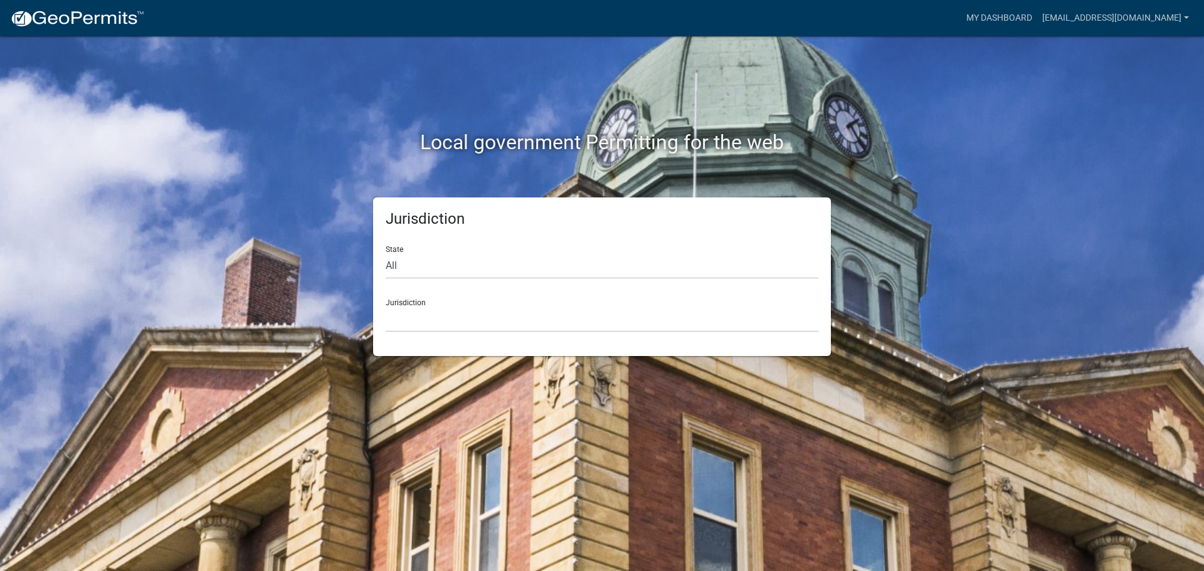
click at [433, 249] on div "State All Colorado Georgia Indiana Iowa Kansas Minnesota Ohio South Carolina Wi…" at bounding box center [602, 257] width 433 height 43
click at [419, 318] on select "Custer County, Colorado Carroll County, Georgia Cook County, Georgia Crawford C…" at bounding box center [602, 320] width 433 height 26
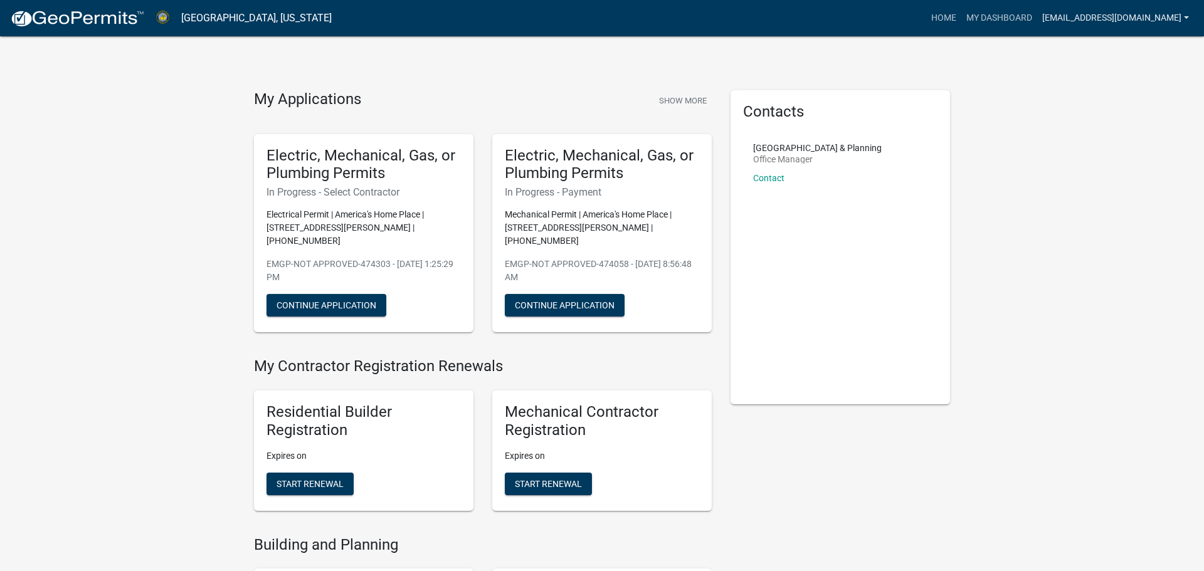
click at [1077, 21] on link "csilva@americashomeplace.com" at bounding box center [1115, 18] width 157 height 24
click at [1138, 82] on link "Contractor Profile" at bounding box center [1140, 81] width 107 height 30
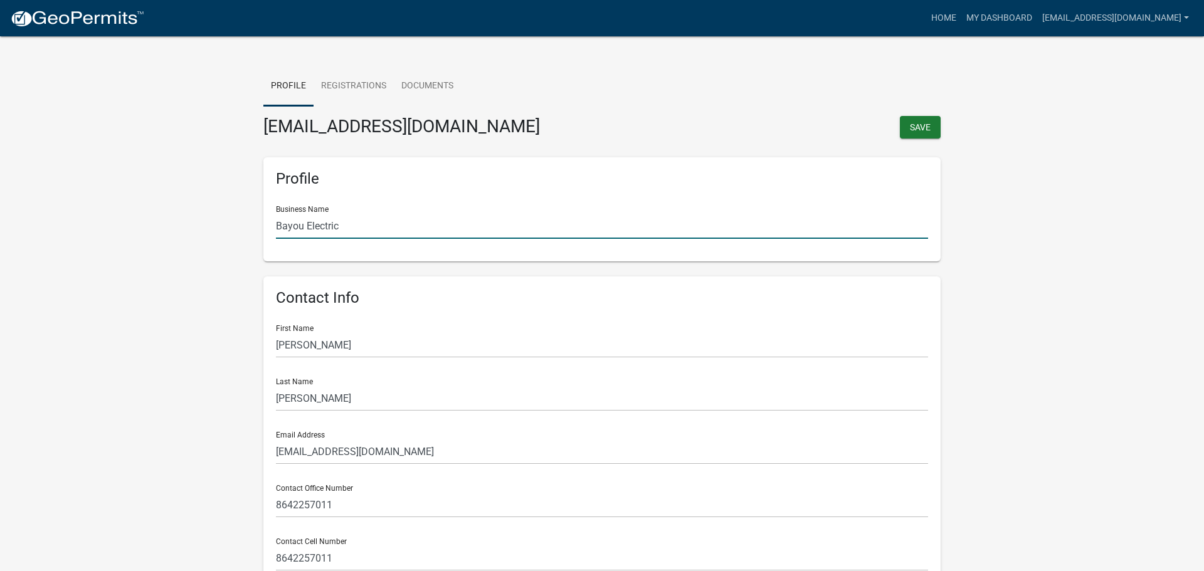
click at [379, 225] on input "Bayou Electric" at bounding box center [602, 226] width 652 height 26
click at [345, 91] on link "Registrations" at bounding box center [353, 86] width 80 height 40
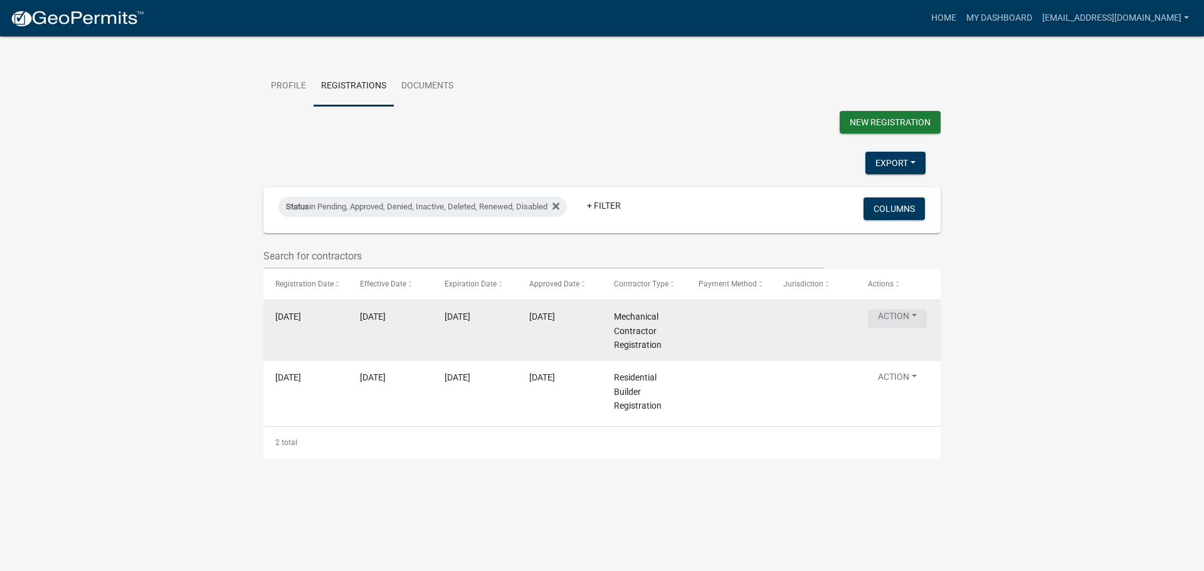
click at [892, 328] on button "Action" at bounding box center [897, 319] width 59 height 18
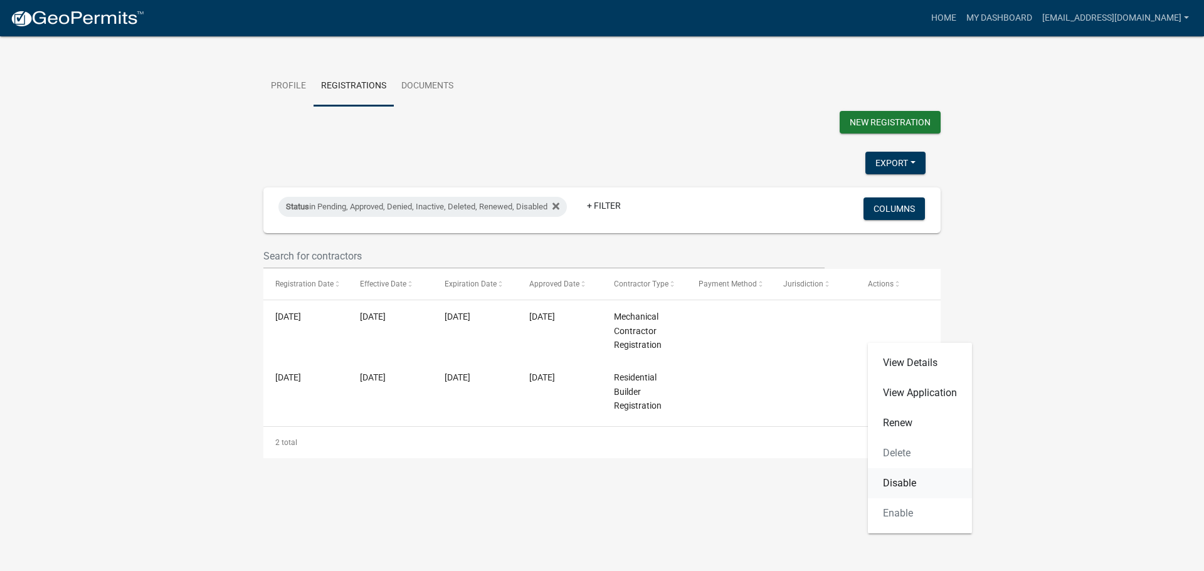
click at [895, 489] on link "Disable" at bounding box center [920, 483] width 104 height 30
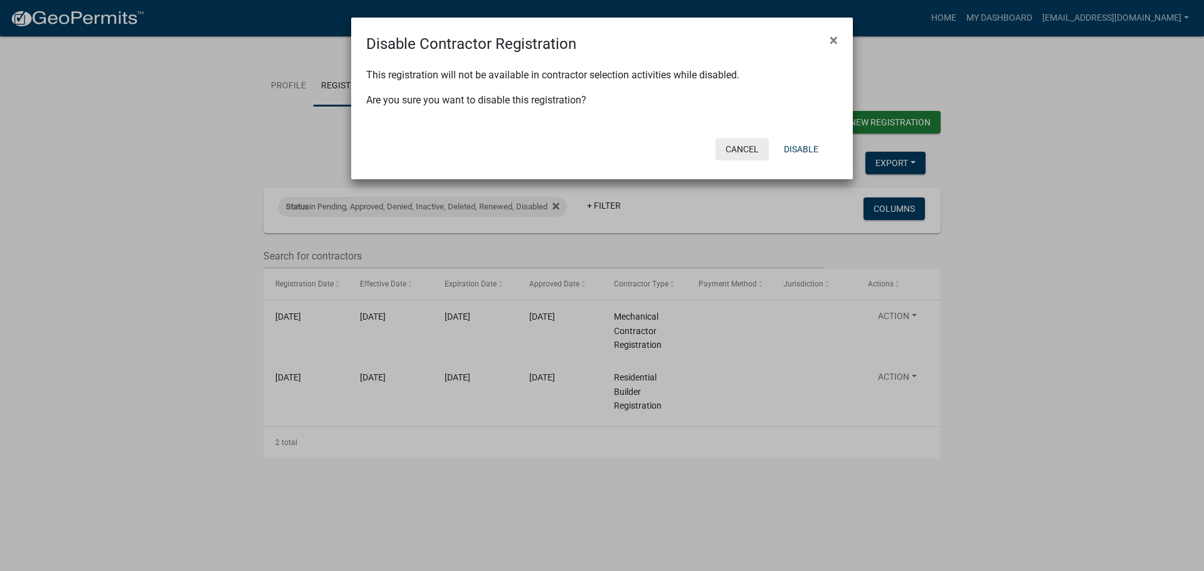
click at [757, 154] on button "Cancel" at bounding box center [741, 149] width 53 height 23
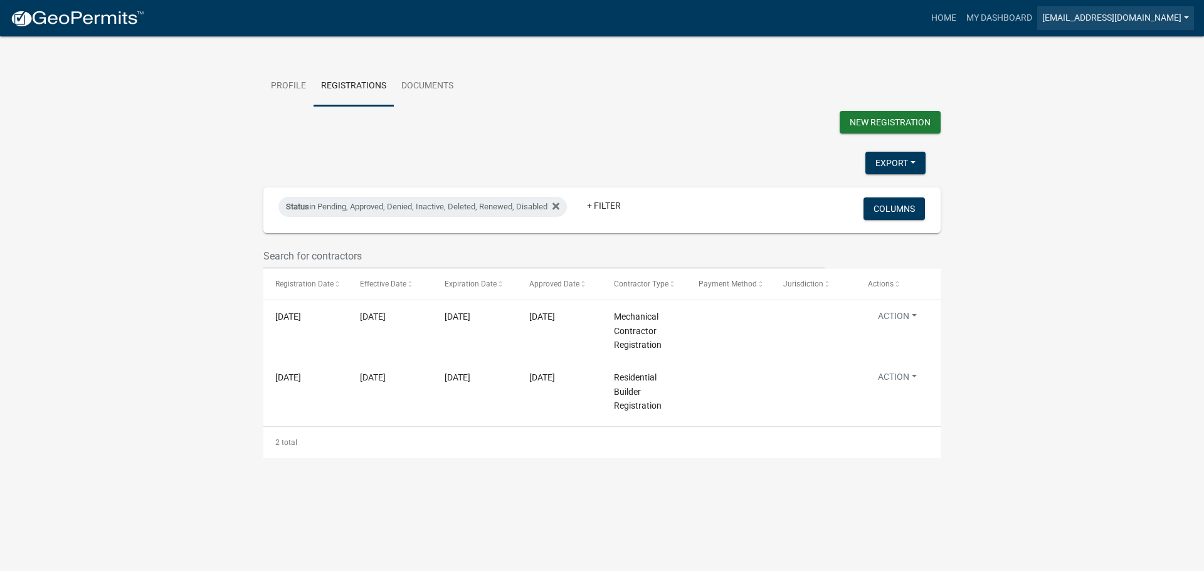
click at [1057, 9] on link "csilva@americashomeplace.com" at bounding box center [1115, 18] width 157 height 24
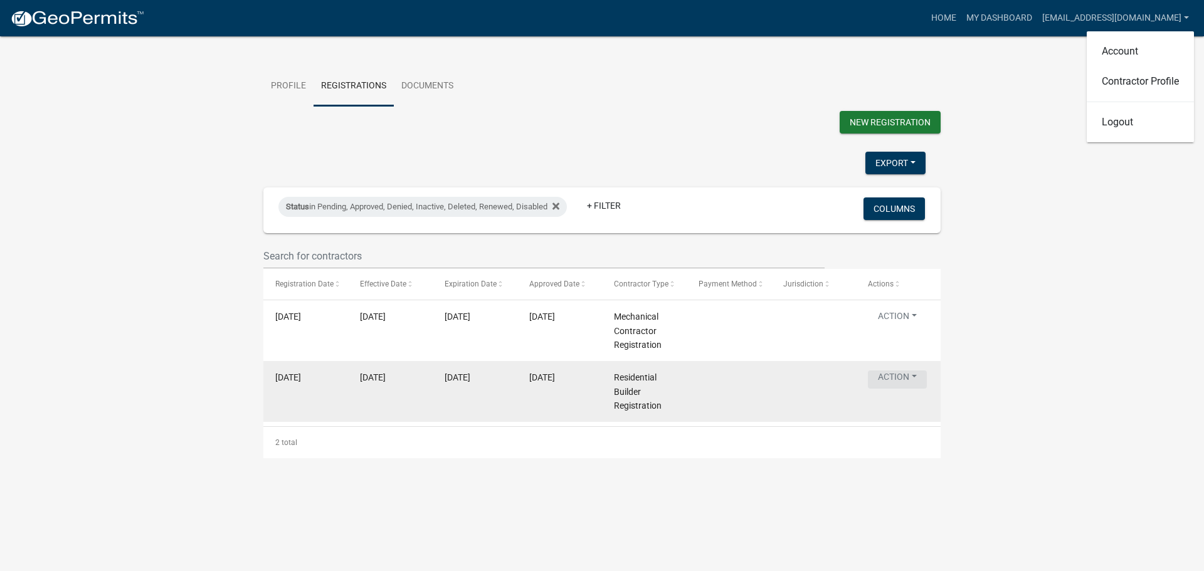
click at [913, 384] on button "Action" at bounding box center [897, 380] width 59 height 18
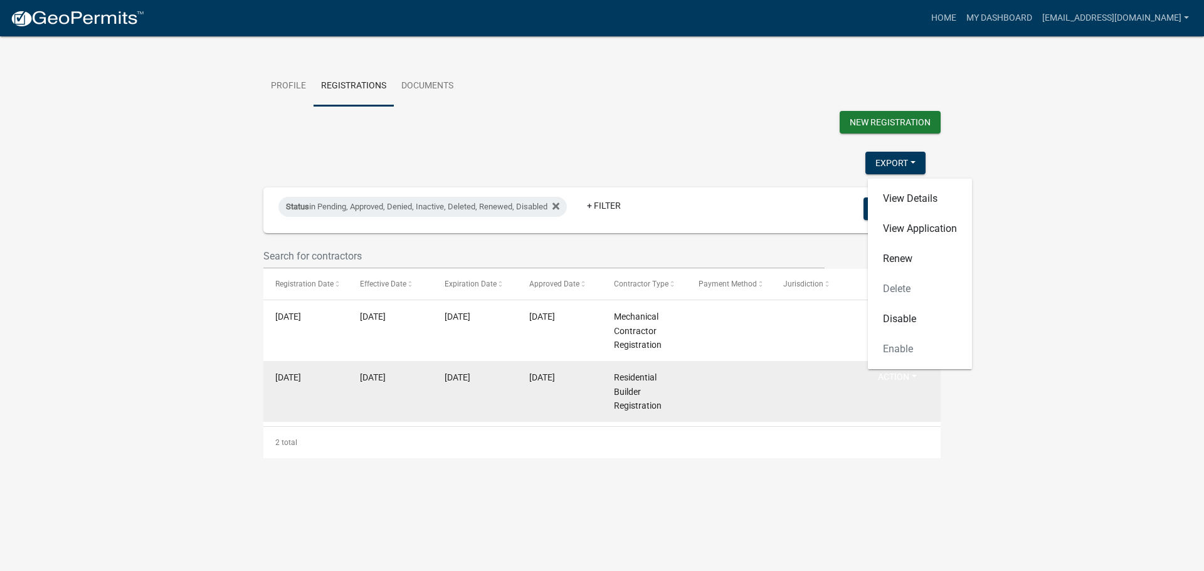
click at [798, 364] on datatable-body-cell at bounding box center [813, 391] width 85 height 61
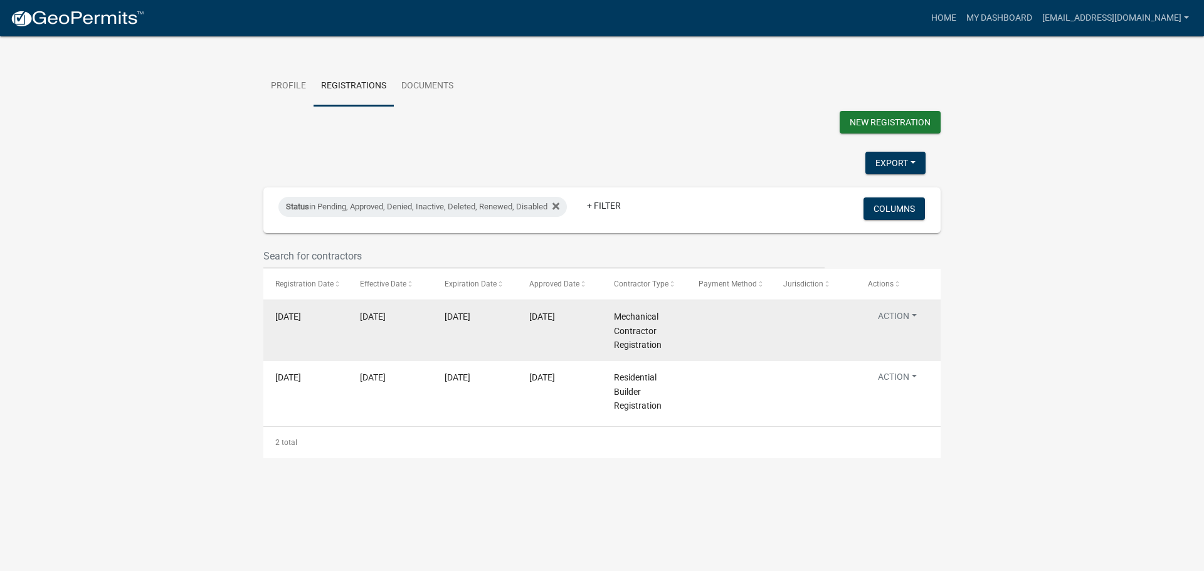
click at [902, 328] on button "Action" at bounding box center [897, 319] width 59 height 18
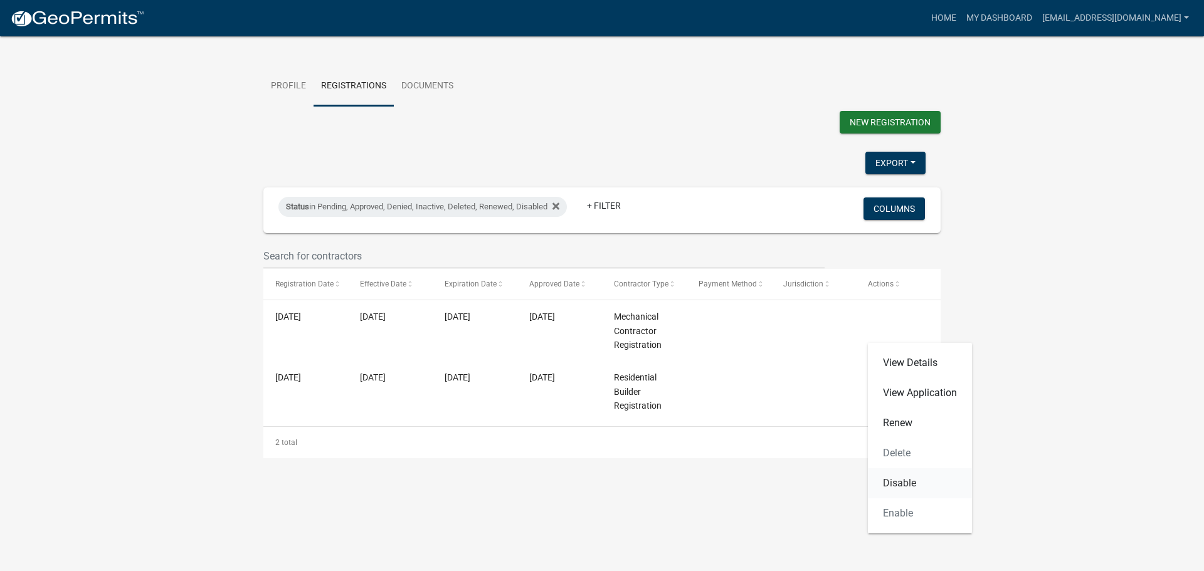
click at [895, 472] on link "Disable" at bounding box center [920, 483] width 104 height 30
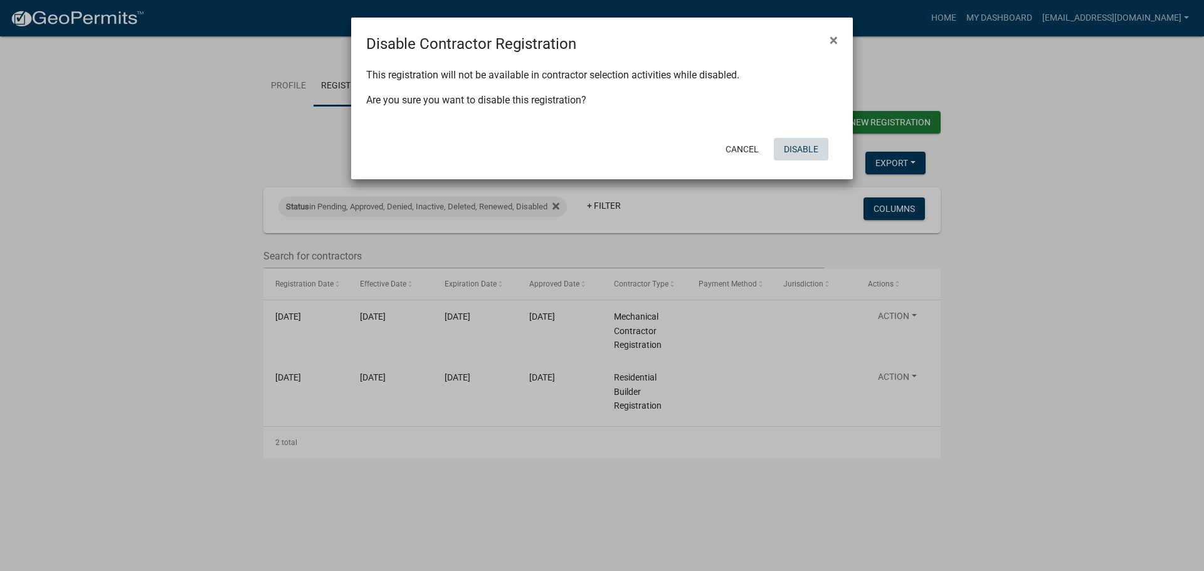
click at [806, 152] on button "Disable" at bounding box center [801, 149] width 55 height 23
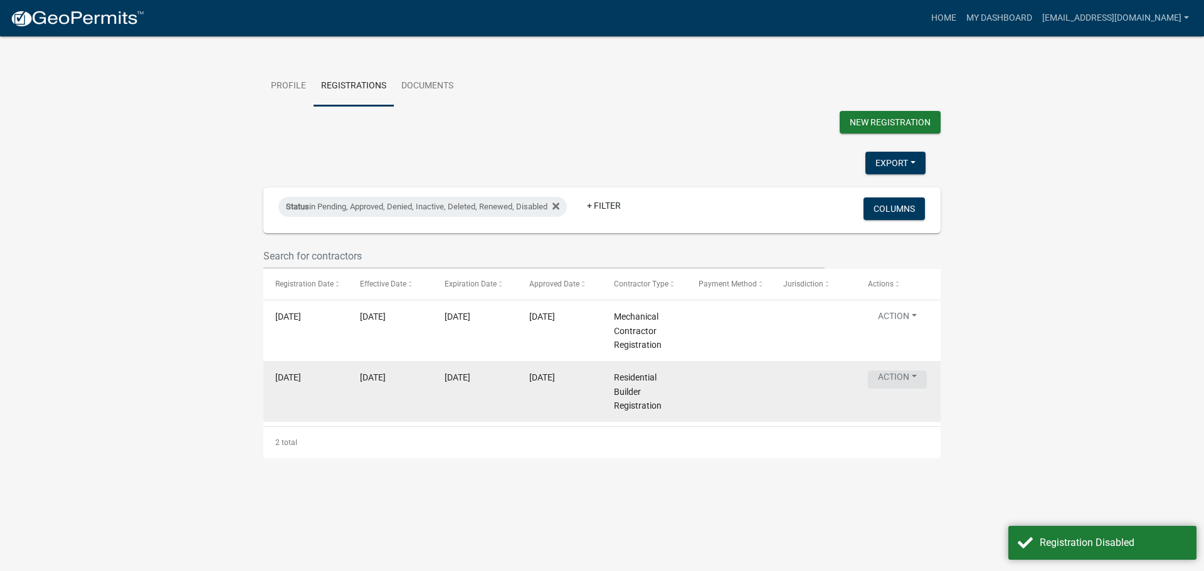
click at [896, 382] on button "Action" at bounding box center [897, 380] width 59 height 18
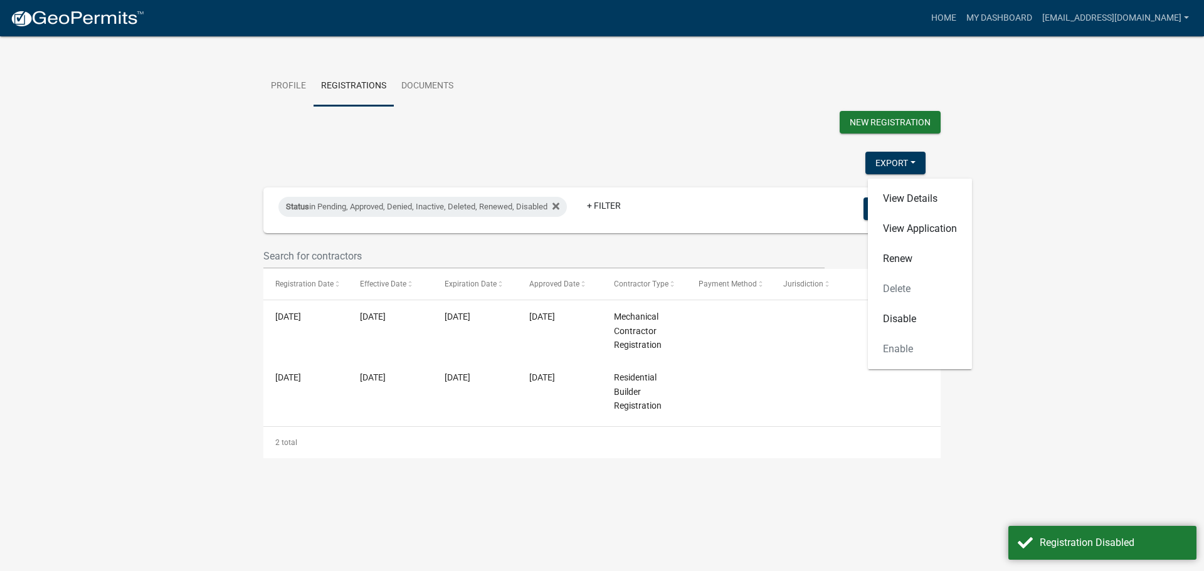
click at [1024, 217] on wm-contractor-profile-view "more_horiz Home My Dashboard csilva@americashomeplace.com Account Contractor Pr…" at bounding box center [602, 236] width 1204 height 443
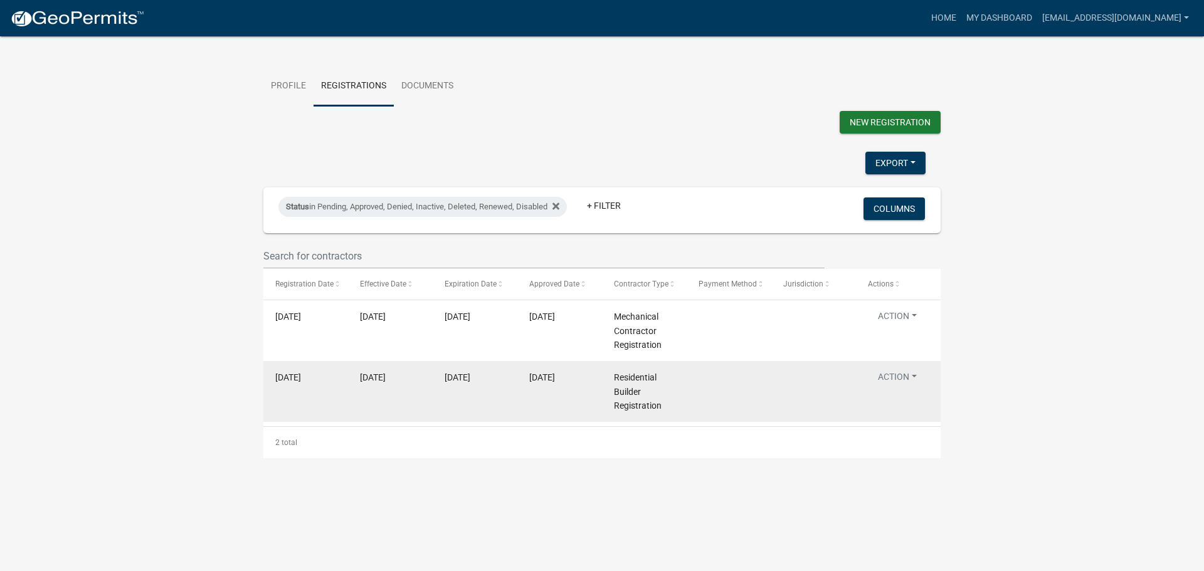
click at [301, 382] on span "01/29/2025" at bounding box center [288, 377] width 26 height 10
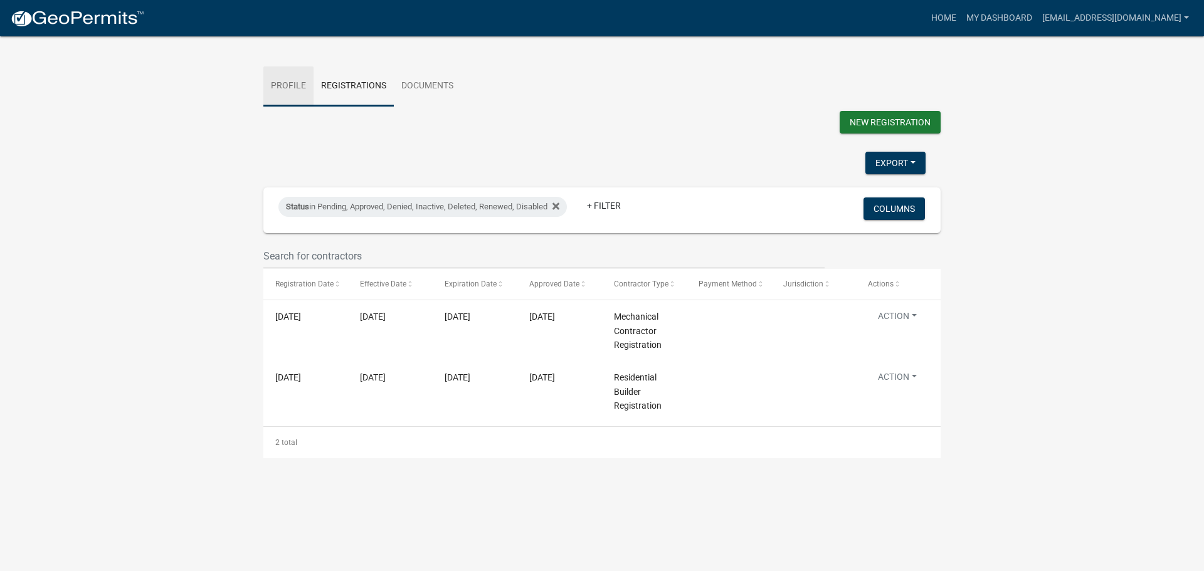
click at [293, 73] on link "Profile" at bounding box center [288, 86] width 50 height 40
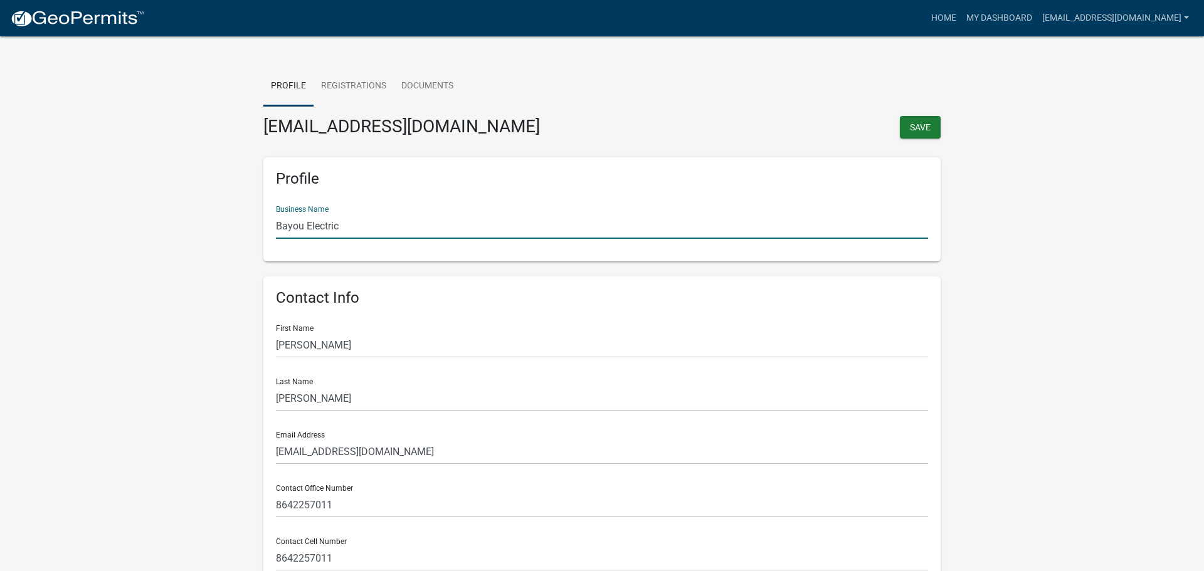
drag, startPoint x: 367, startPoint y: 218, endPoint x: -194, endPoint y: 203, distance: 561.3
click at [0, 203] on html "Internet Explorer does NOT work with GeoPermits. Get a new browser for more sec…" at bounding box center [602, 285] width 1204 height 571
type input "America's Home Place"
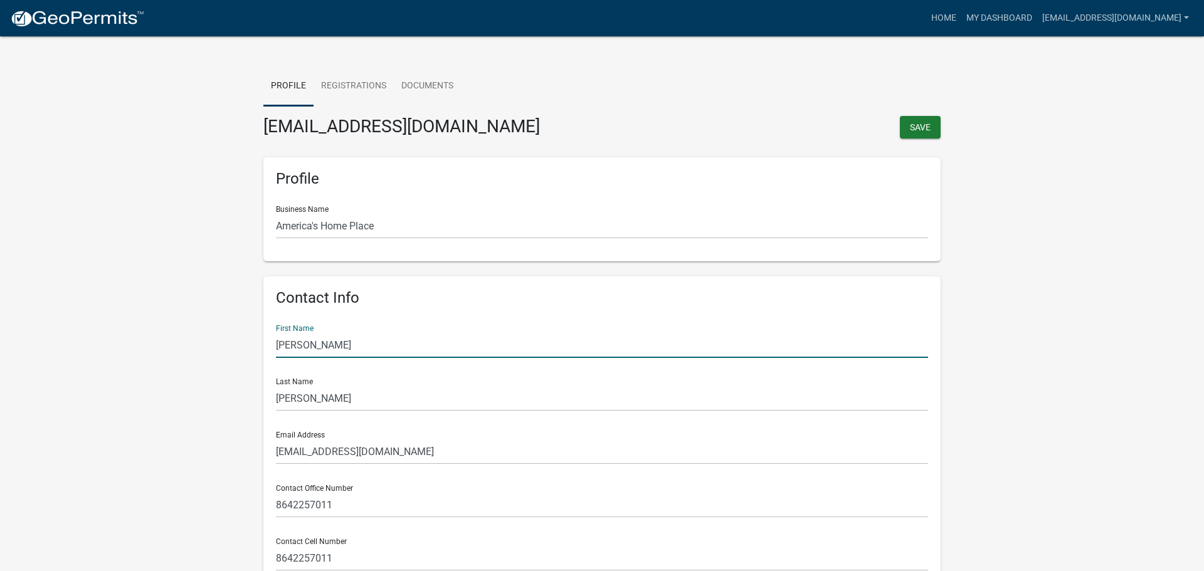
type input "Keith"
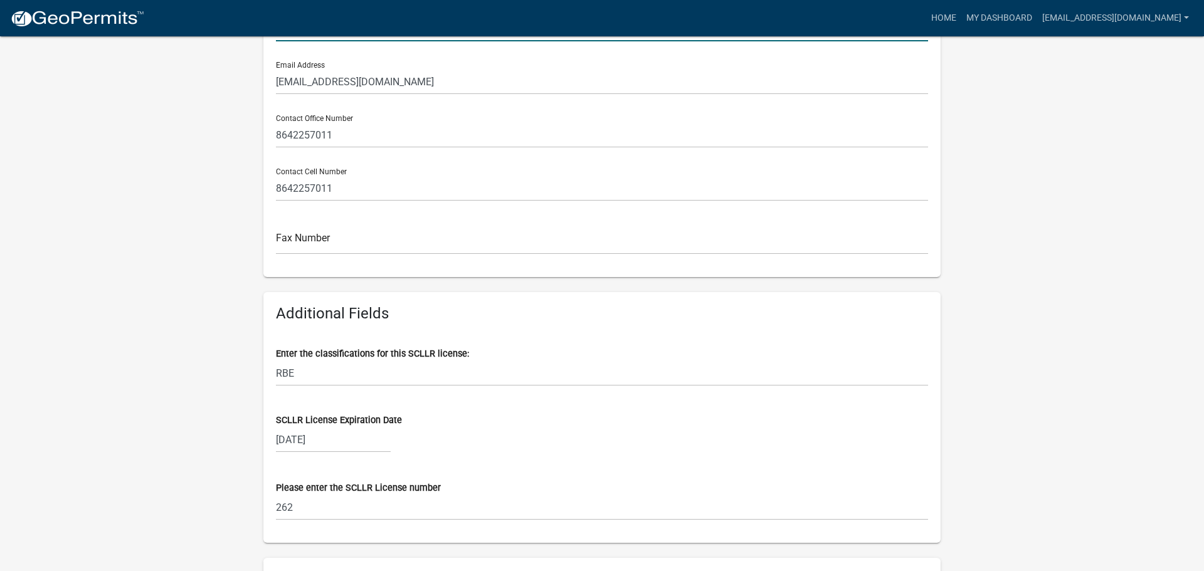
scroll to position [376, 0]
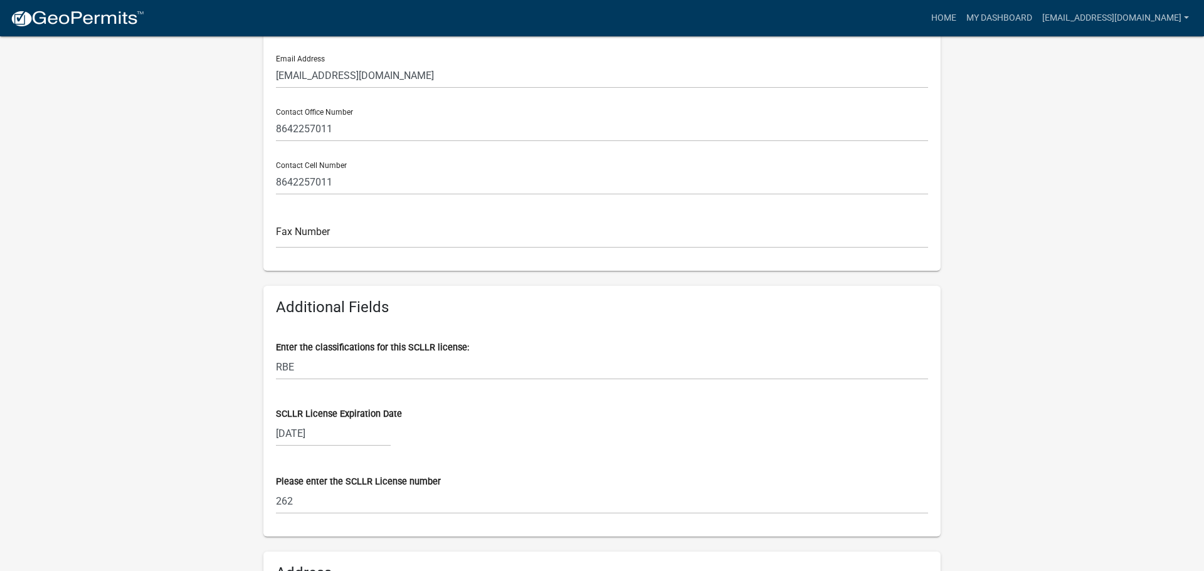
type input "Brown"
drag, startPoint x: 318, startPoint y: 367, endPoint x: 179, endPoint y: 355, distance: 140.3
click at [179, 355] on wm-contractor-profile-view "more_horiz Home My Dashboard csilva@americashomeplace.com Account Contractor Pr…" at bounding box center [602, 227] width 1204 height 1176
type input "GC"
drag, startPoint x: 317, startPoint y: 500, endPoint x: 130, endPoint y: 474, distance: 188.7
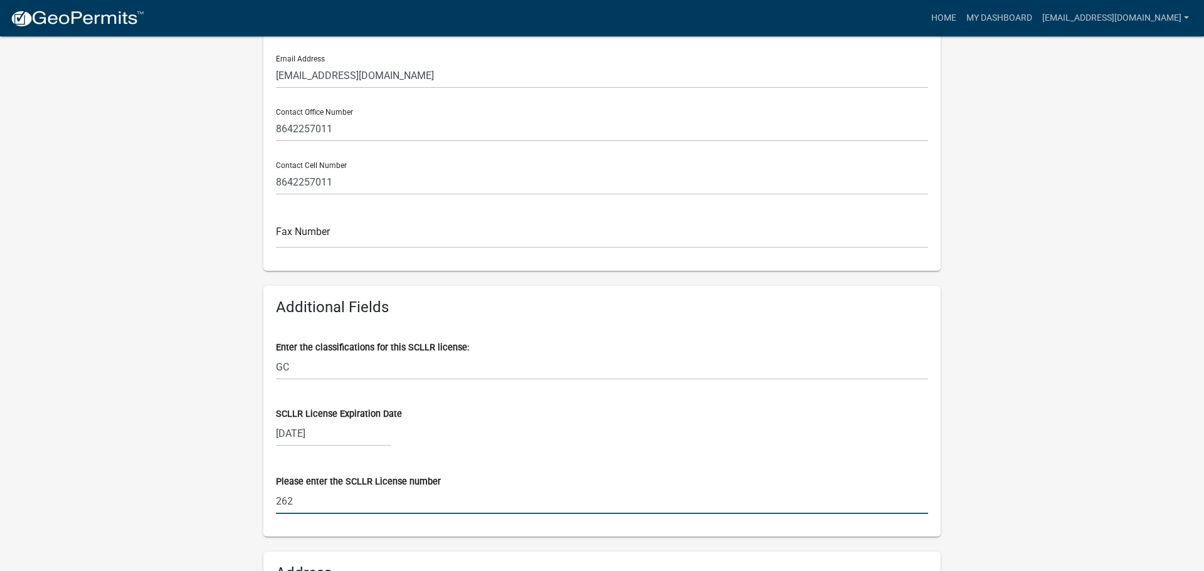
click at [130, 474] on wm-contractor-profile-view "more_horiz Home My Dashboard csilva@americashomeplace.com Account Contractor Pr…" at bounding box center [602, 227] width 1204 height 1176
type input "109388"
click at [356, 424] on div "06/30/2027" at bounding box center [333, 434] width 115 height 26
select select "6"
select select "2027"
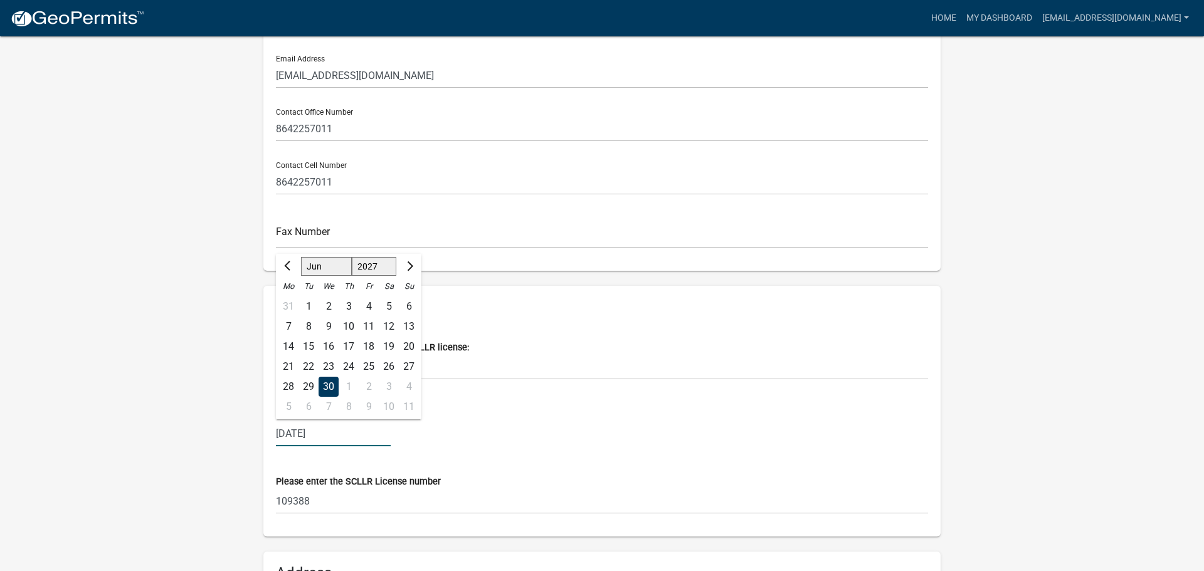
click at [344, 434] on input "06/30/2027" at bounding box center [333, 434] width 115 height 26
click at [292, 266] on span "Previous month" at bounding box center [288, 265] width 9 height 9
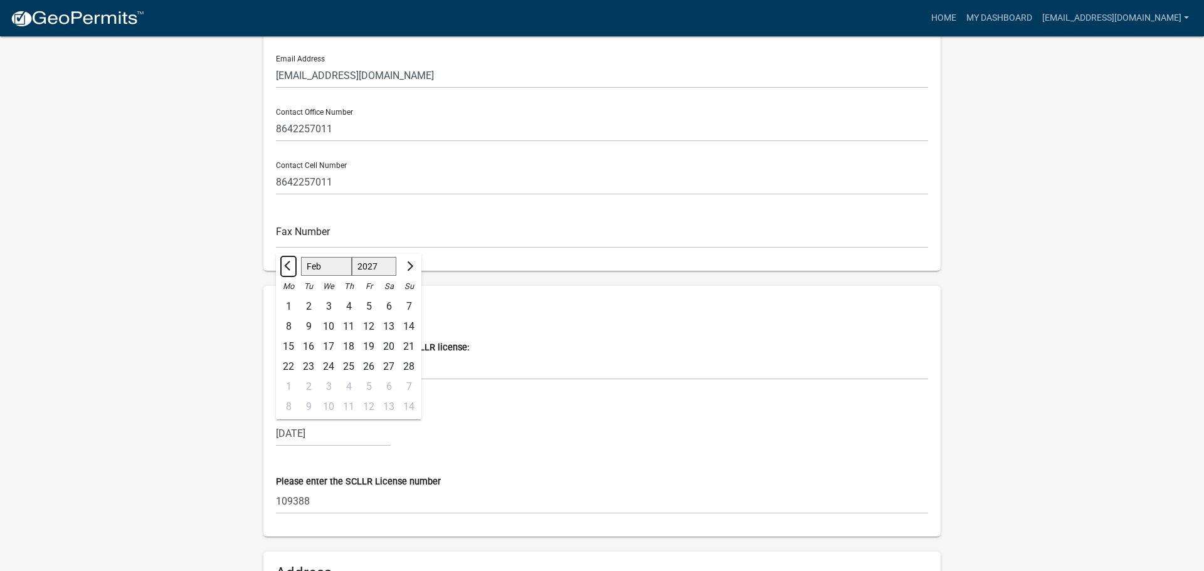
click at [292, 266] on span "Previous month" at bounding box center [288, 265] width 9 height 9
click at [291, 266] on span "Previous month" at bounding box center [288, 265] width 9 height 9
select select "12"
select select "2026"
click at [291, 266] on span "Previous month" at bounding box center [288, 265] width 9 height 9
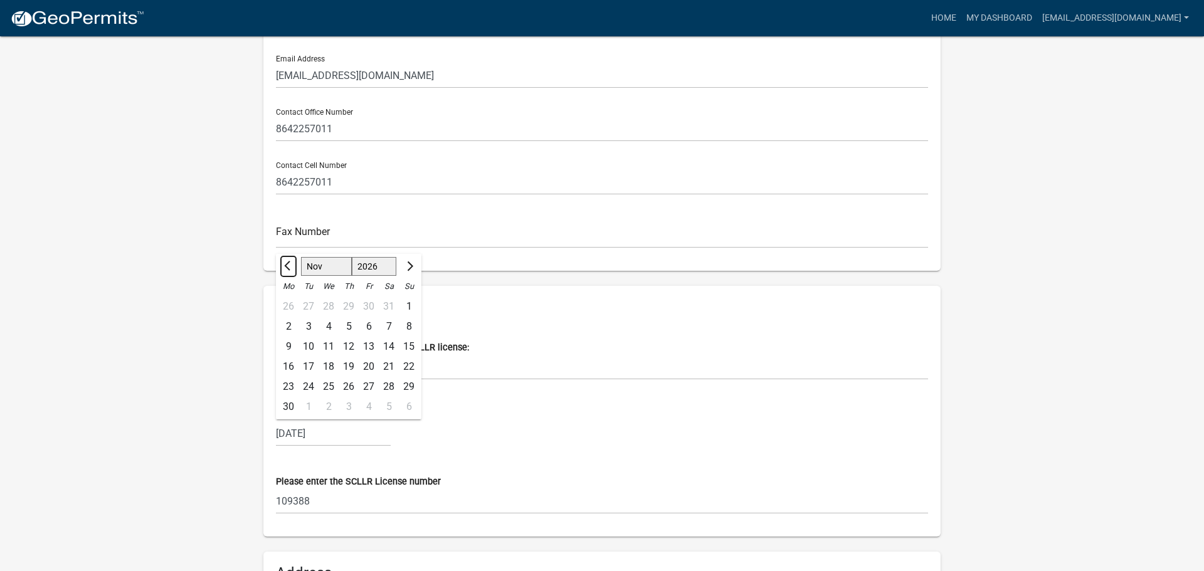
click at [291, 266] on span "Previous month" at bounding box center [288, 265] width 9 height 9
select select "10"
click at [383, 385] on div "31" at bounding box center [389, 387] width 20 height 20
type input "10/31/2026"
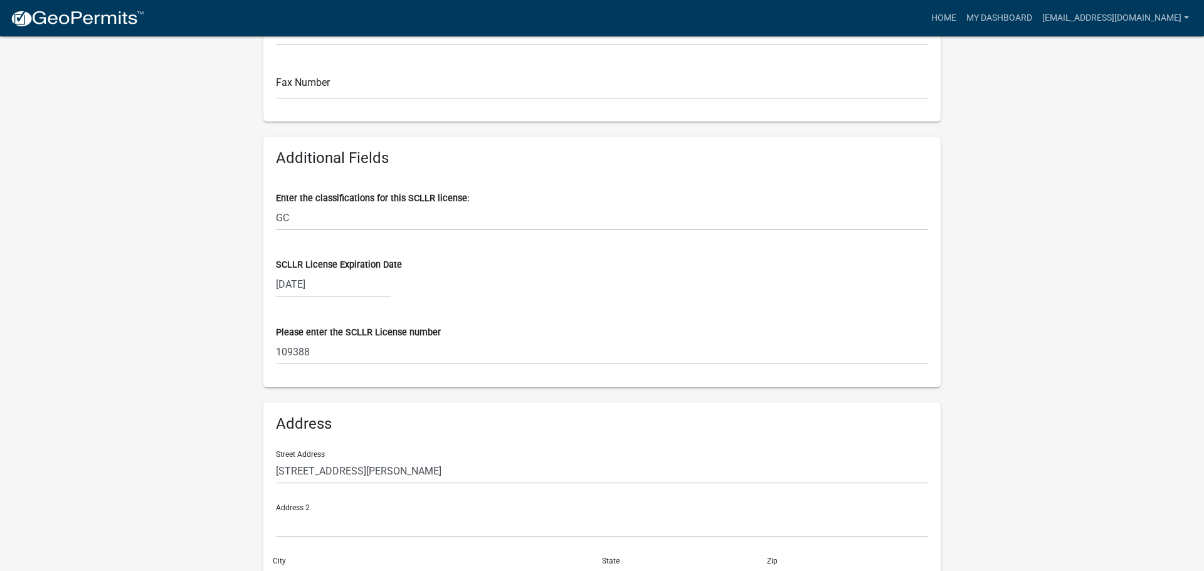
scroll to position [534, 0]
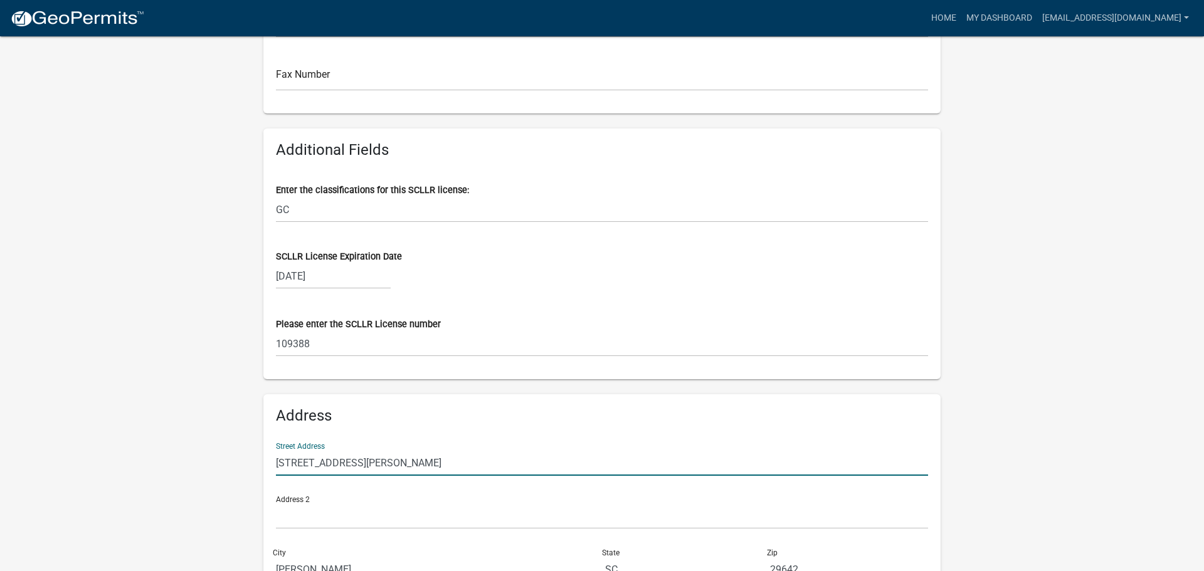
drag, startPoint x: 389, startPoint y: 466, endPoint x: -4, endPoint y: 456, distance: 393.3
type input "4152 Clemson Blvd Ste E"
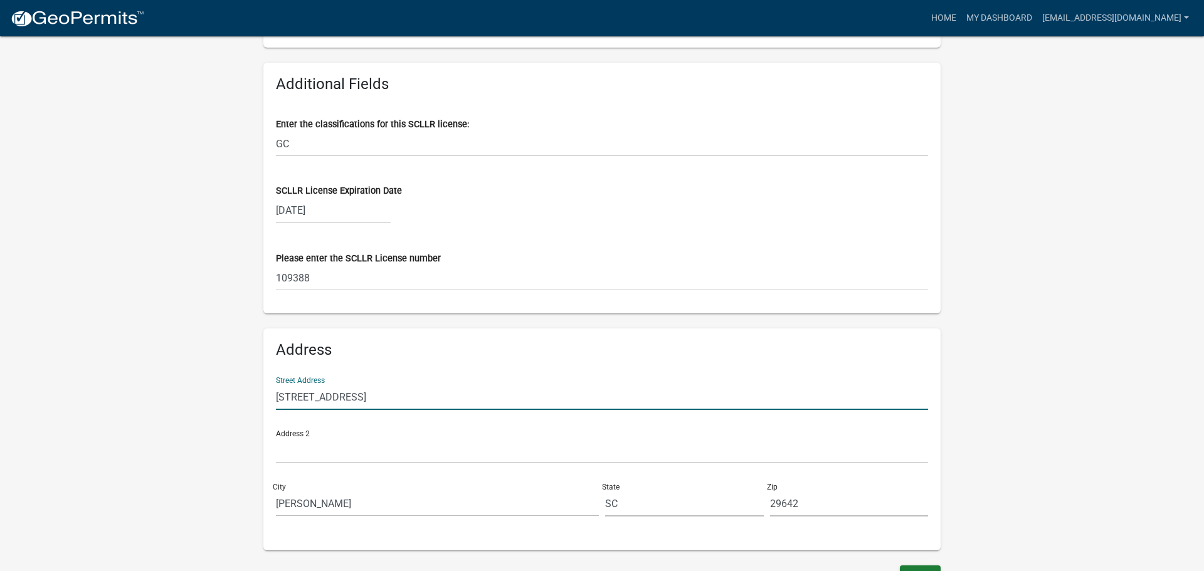
scroll to position [619, 0]
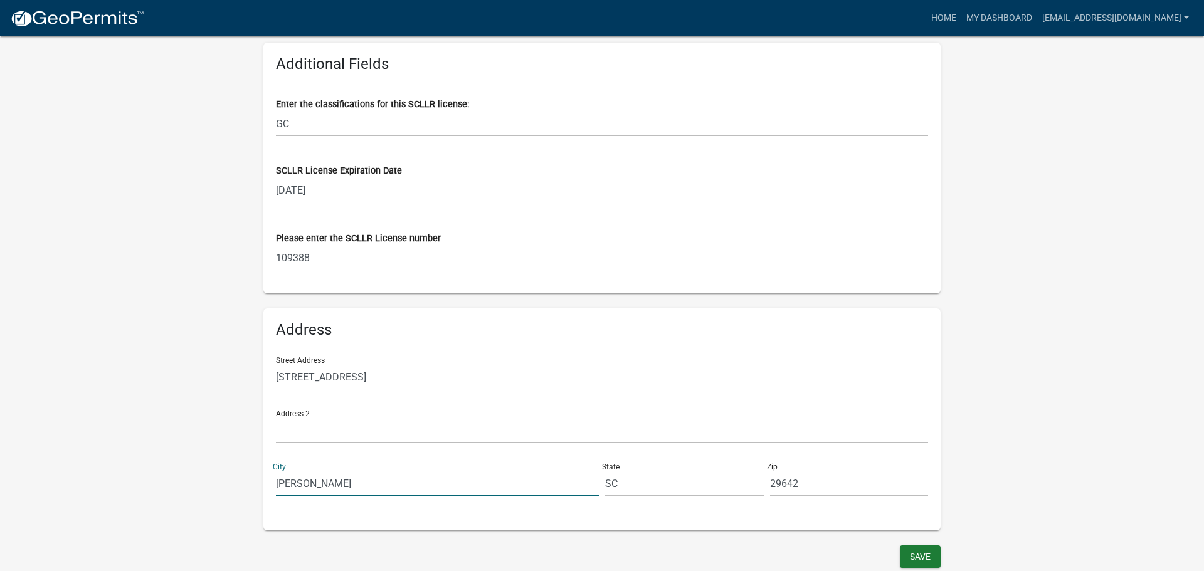
drag, startPoint x: 273, startPoint y: 476, endPoint x: 157, endPoint y: 477, distance: 116.6
type input "Anderson"
type input "29621"
click at [913, 564] on button "Save" at bounding box center [920, 556] width 41 height 23
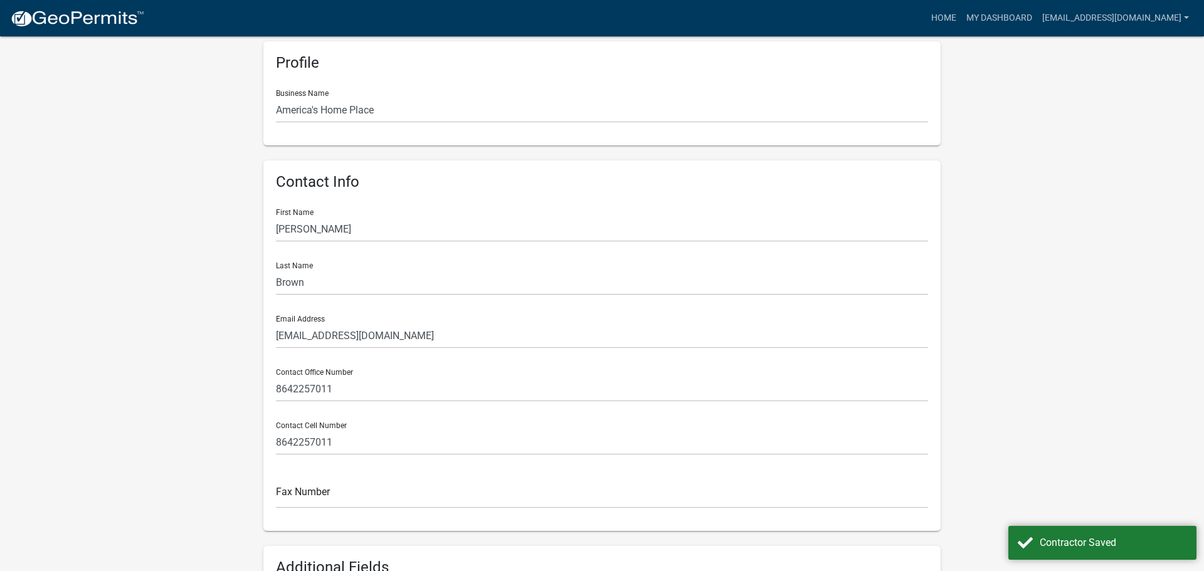
scroll to position [0, 0]
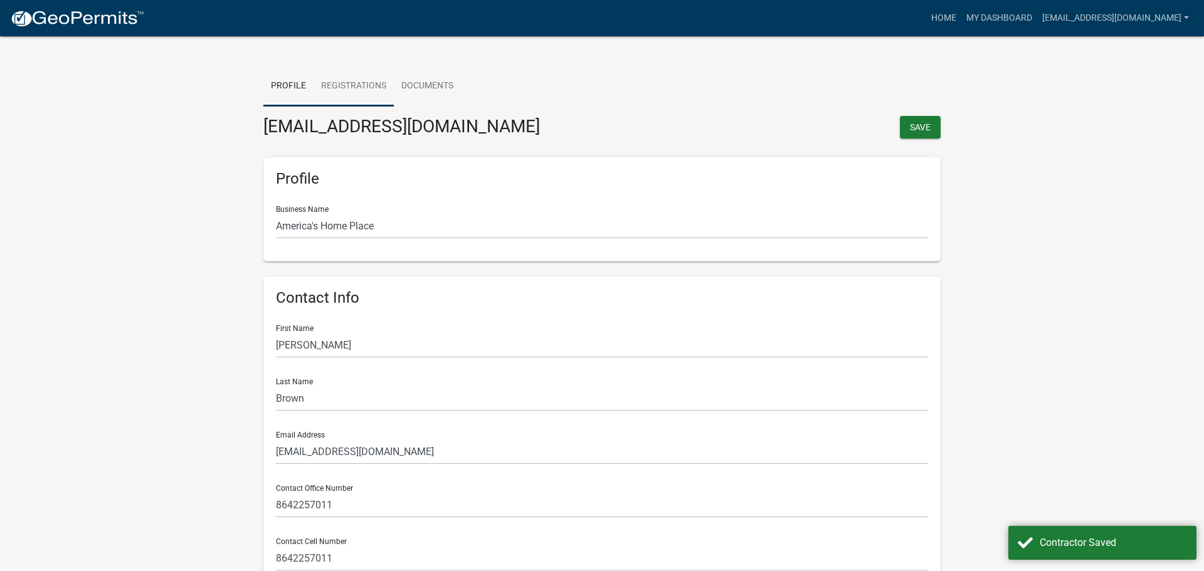
click at [343, 79] on link "Registrations" at bounding box center [353, 86] width 80 height 40
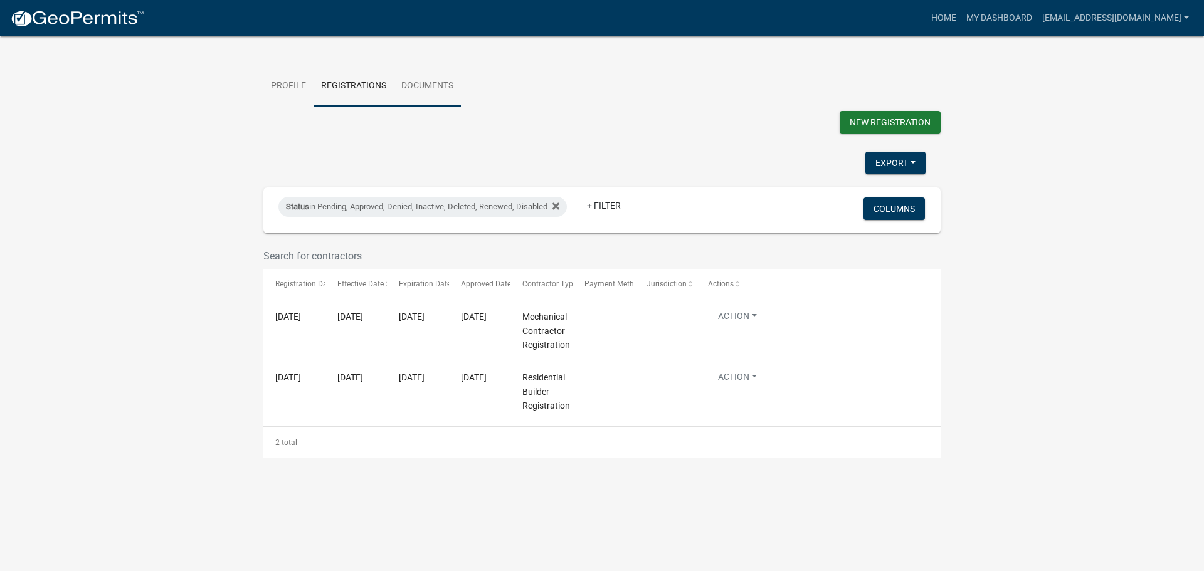
click at [423, 98] on link "Documents" at bounding box center [427, 86] width 67 height 40
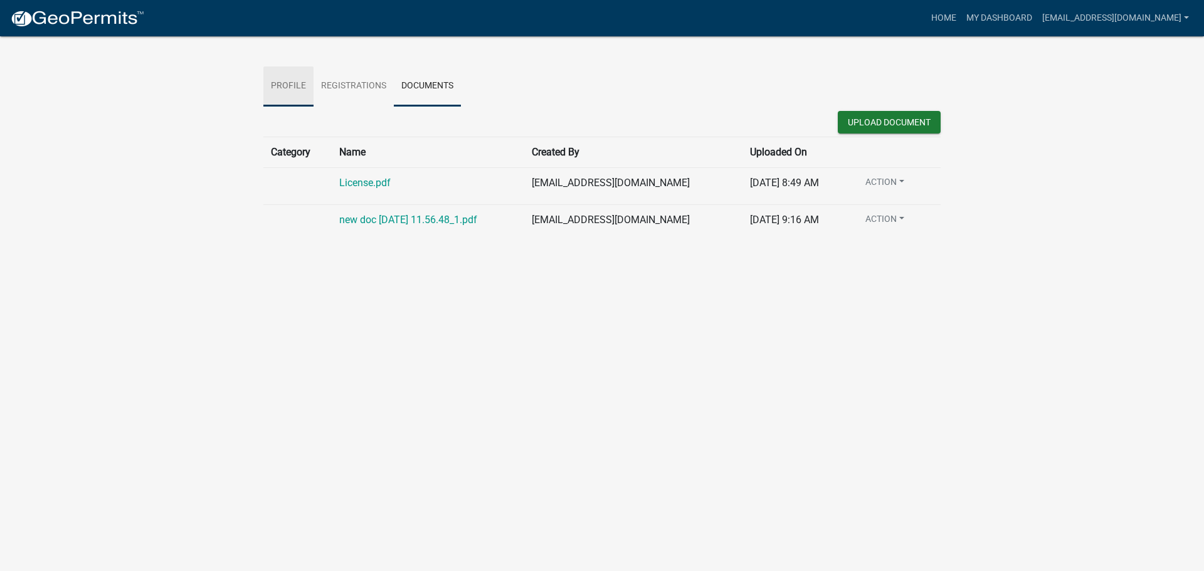
click at [274, 84] on link "Profile" at bounding box center [288, 86] width 50 height 40
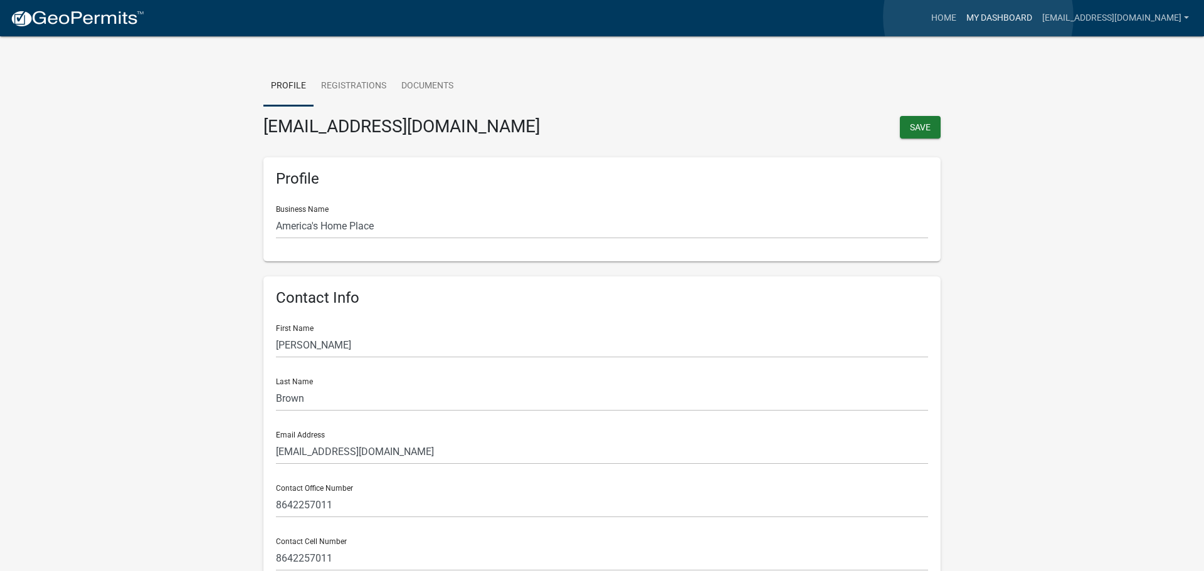
click at [978, 17] on link "My Dashboard" at bounding box center [999, 18] width 76 height 24
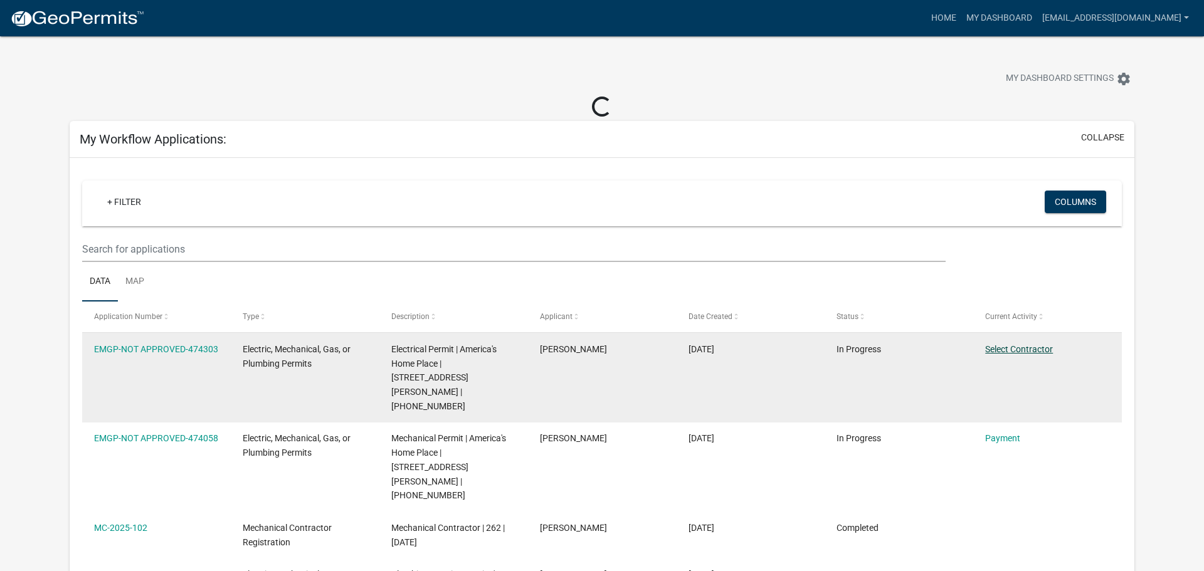
click at [1029, 350] on link "Select Contractor" at bounding box center [1019, 349] width 68 height 10
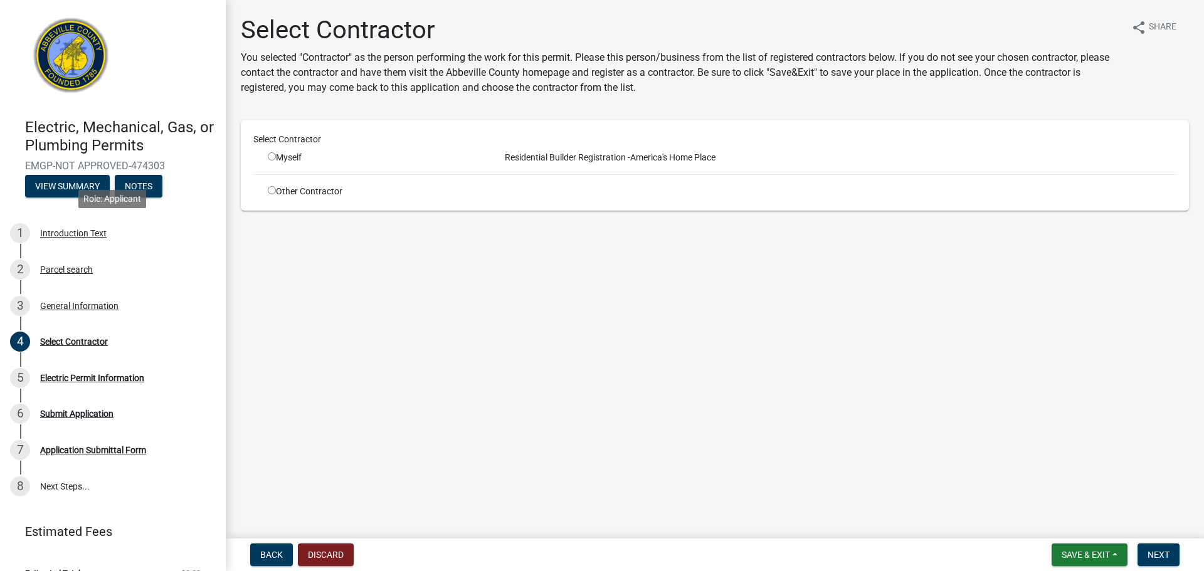
click at [82, 241] on div "1 Introduction Text" at bounding box center [108, 233] width 196 height 20
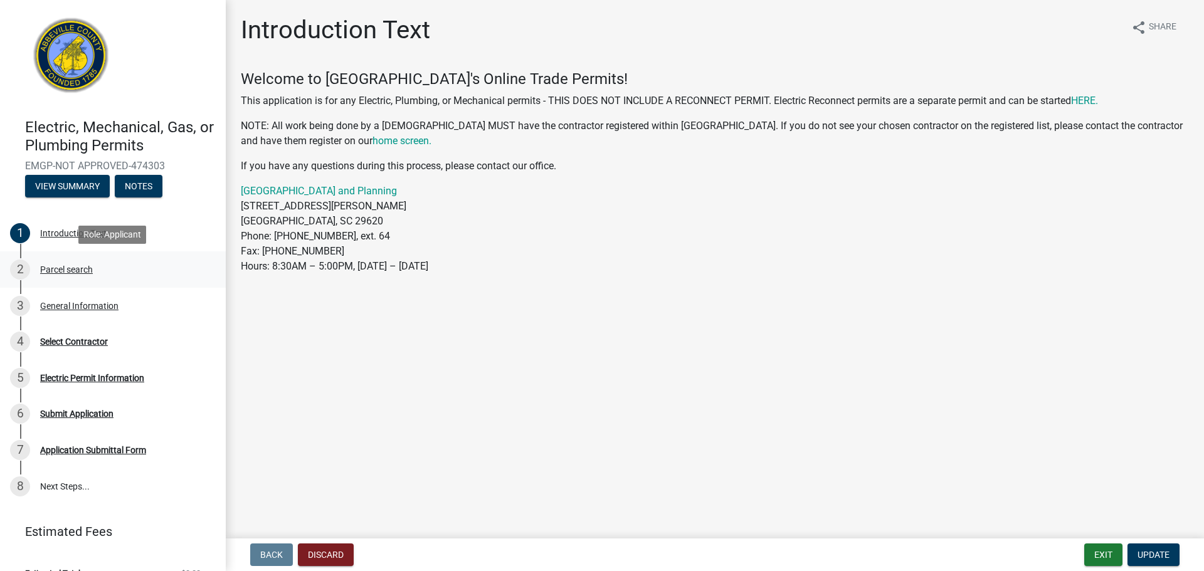
click at [67, 280] on link "2 Parcel search" at bounding box center [113, 269] width 226 height 36
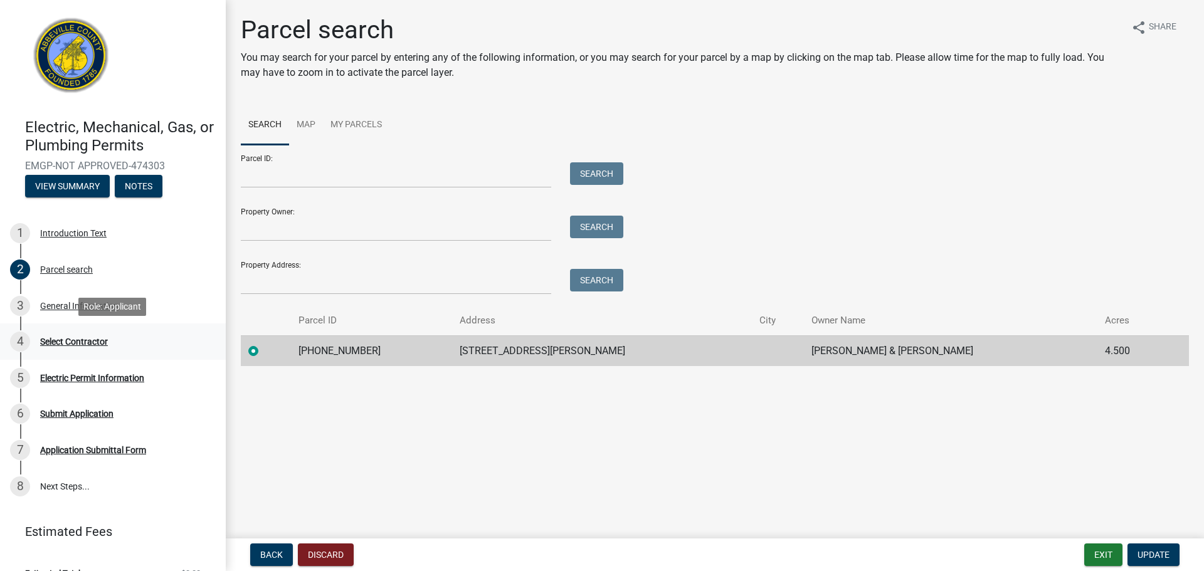
click at [75, 342] on div "Select Contractor" at bounding box center [74, 341] width 68 height 9
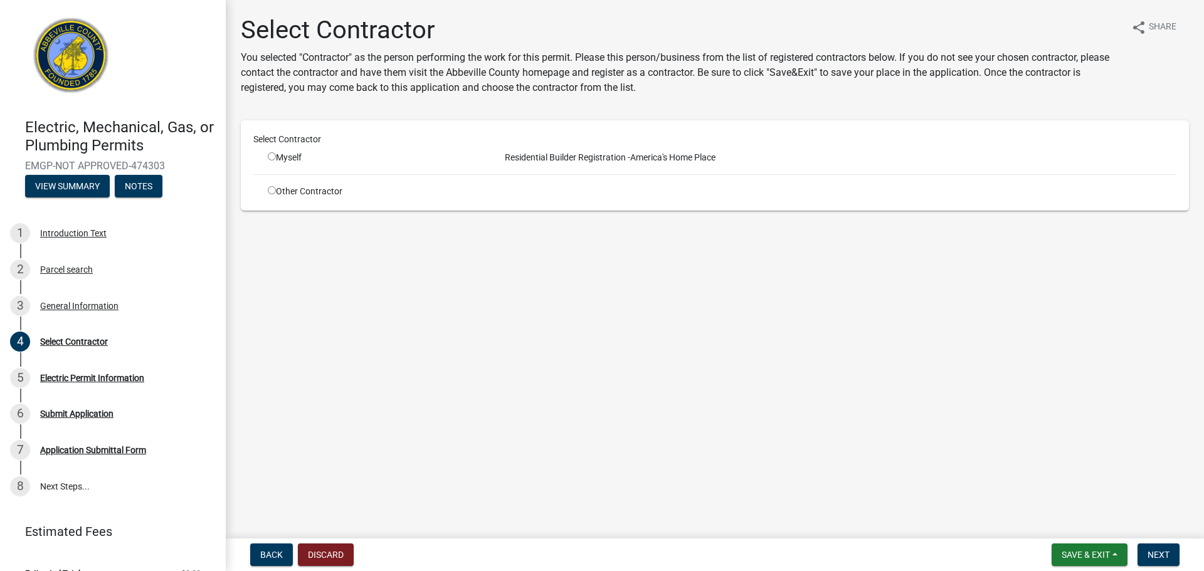
click at [278, 193] on div "Other Contractor" at bounding box center [374, 191] width 232 height 13
click at [272, 190] on input "radio" at bounding box center [272, 190] width 8 height 8
radio input "true"
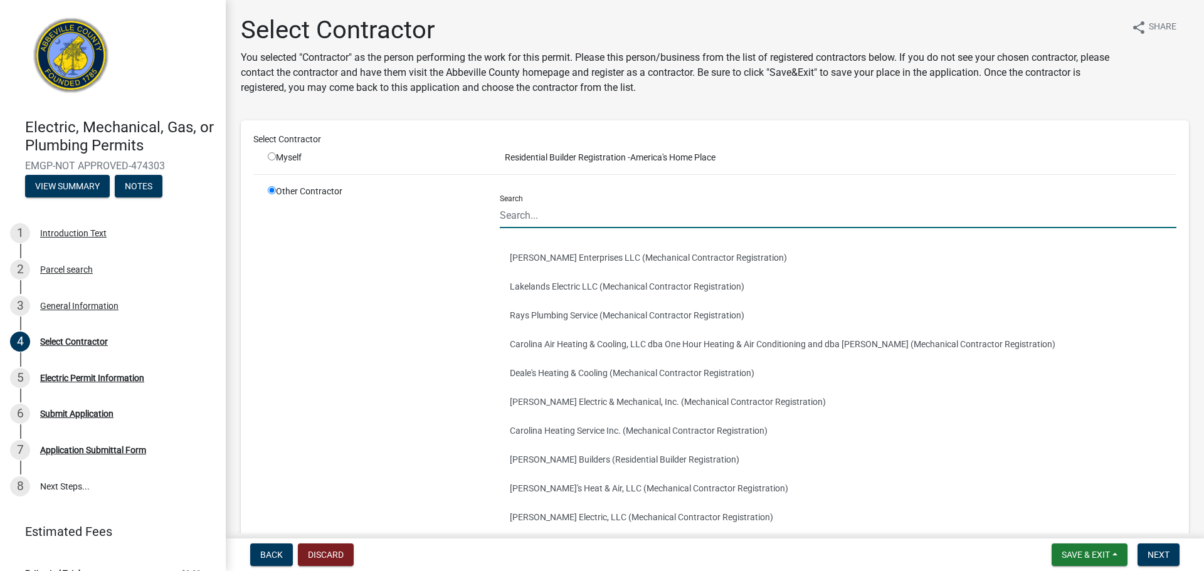
click at [572, 220] on input "Search" at bounding box center [838, 216] width 676 height 26
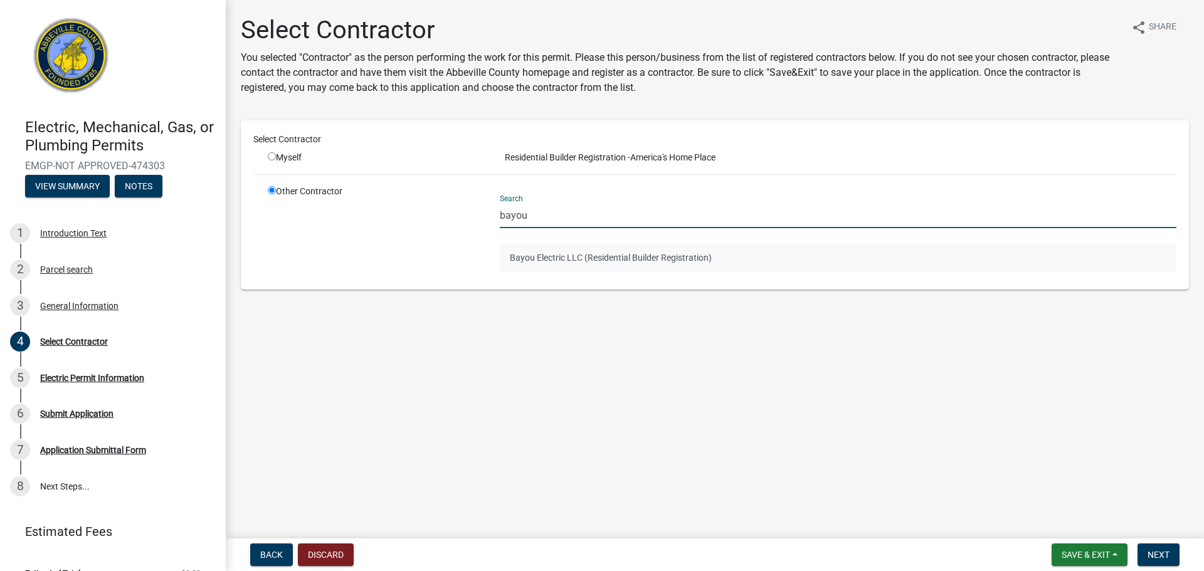
type input "bayou"
click at [615, 259] on button "Bayou Electric LLC (Residential Builder Registration)" at bounding box center [838, 257] width 676 height 29
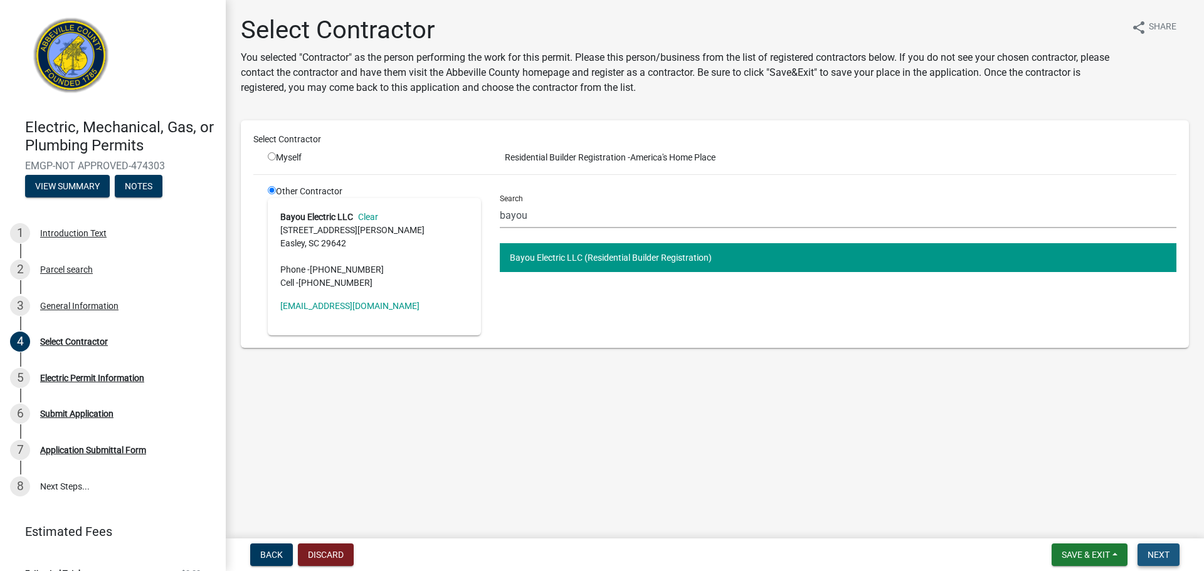
click at [1167, 559] on span "Next" at bounding box center [1158, 555] width 22 height 10
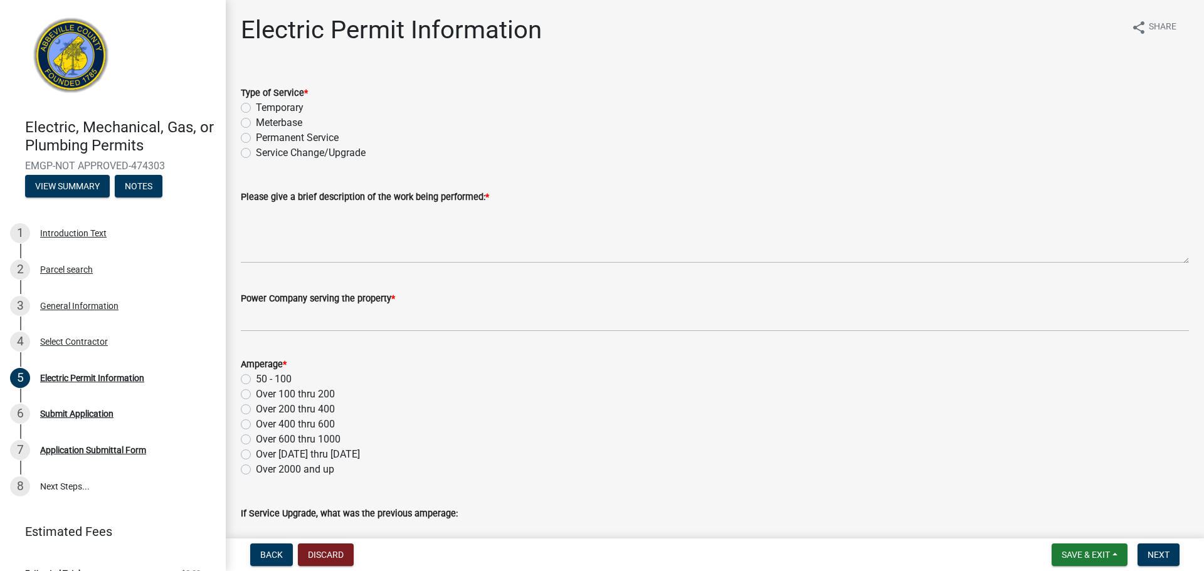
click at [256, 107] on label "Temporary" at bounding box center [280, 107] width 48 height 15
click at [256, 107] on input "Temporary" at bounding box center [260, 104] width 8 height 8
radio input "true"
click at [256, 139] on label "Permanent Service" at bounding box center [297, 137] width 83 height 15
click at [256, 139] on input "Permanent Service" at bounding box center [260, 134] width 8 height 8
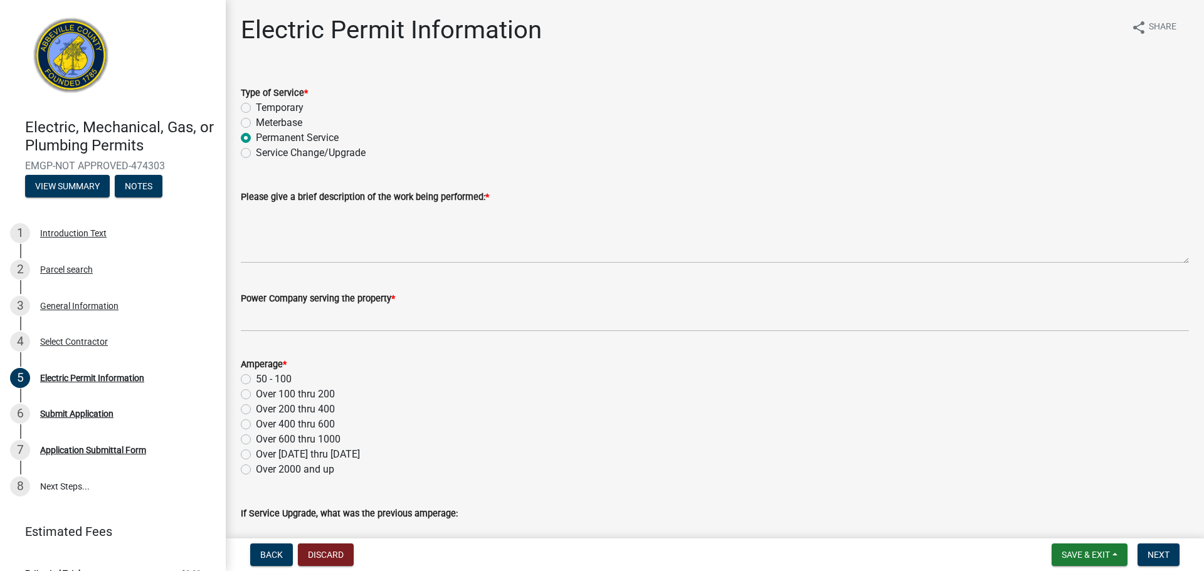
radio input "true"
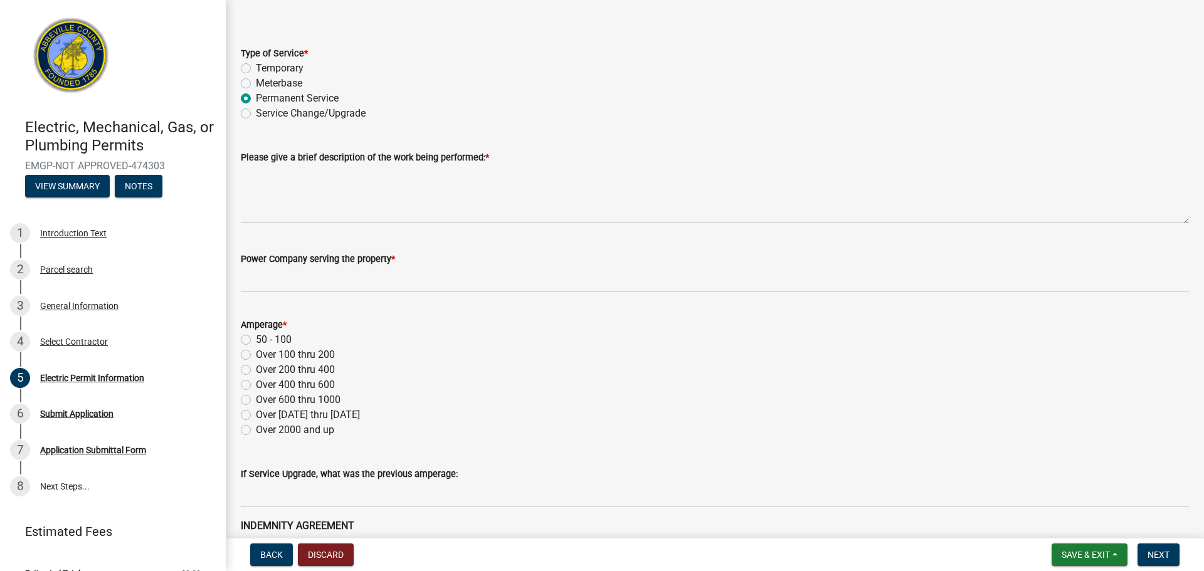
scroll to position [41, 0]
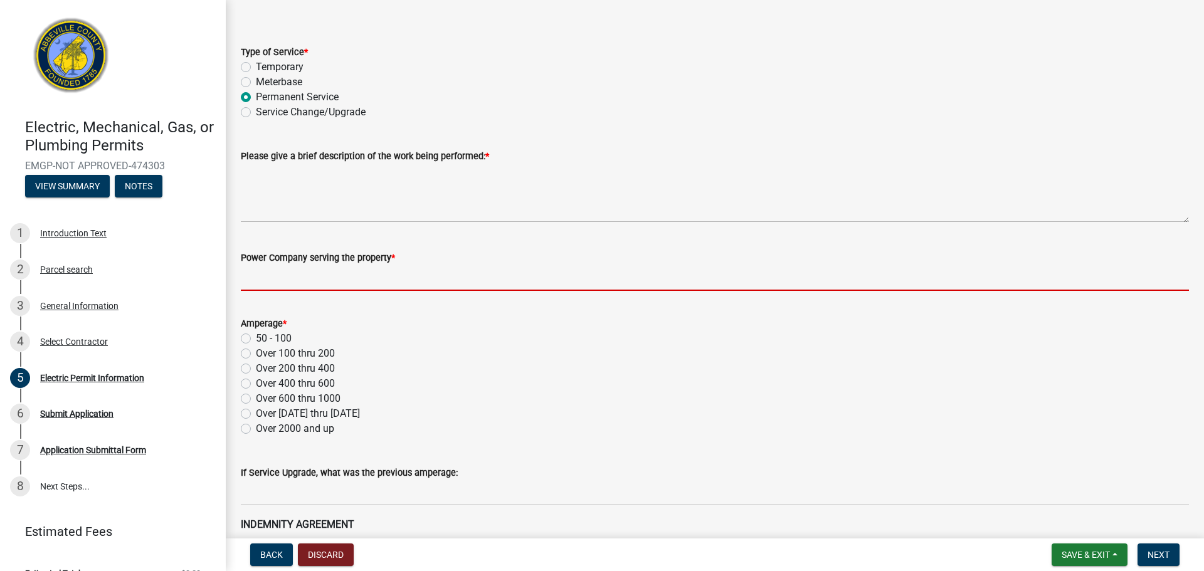
click at [320, 277] on input "Power Company serving the property *" at bounding box center [715, 278] width 948 height 26
type input "Little River Power"
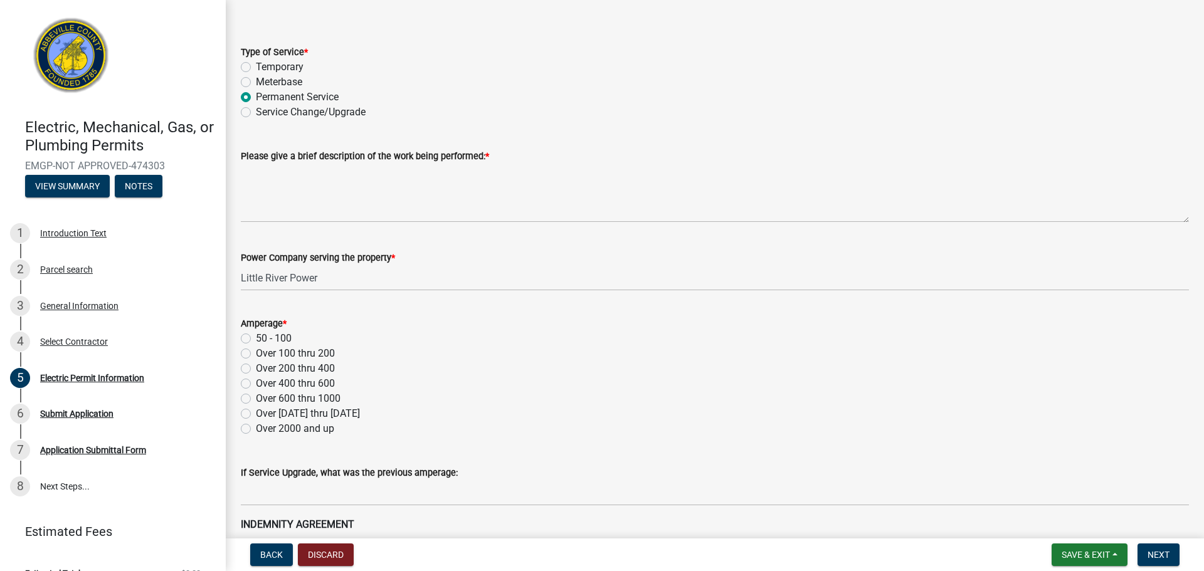
click at [256, 367] on label "Over 200 thru 400" at bounding box center [295, 368] width 79 height 15
click at [256, 367] on input "Over 200 thru 400" at bounding box center [260, 365] width 8 height 8
radio input "true"
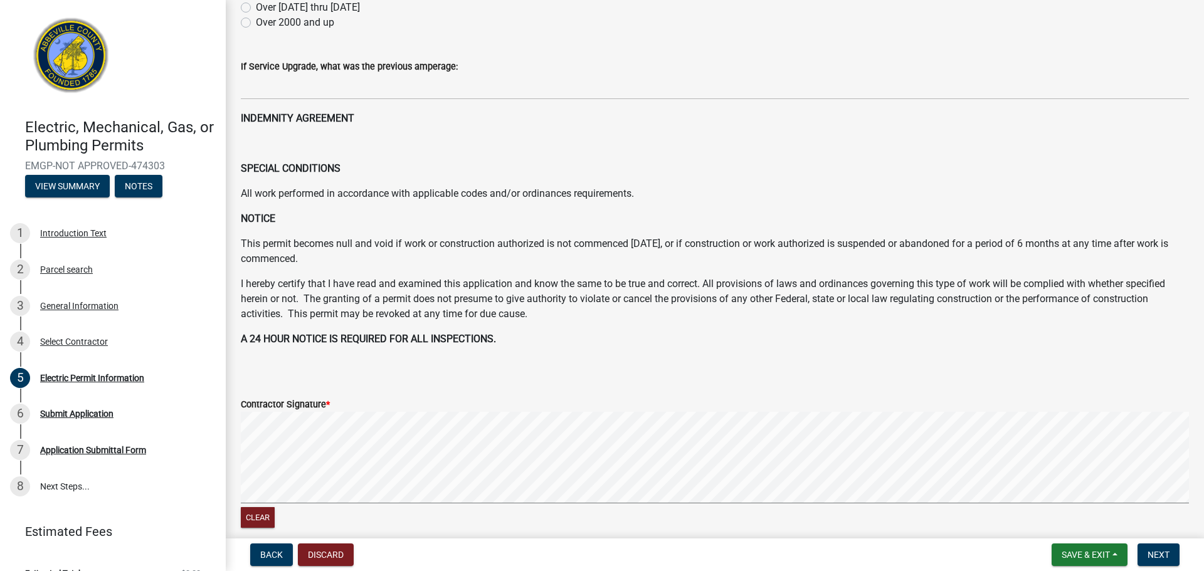
scroll to position [539, 0]
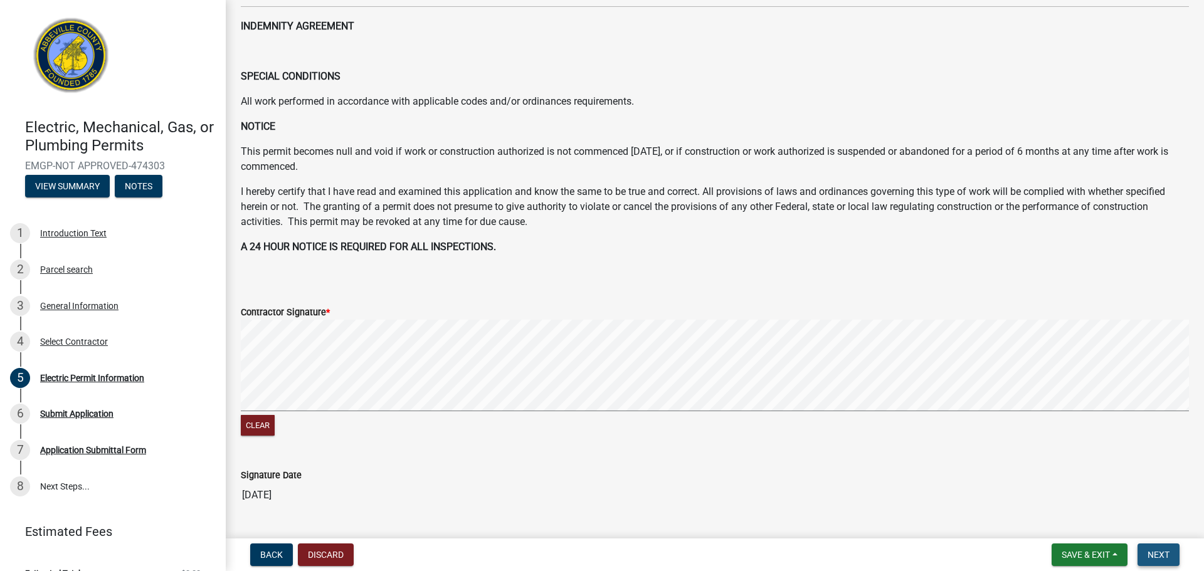
click at [1161, 553] on span "Next" at bounding box center [1158, 555] width 22 height 10
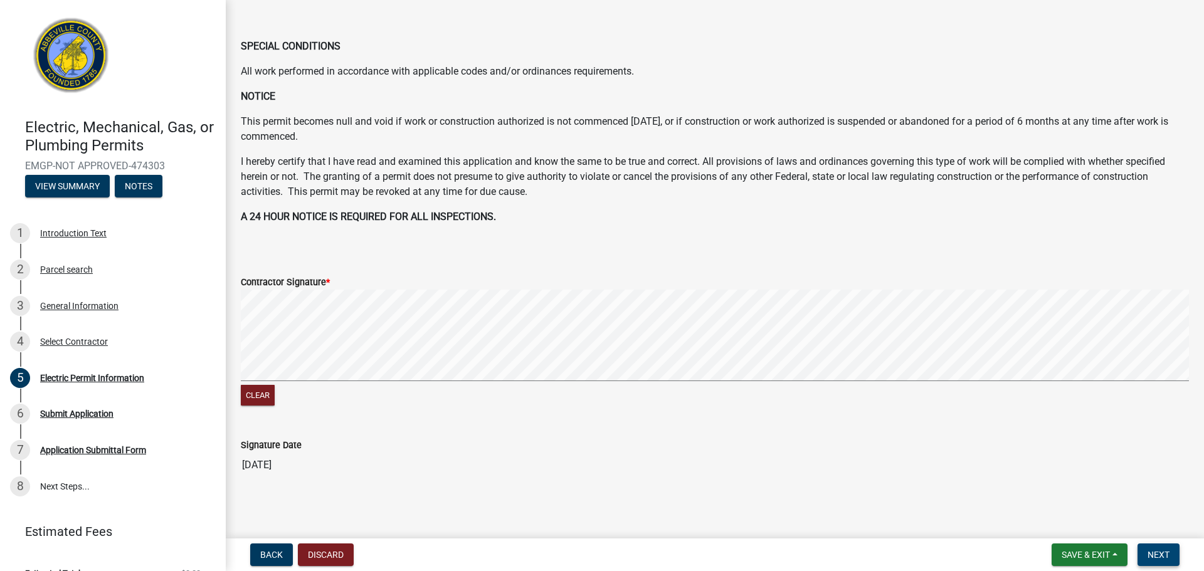
scroll to position [587, 0]
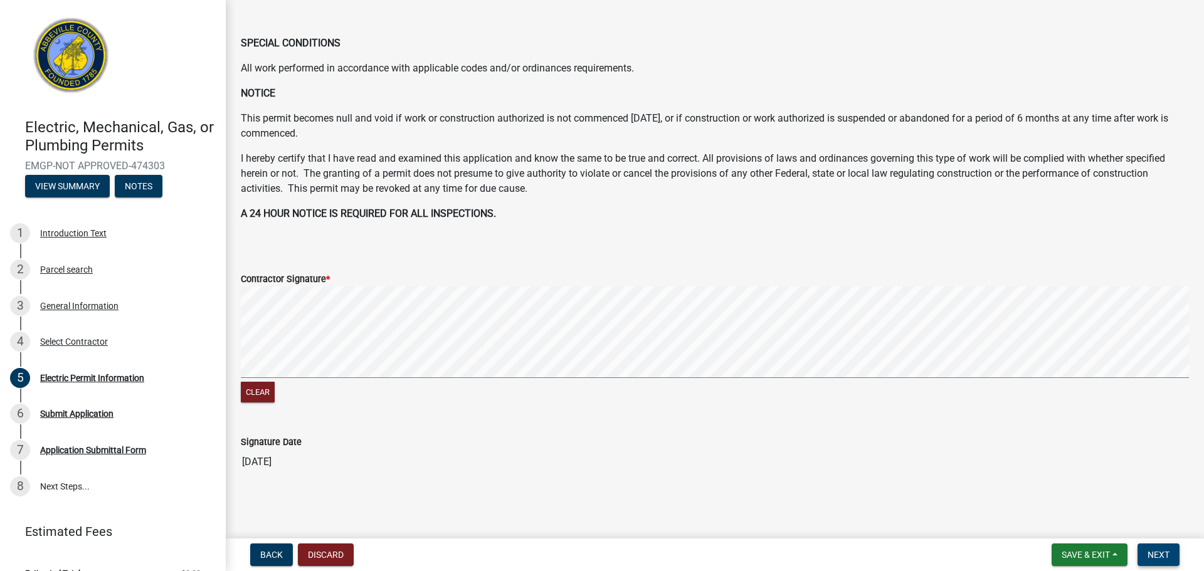
click at [1179, 556] on button "Next" at bounding box center [1158, 555] width 42 height 23
click at [1175, 557] on button "Next" at bounding box center [1158, 555] width 42 height 23
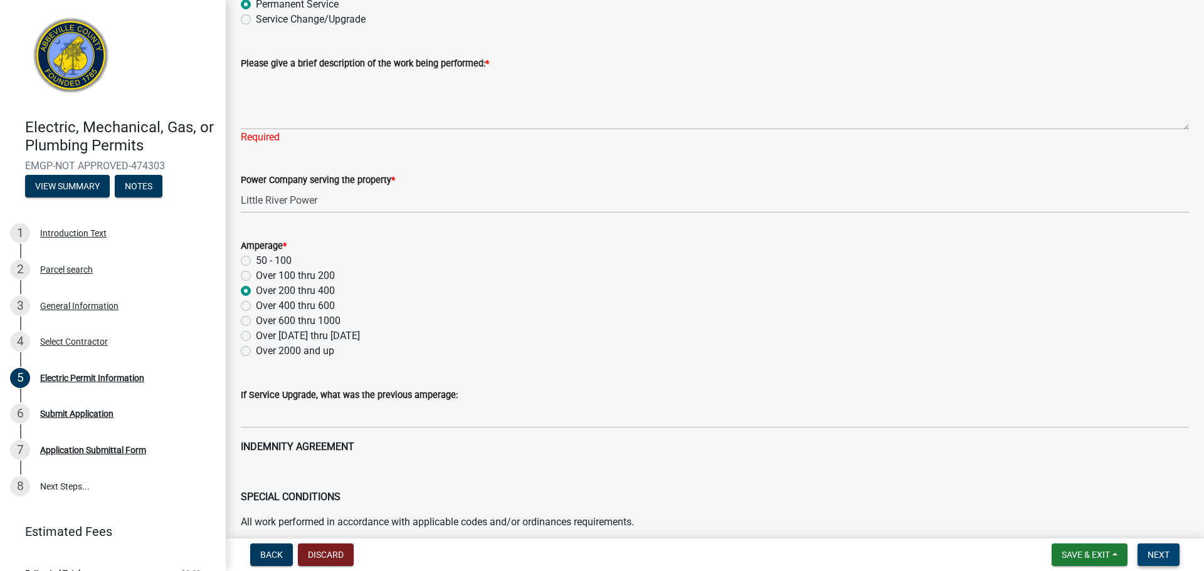
scroll to position [0, 0]
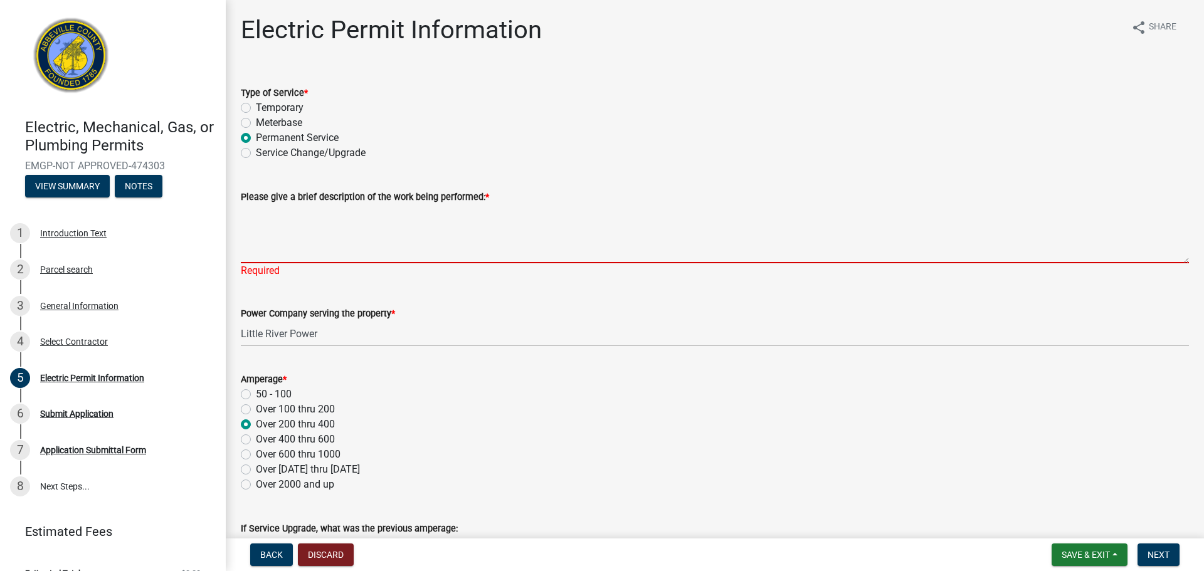
click at [270, 245] on textarea "Please give a brief description of the work being performed: *" at bounding box center [715, 233] width 948 height 59
type textarea "n"
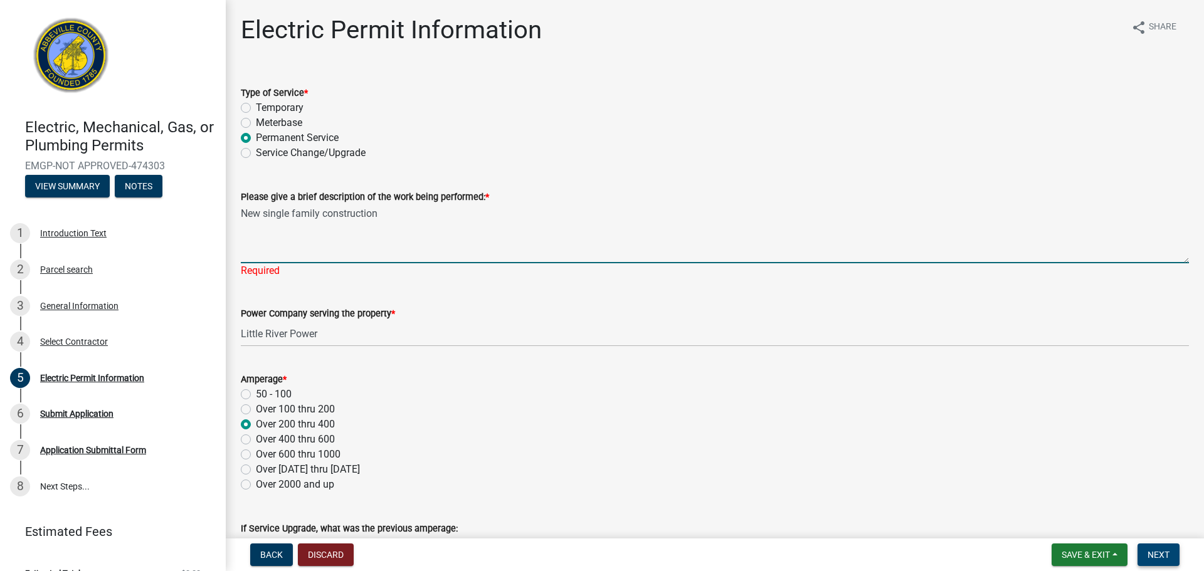
type textarea "New single family construction"
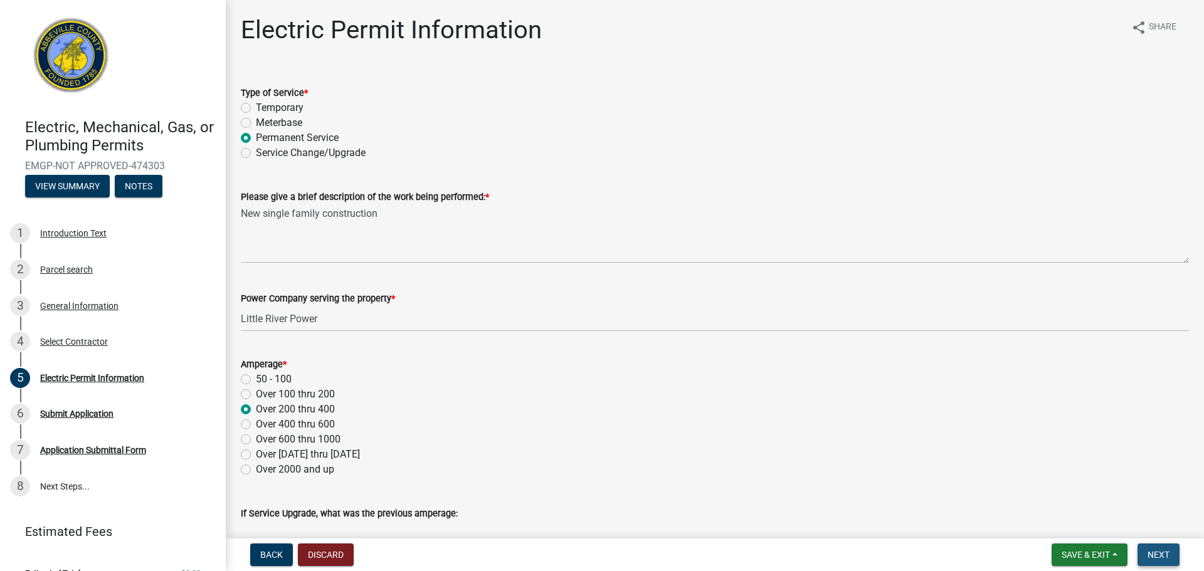
click at [1145, 555] on button "Next" at bounding box center [1158, 555] width 42 height 23
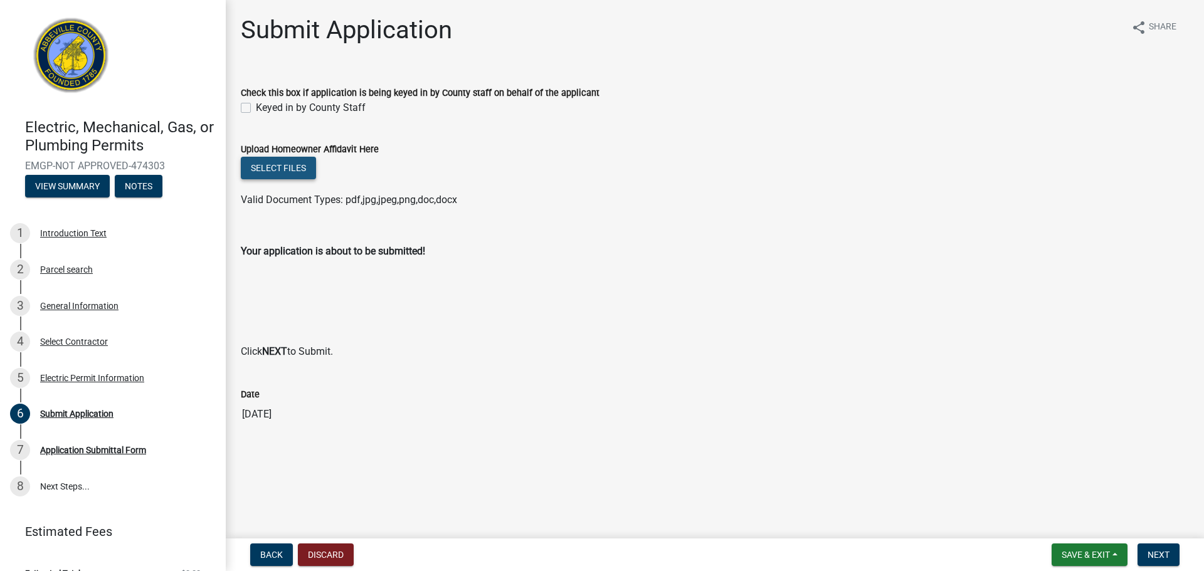
click at [270, 170] on button "Select files" at bounding box center [278, 168] width 75 height 23
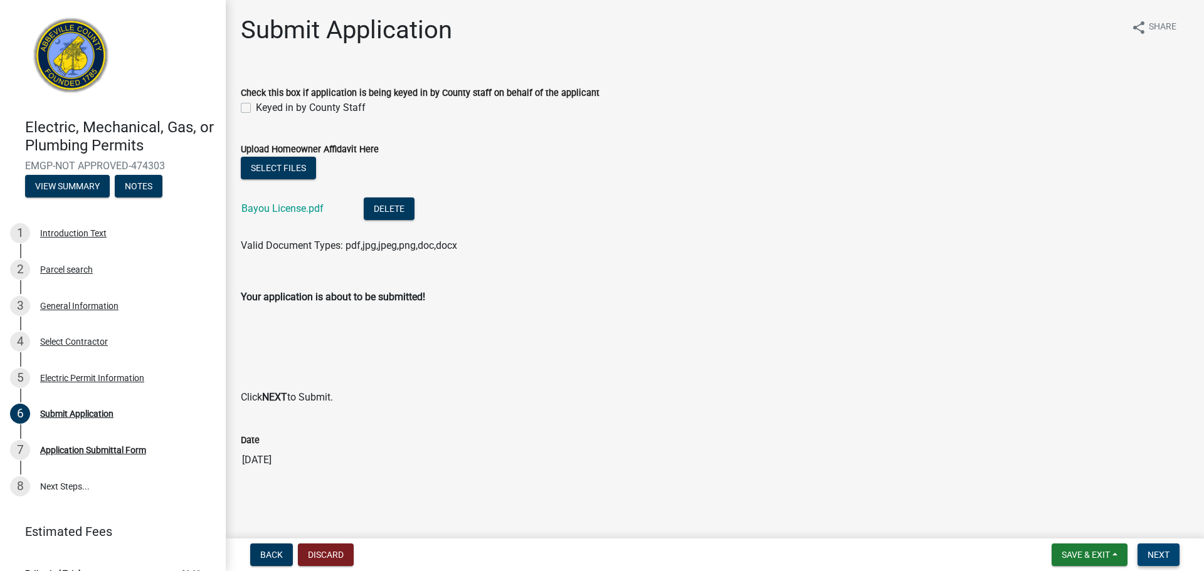
click at [1173, 557] on button "Next" at bounding box center [1158, 555] width 42 height 23
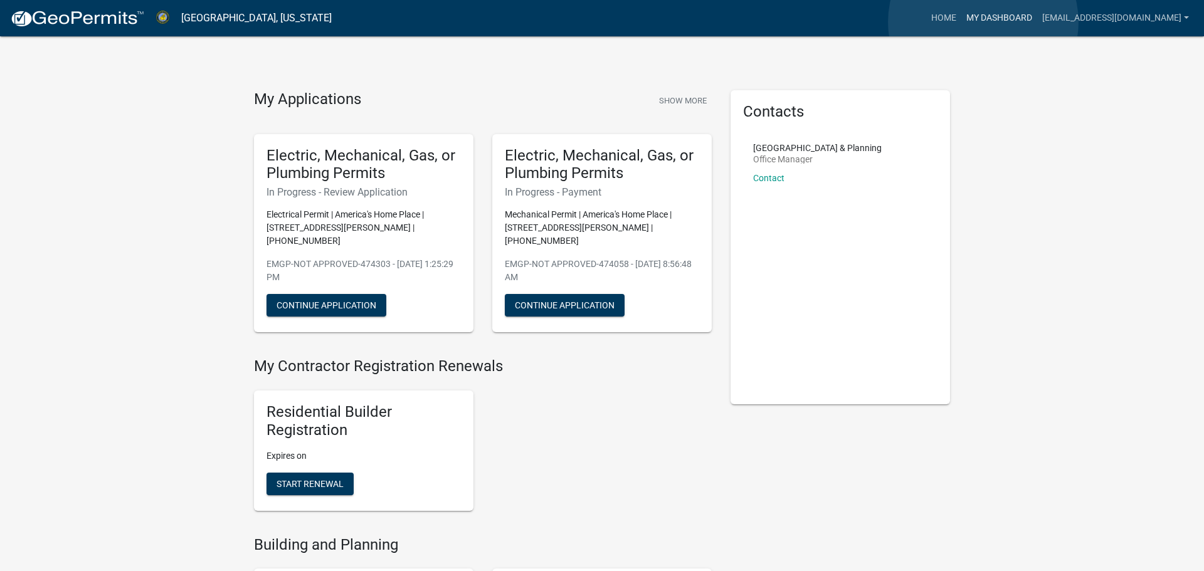
click at [983, 22] on link "My Dashboard" at bounding box center [999, 18] width 76 height 24
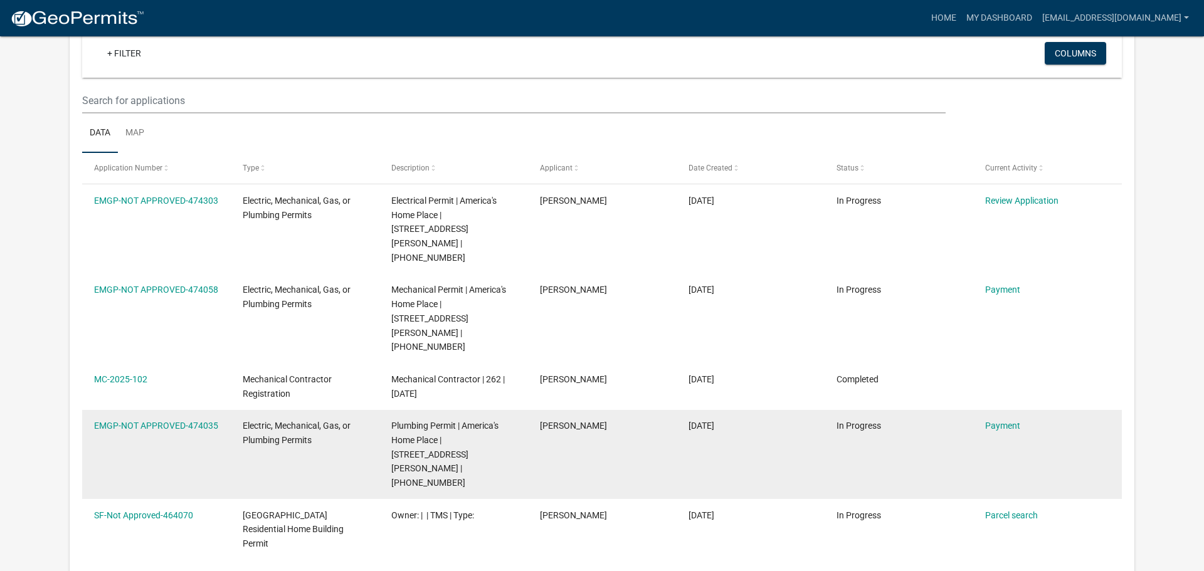
scroll to position [107, 0]
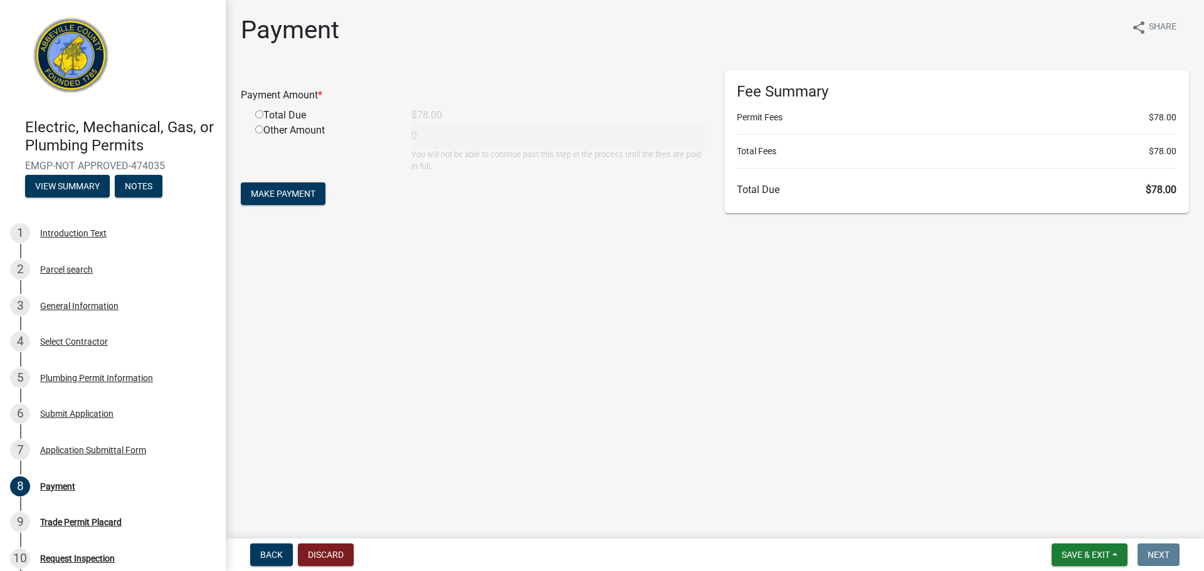
click at [255, 119] on div "Total Due" at bounding box center [324, 115] width 156 height 15
click at [255, 117] on input "radio" at bounding box center [259, 114] width 8 height 8
radio input "true"
type input "78"
click at [287, 197] on span "Make Payment" at bounding box center [283, 194] width 65 height 10
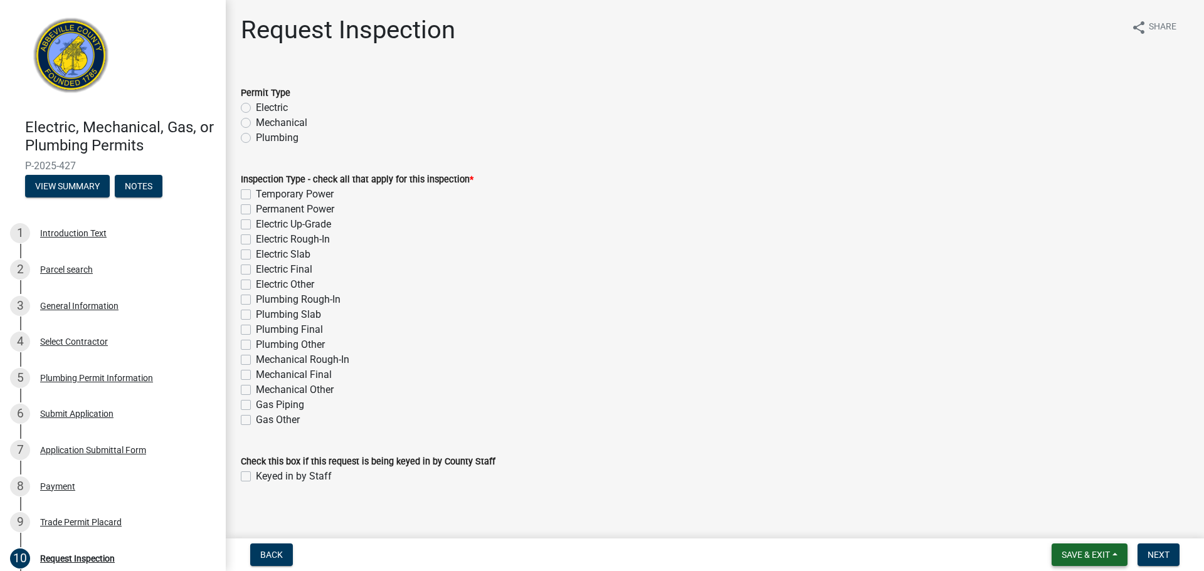
click at [1074, 555] on span "Save & Exit" at bounding box center [1085, 555] width 48 height 10
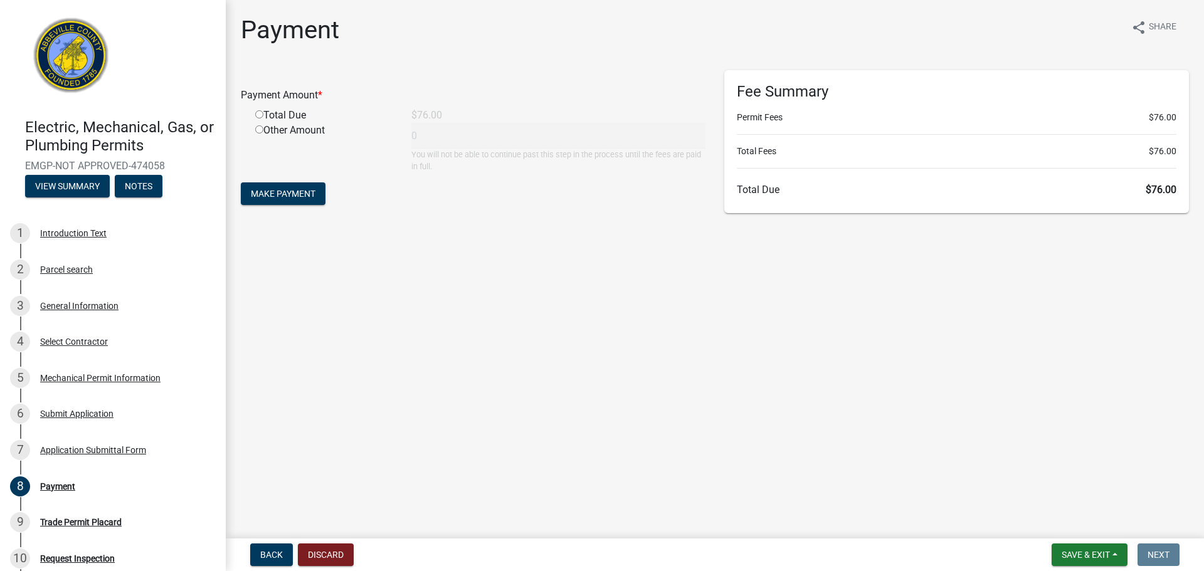
click at [259, 112] on input "radio" at bounding box center [259, 114] width 8 height 8
radio input "true"
type input "76"
click at [310, 192] on span "Make Payment" at bounding box center [283, 194] width 65 height 10
click at [261, 117] on input "radio" at bounding box center [259, 114] width 8 height 8
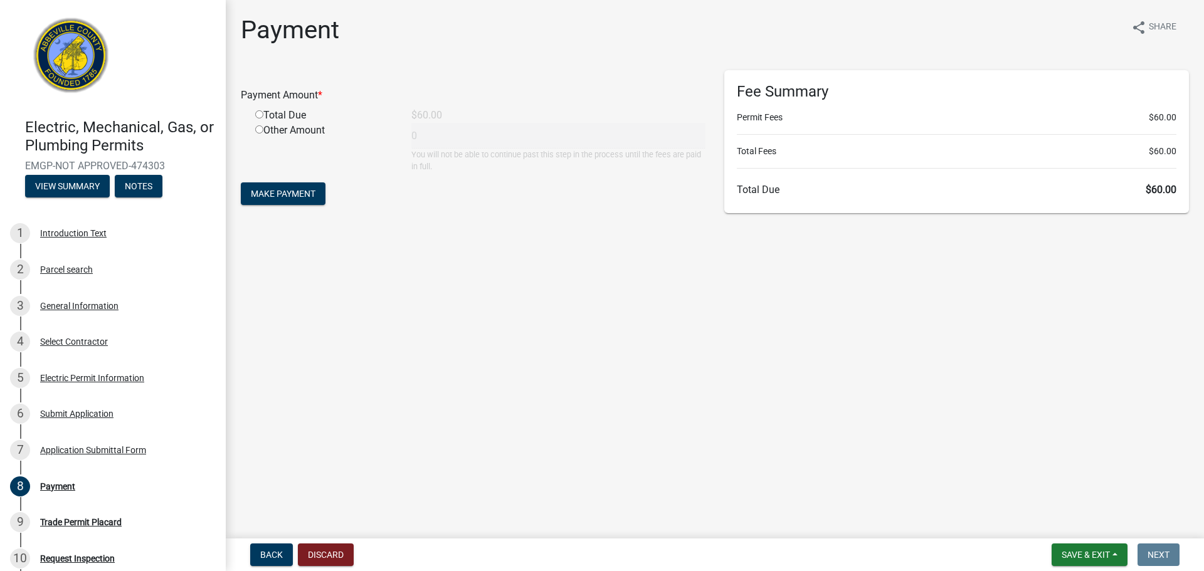
radio input "true"
type input "60"
click at [320, 189] on button "Make Payment" at bounding box center [283, 193] width 85 height 23
